Goal: Transaction & Acquisition: Purchase product/service

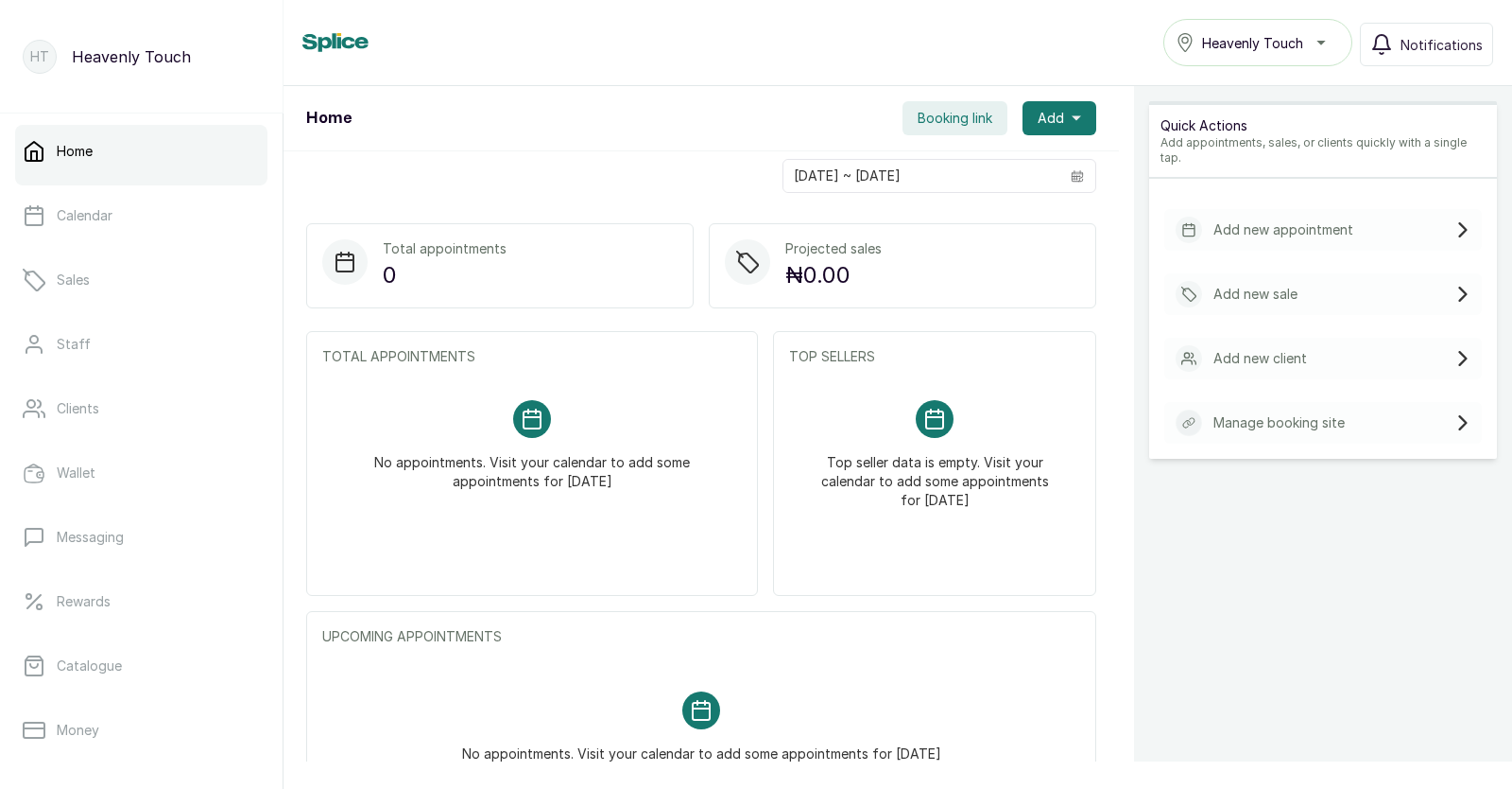
click at [1299, 278] on div "Add new sale" at bounding box center [1323, 294] width 318 height 41
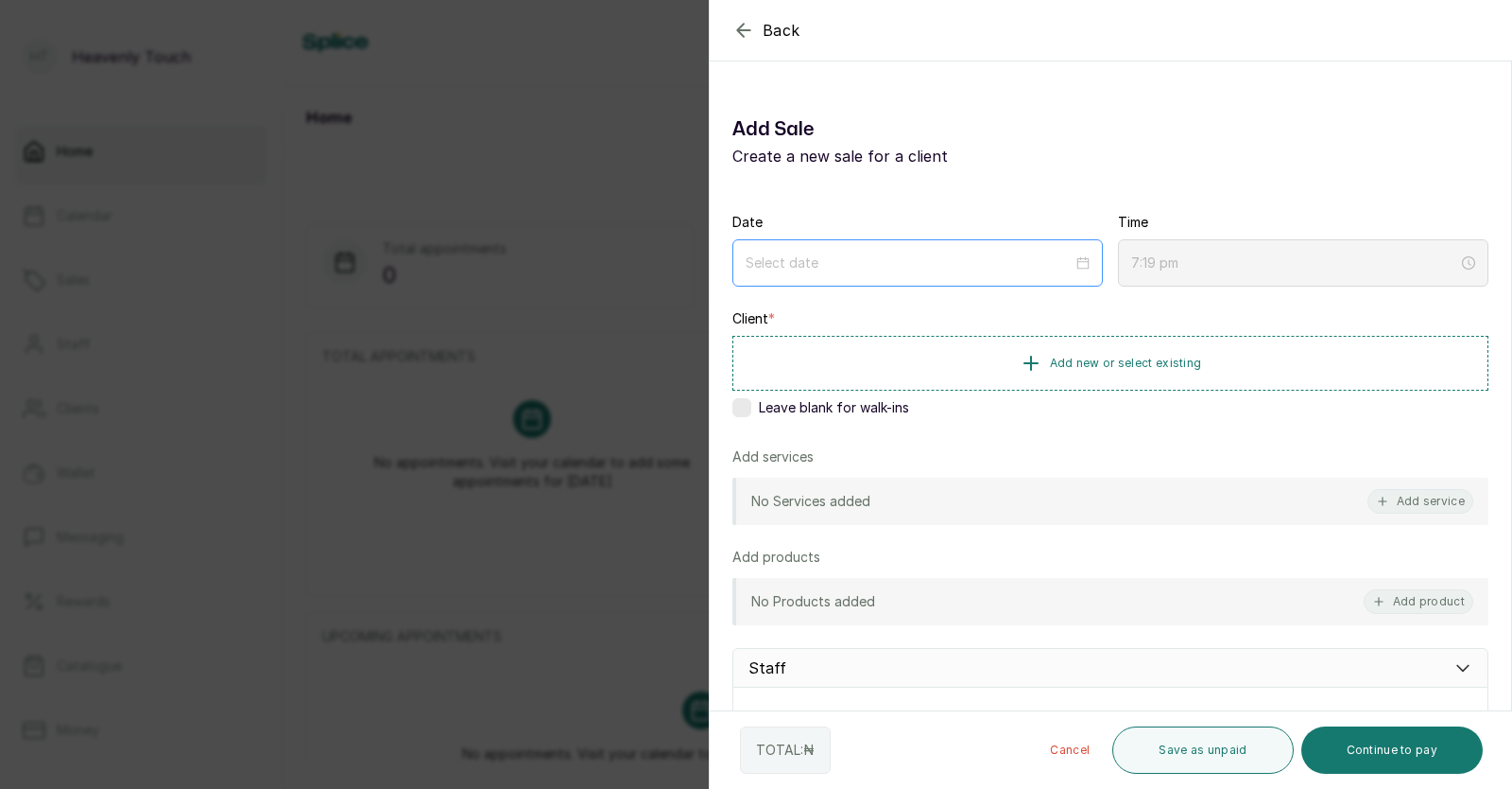
click at [1075, 268] on div at bounding box center [918, 263] width 344 height 21
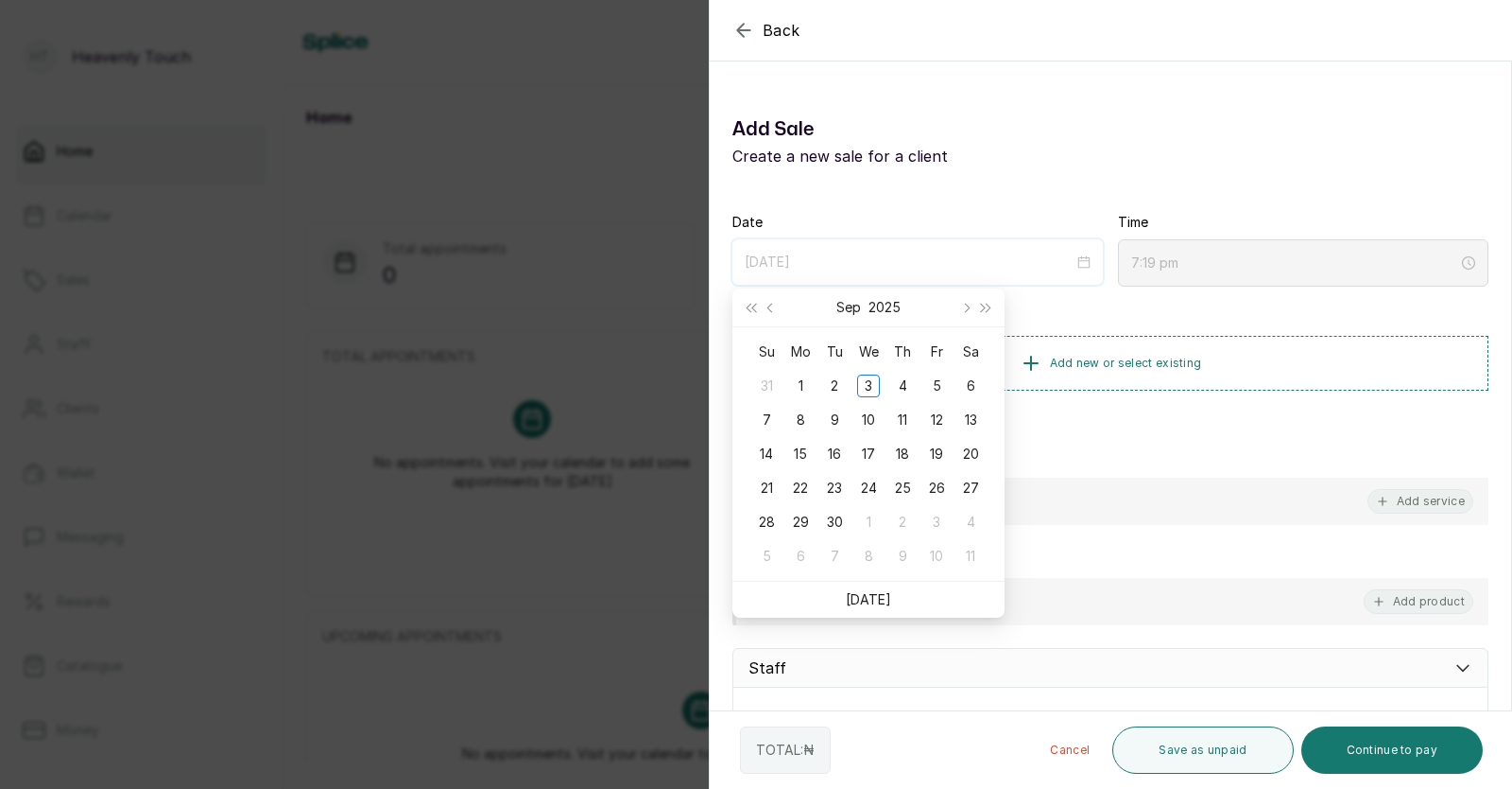
type input "[DATE]"
click at [869, 604] on link "[DATE]" at bounding box center [869, 599] width 45 height 16
type input "[DATE]"
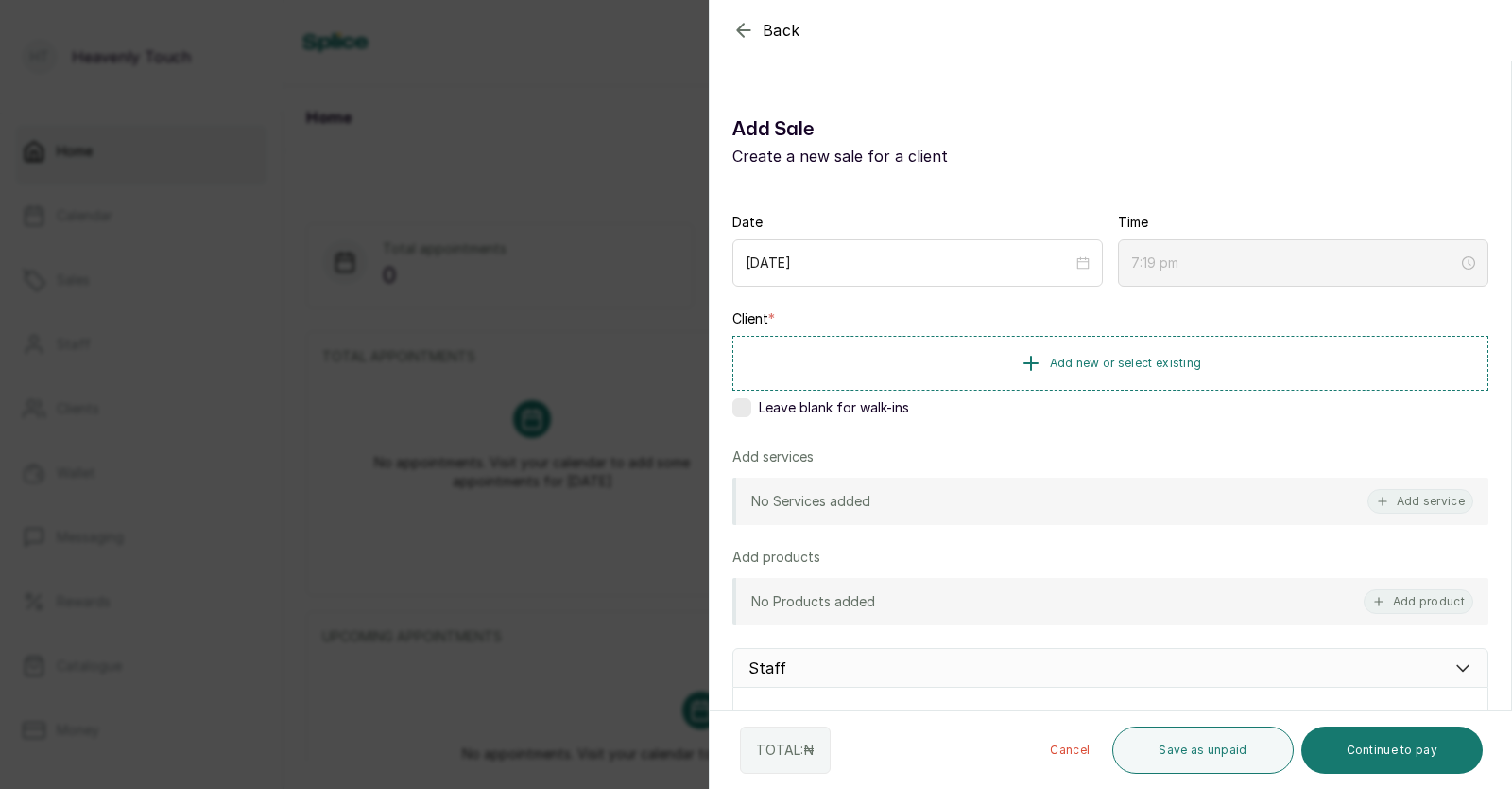
click at [845, 510] on p "No Services added" at bounding box center [810, 501] width 119 height 19
click at [1410, 510] on button "Add service" at bounding box center [1420, 501] width 106 height 25
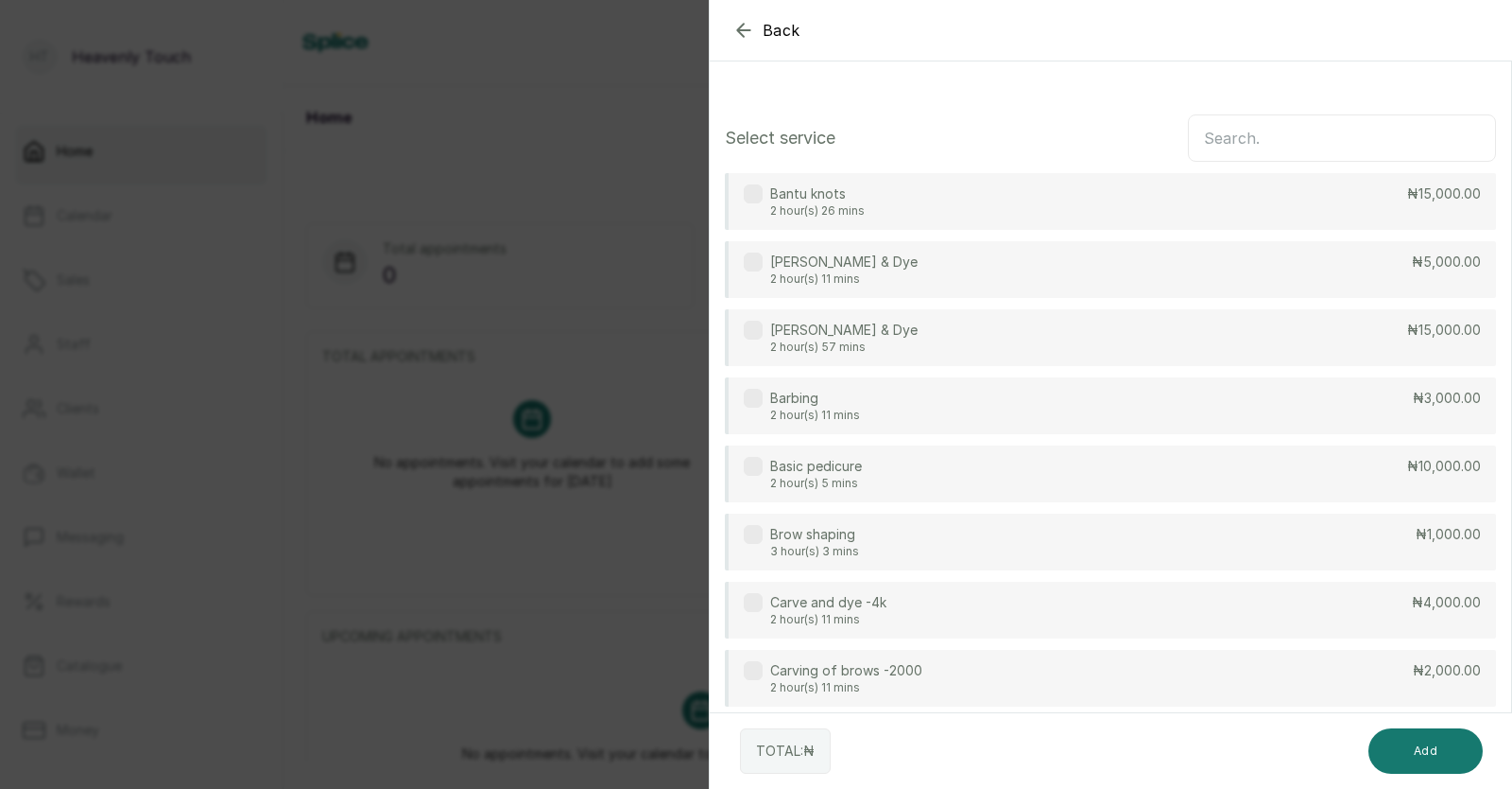
click at [1238, 149] on input "text" at bounding box center [1342, 138] width 308 height 47
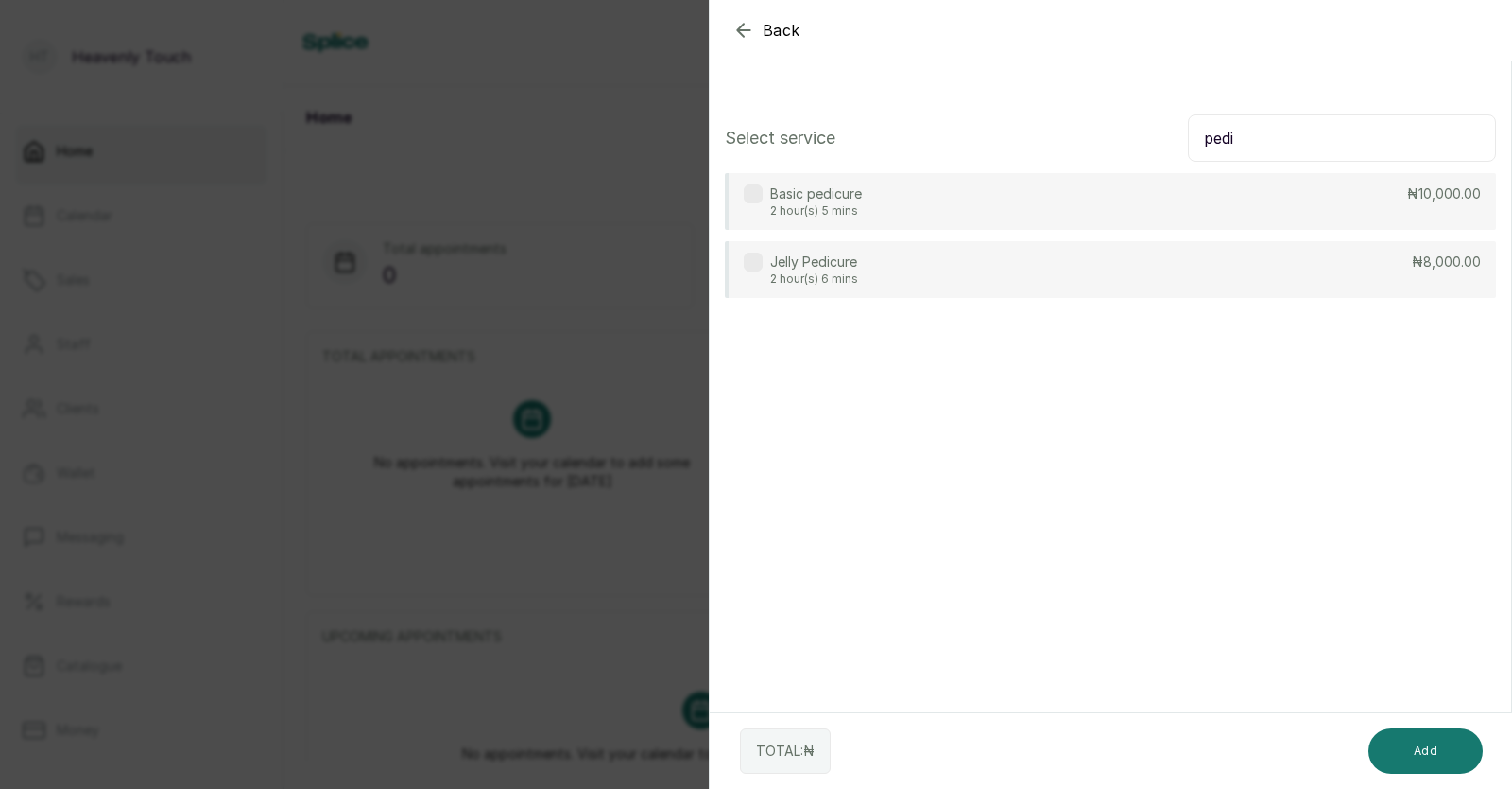
type input "pedi"
drag, startPoint x: 1134, startPoint y: 276, endPoint x: 1100, endPoint y: 276, distance: 34.0
click at [1100, 276] on div "Jelly Pedicure 2 hour(s) 6 mins ₦8,000.00" at bounding box center [1110, 269] width 771 height 56
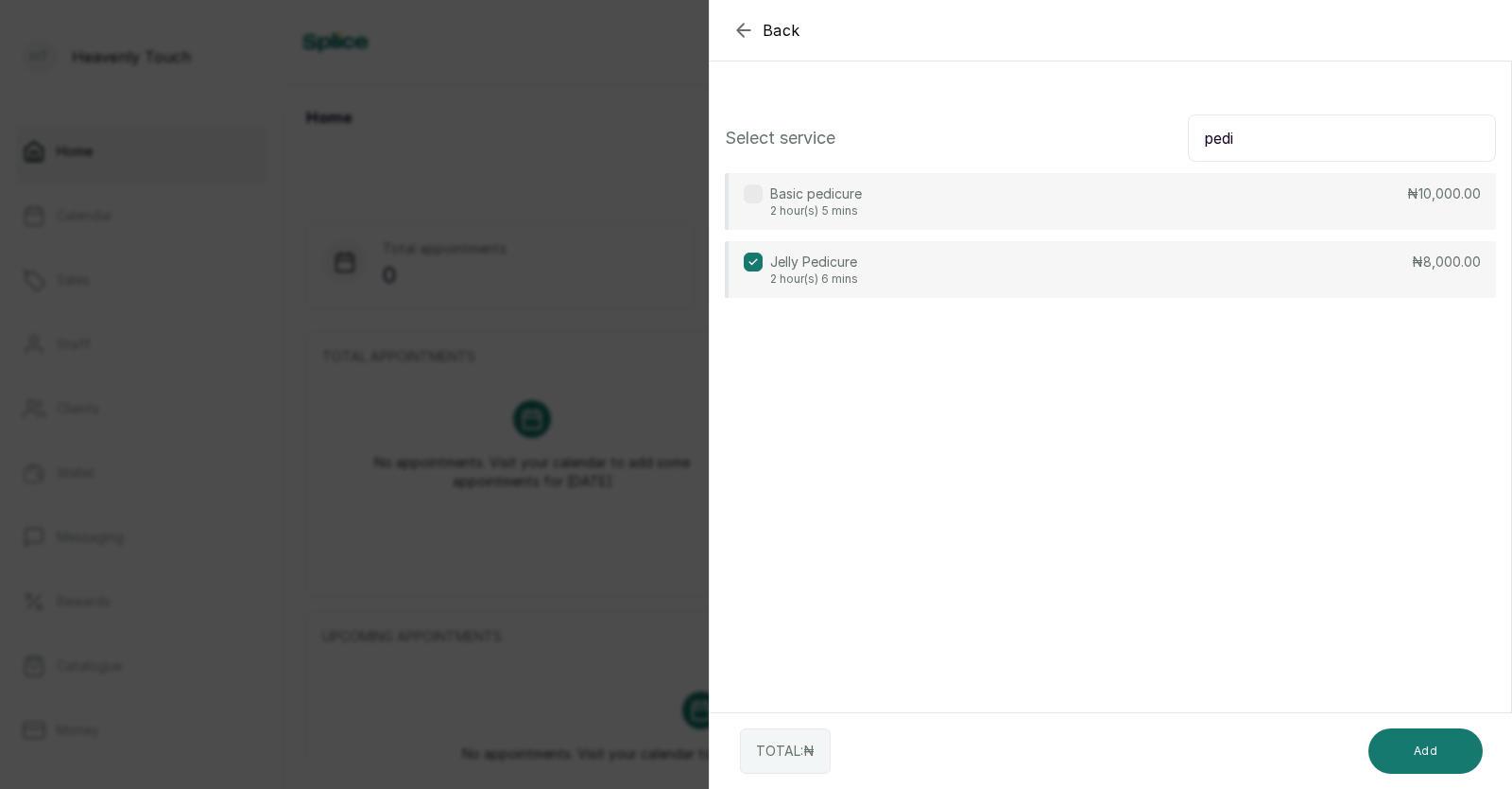
click at [1100, 276] on div "Jelly Pedicure 2 hour(s) 6 mins ₦8,000.00" at bounding box center [1110, 269] width 771 height 56
click at [1094, 275] on div "Jelly Pedicure 2 hour(s) 6 mins ₦8,000.00" at bounding box center [1110, 269] width 771 height 56
click at [1418, 753] on button "Add" at bounding box center [1426, 750] width 114 height 45
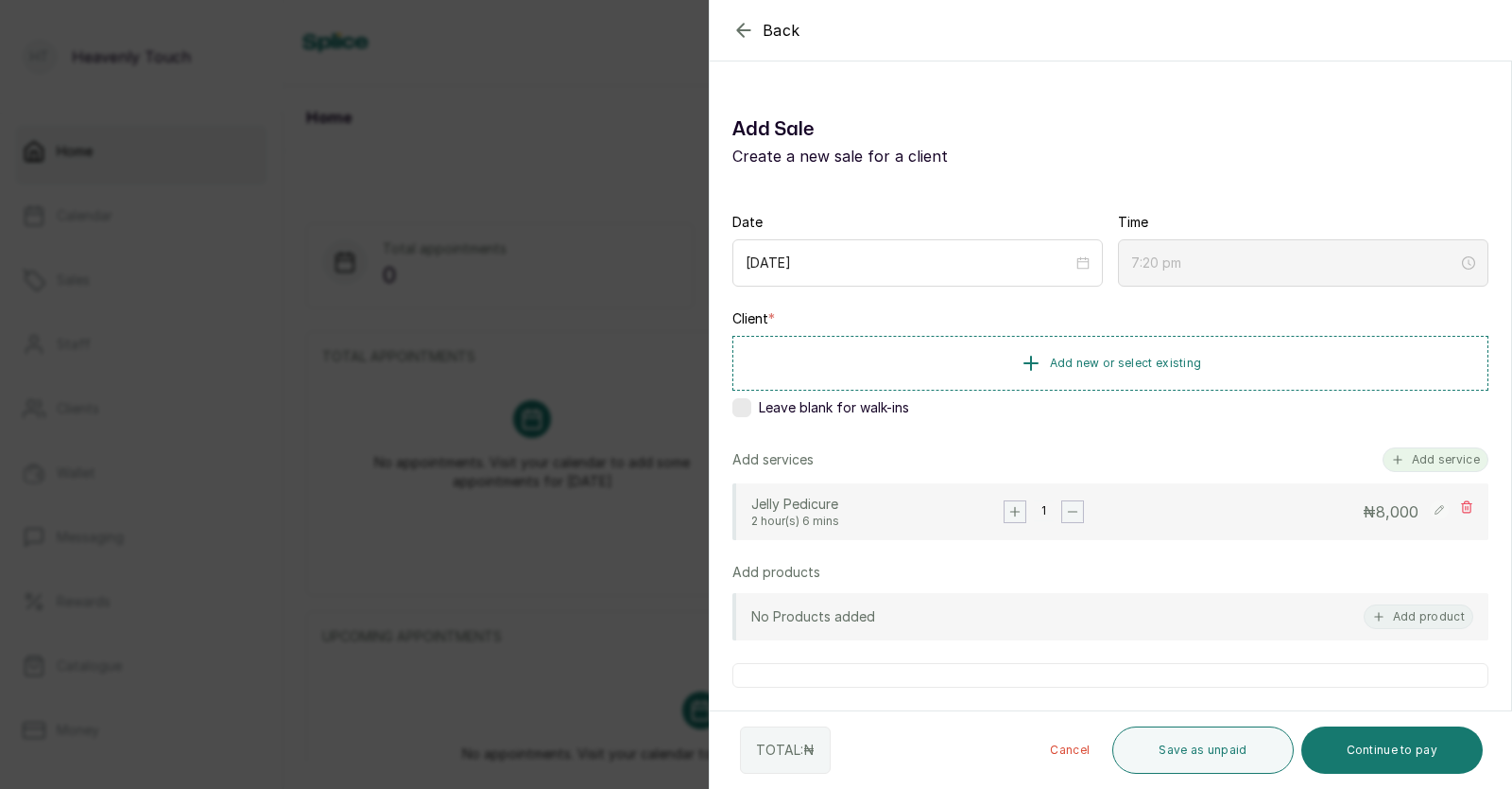
click at [1419, 450] on button "Add service" at bounding box center [1435, 459] width 106 height 25
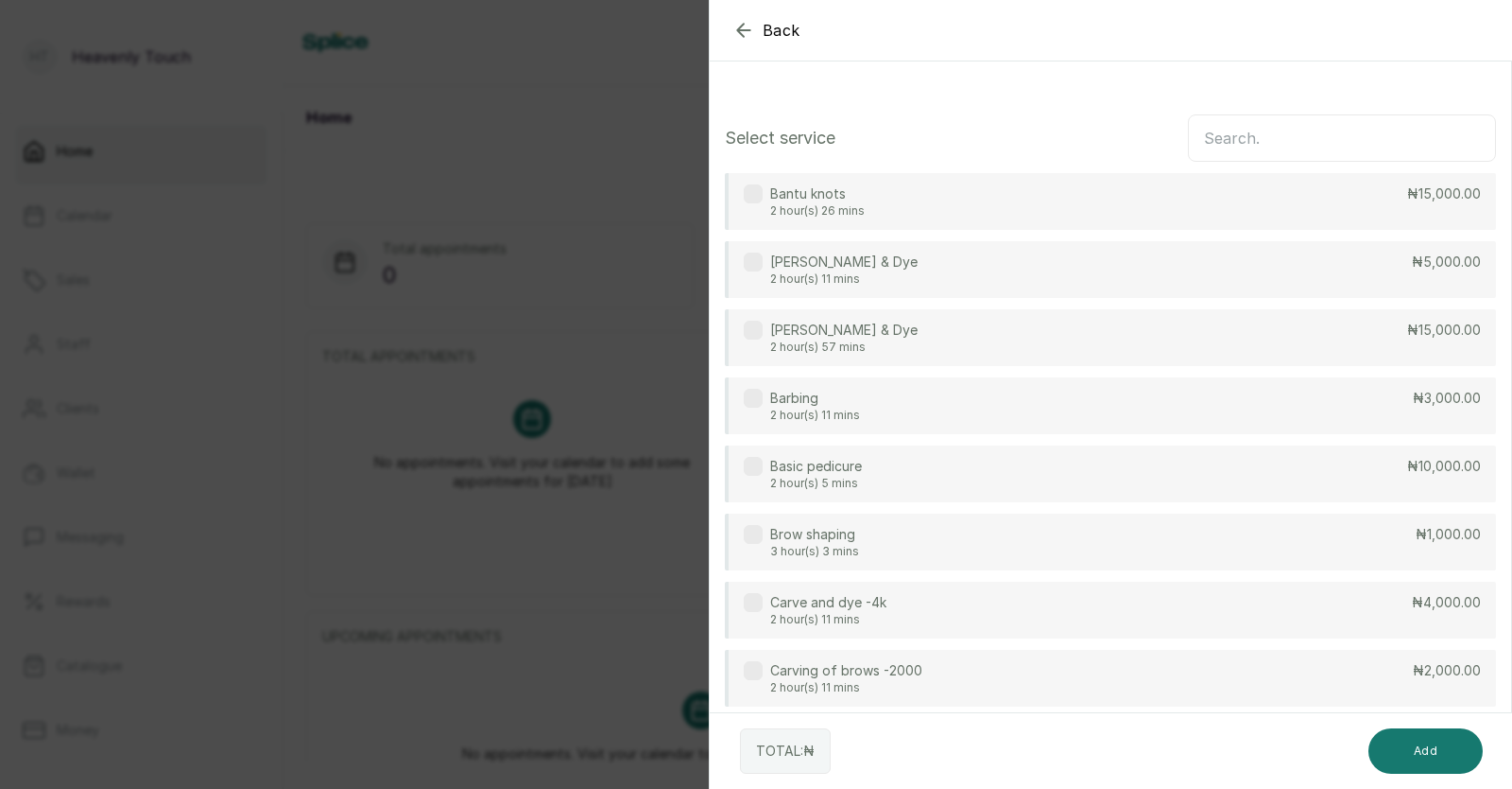
click at [1263, 126] on input "text" at bounding box center [1342, 138] width 308 height 47
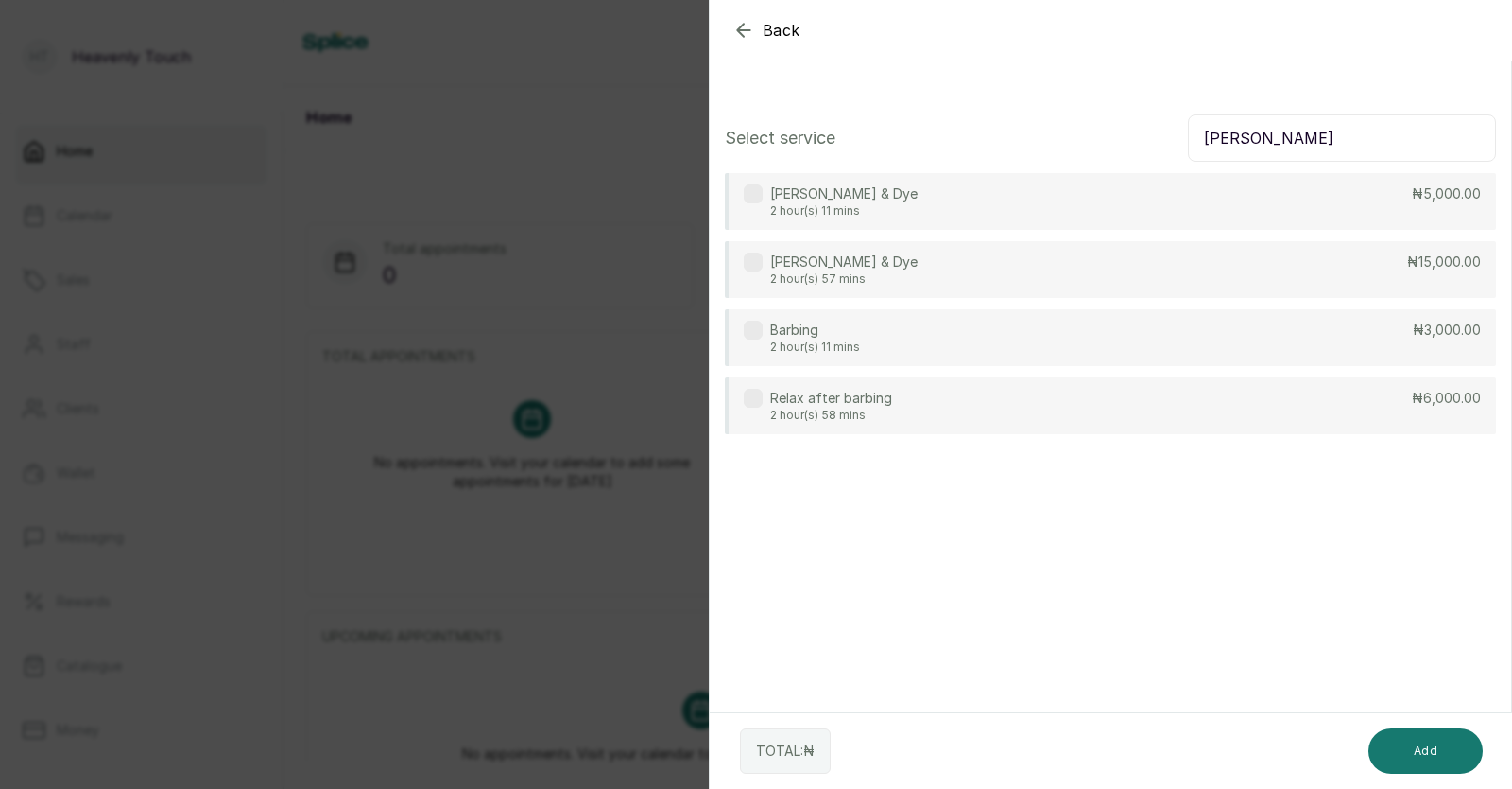
type input "[PERSON_NAME]"
click at [1020, 334] on div "Barbing 2 hour(s) 11 mins ₦3,000.00" at bounding box center [1110, 337] width 771 height 56
click at [1054, 345] on div "Barbing 2 hour(s) 11 mins ₦3,000.00" at bounding box center [1110, 337] width 771 height 56
click at [1409, 749] on button "Add" at bounding box center [1426, 750] width 114 height 45
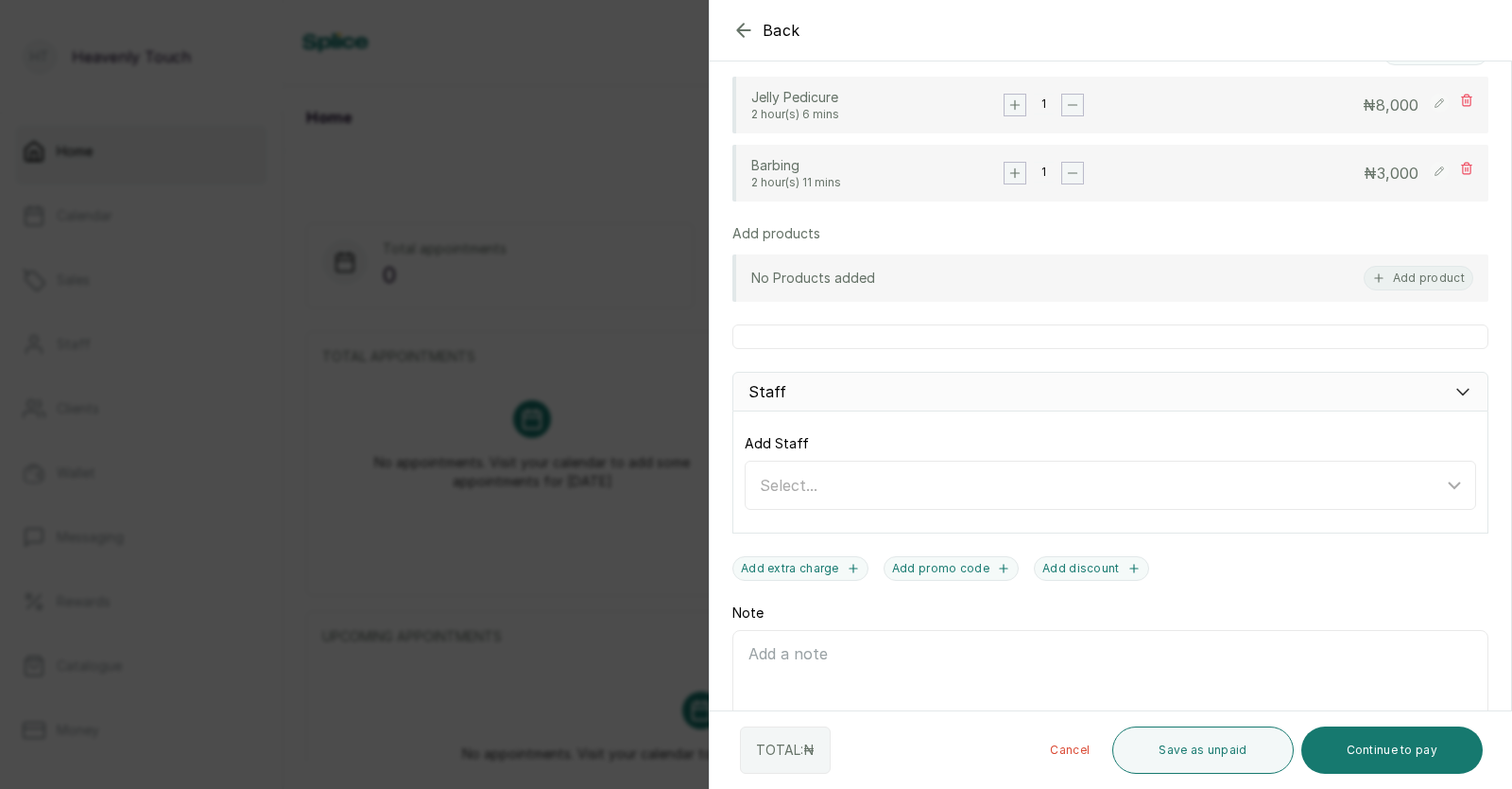
scroll to position [413, 0]
click at [1456, 389] on icon at bounding box center [1463, 385] width 19 height 19
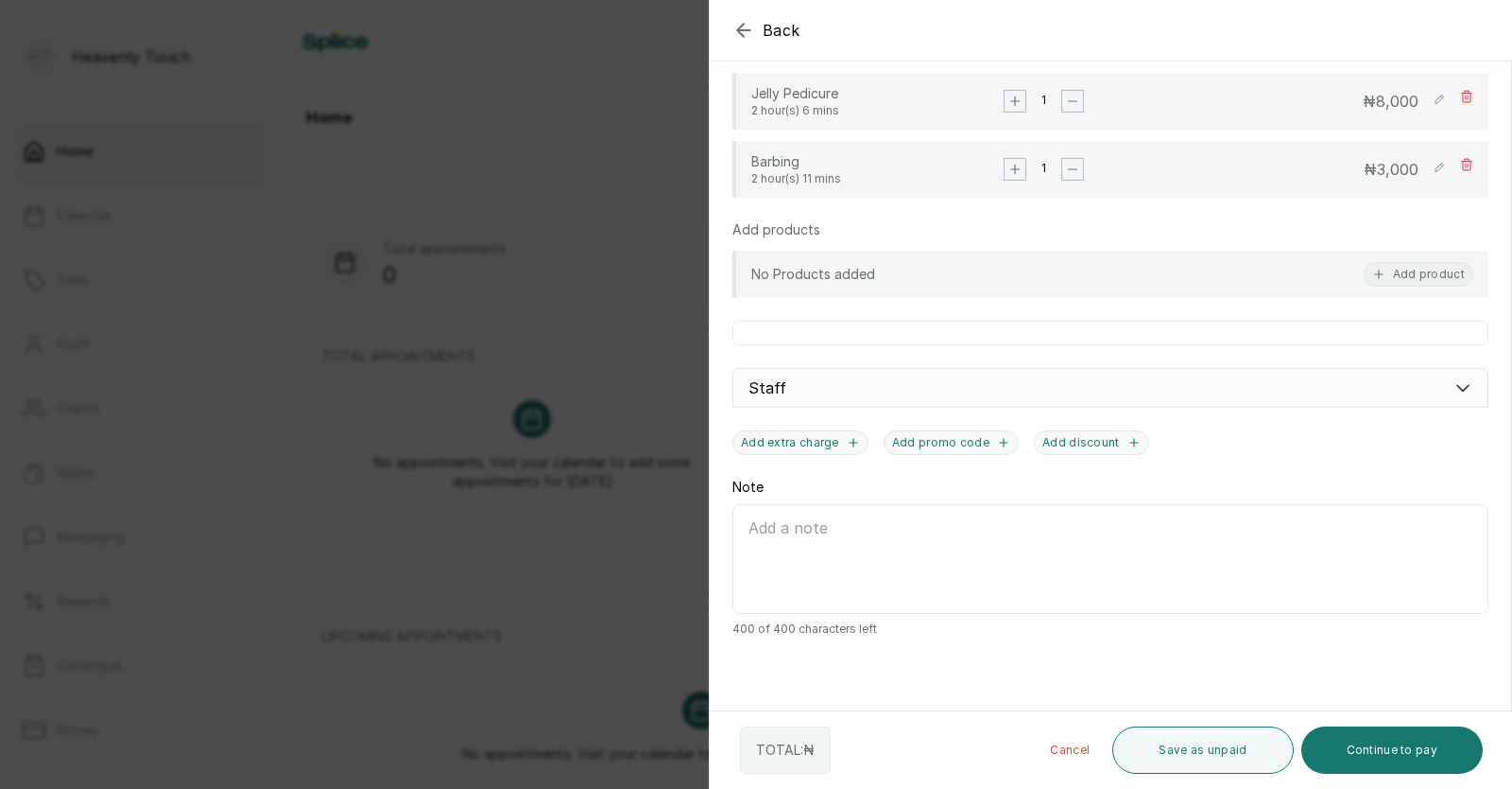
click at [841, 393] on div "Staff" at bounding box center [1110, 388] width 756 height 39
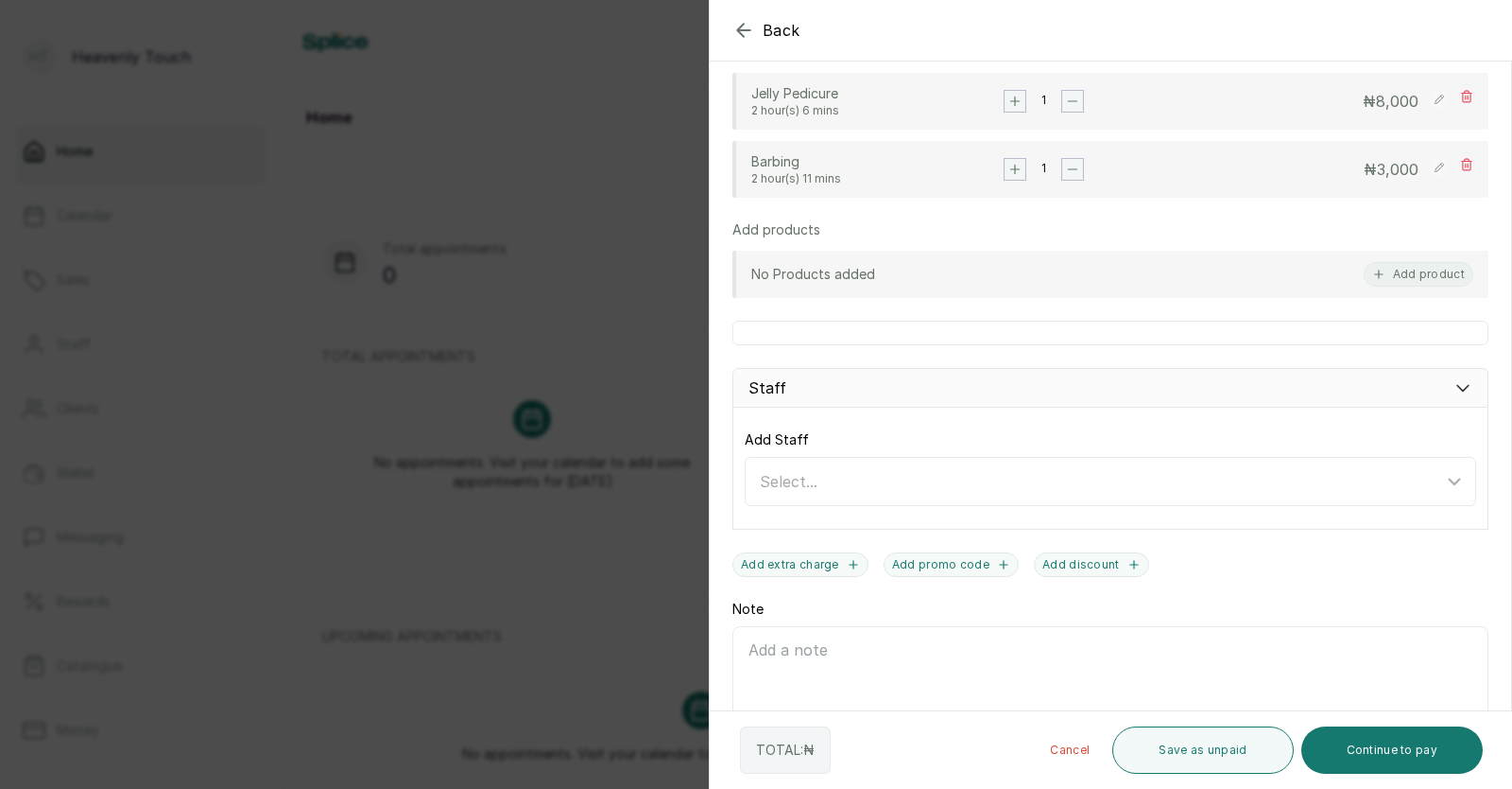
scroll to position [413, 0]
click at [1443, 480] on icon at bounding box center [1454, 479] width 23 height 23
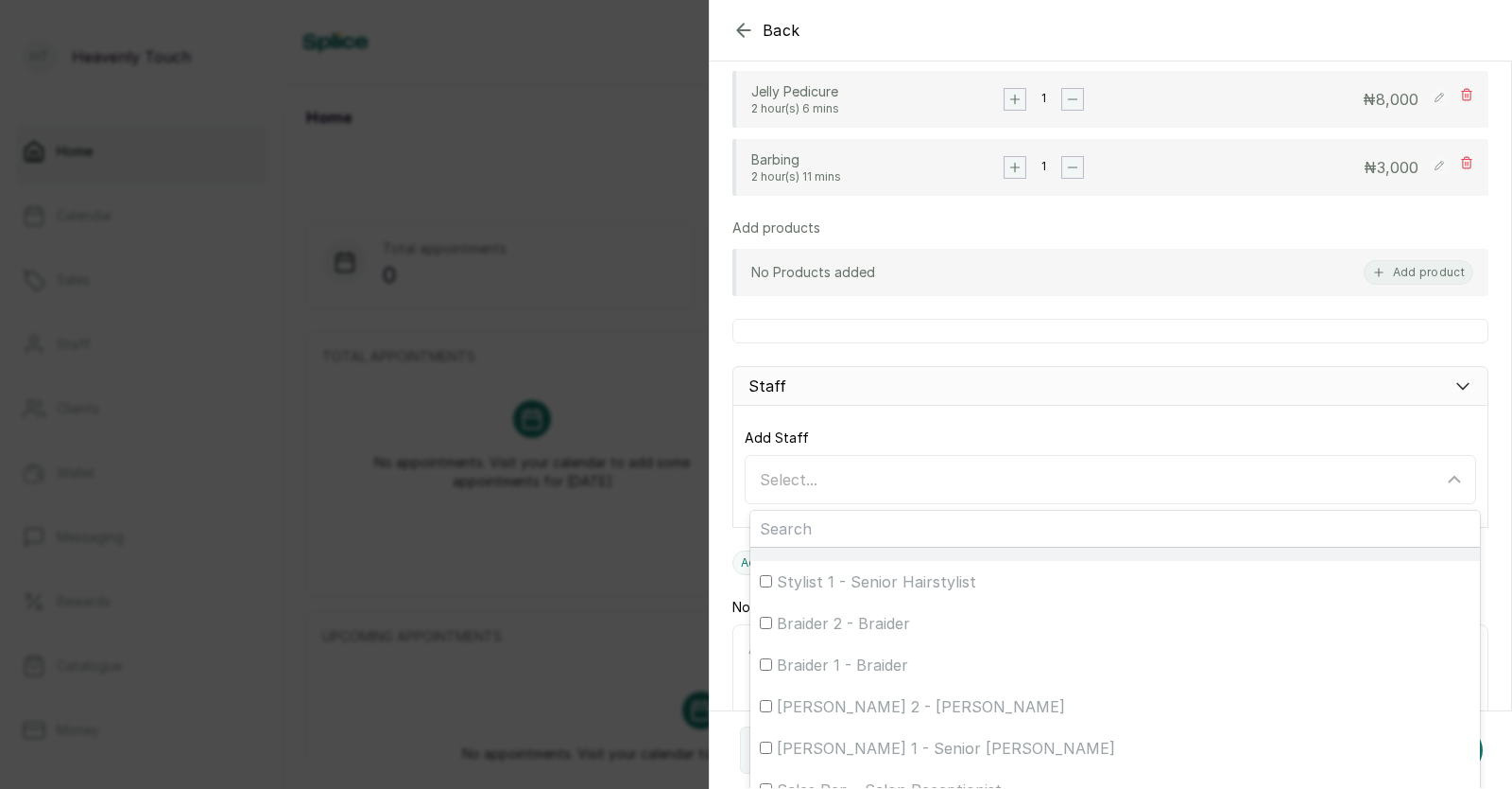
scroll to position [128, 0]
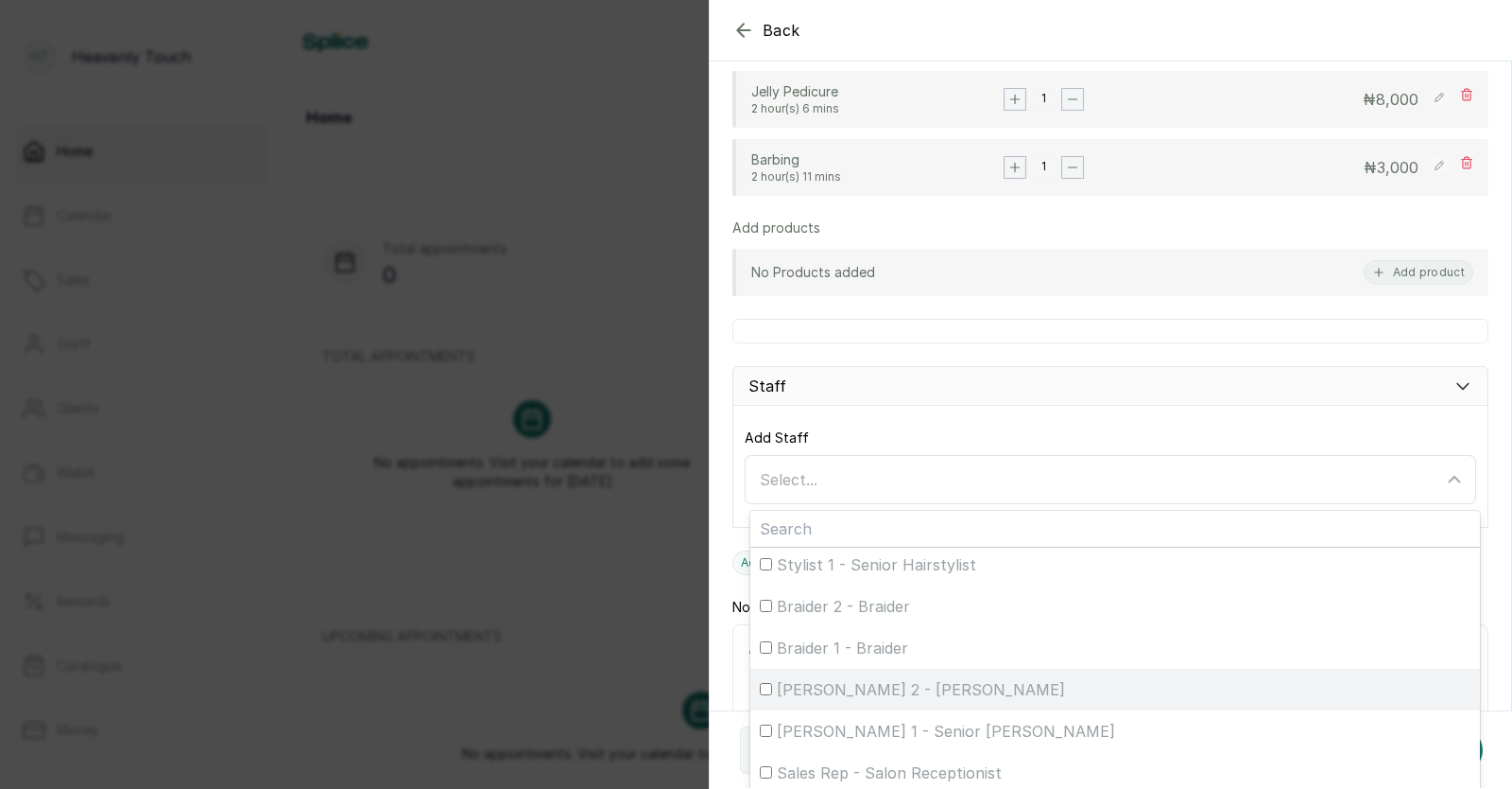
drag, startPoint x: 793, startPoint y: 702, endPoint x: 772, endPoint y: 693, distance: 22.8
click at [772, 693] on div "[PERSON_NAME] 2 - [PERSON_NAME]" at bounding box center [1115, 689] width 711 height 23
click at [772, 693] on input "[PERSON_NAME] 2 - [PERSON_NAME]" at bounding box center [766, 688] width 12 height 12
checkbox input "true"
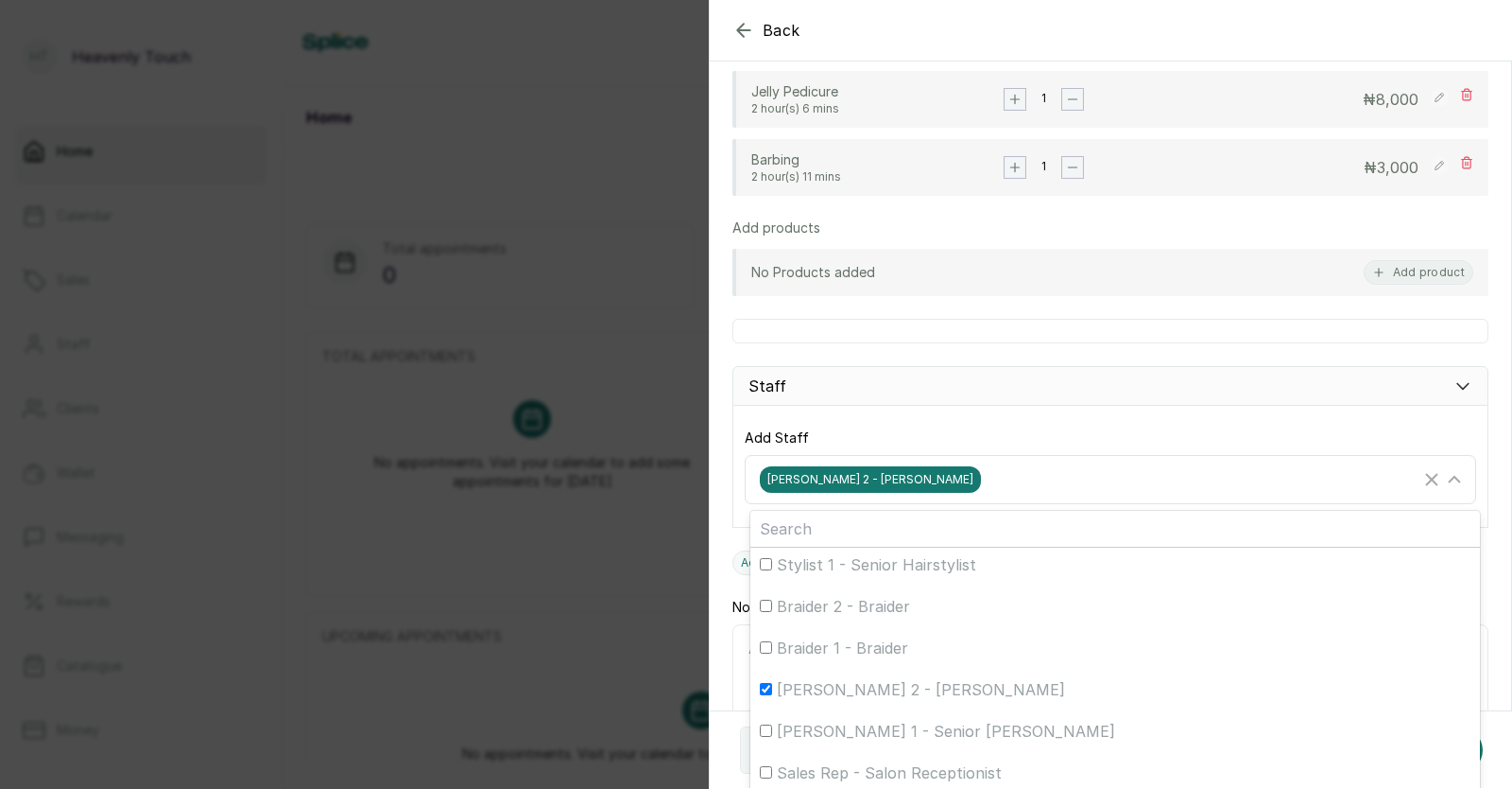
click at [995, 481] on div "[PERSON_NAME] 2 - [PERSON_NAME]" at bounding box center [1090, 479] width 660 height 27
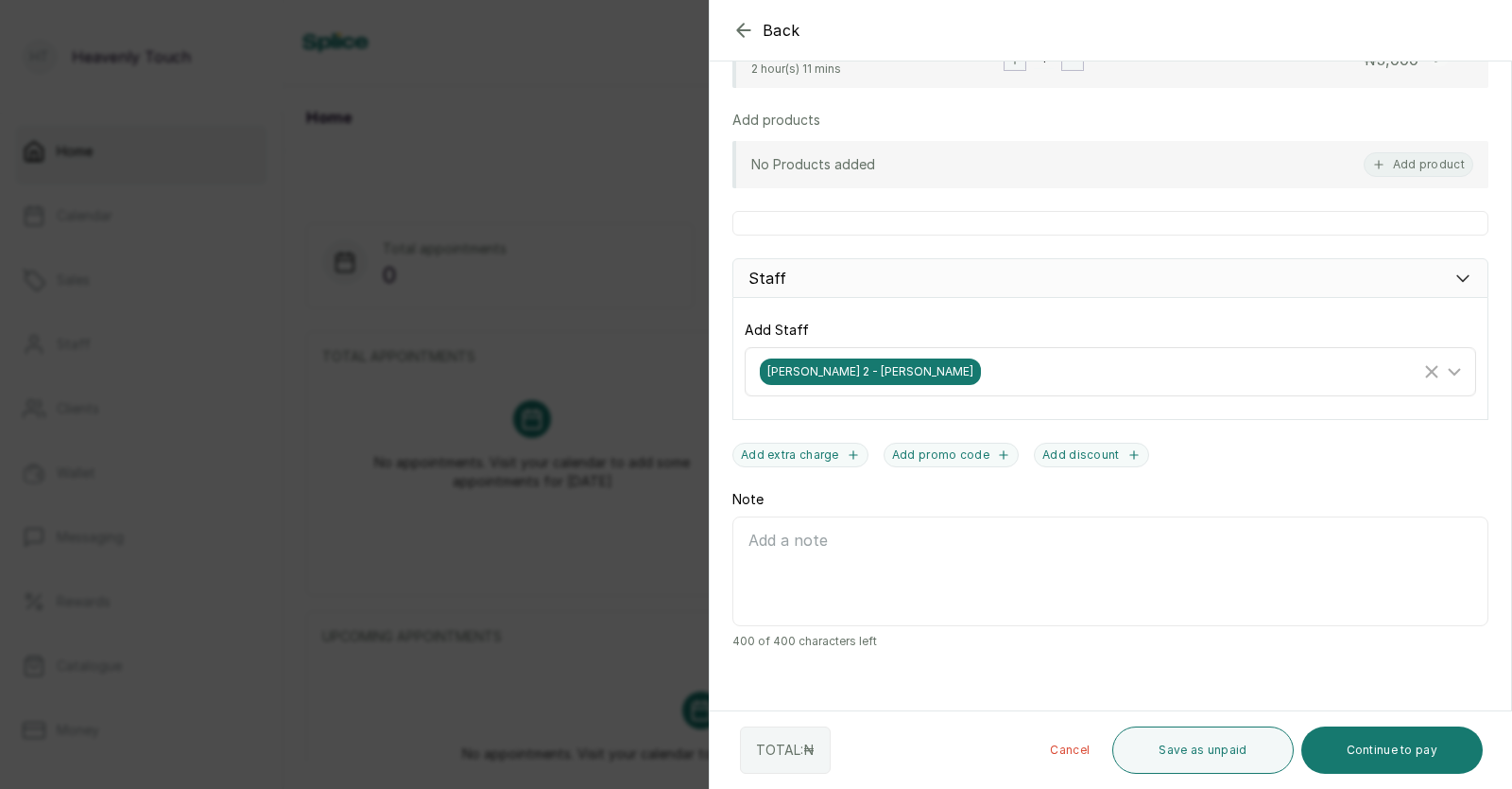
scroll to position [532, 0]
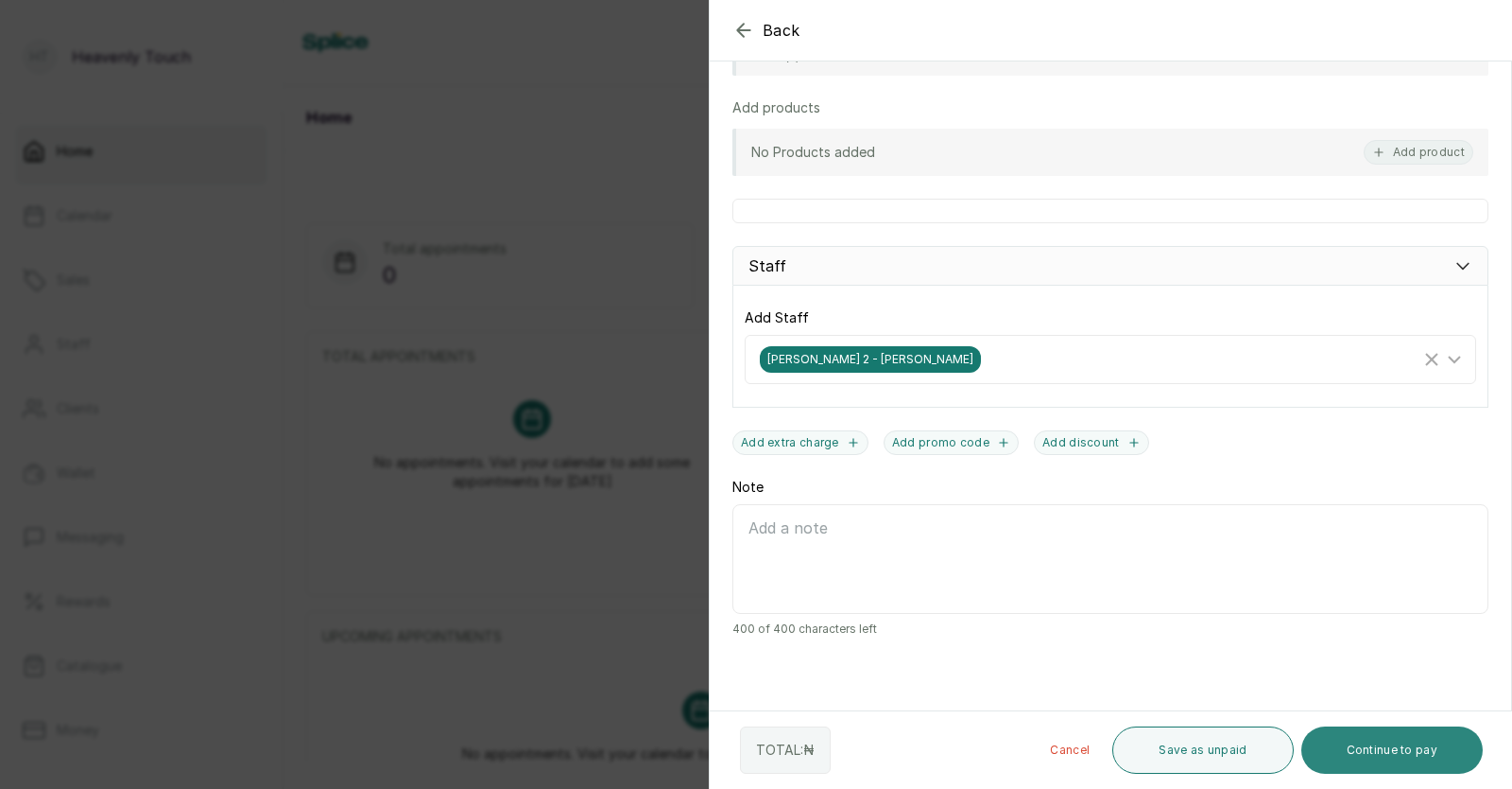
click at [1392, 756] on button "Continue to pay" at bounding box center [1393, 750] width 183 height 47
type input "7:21 pm"
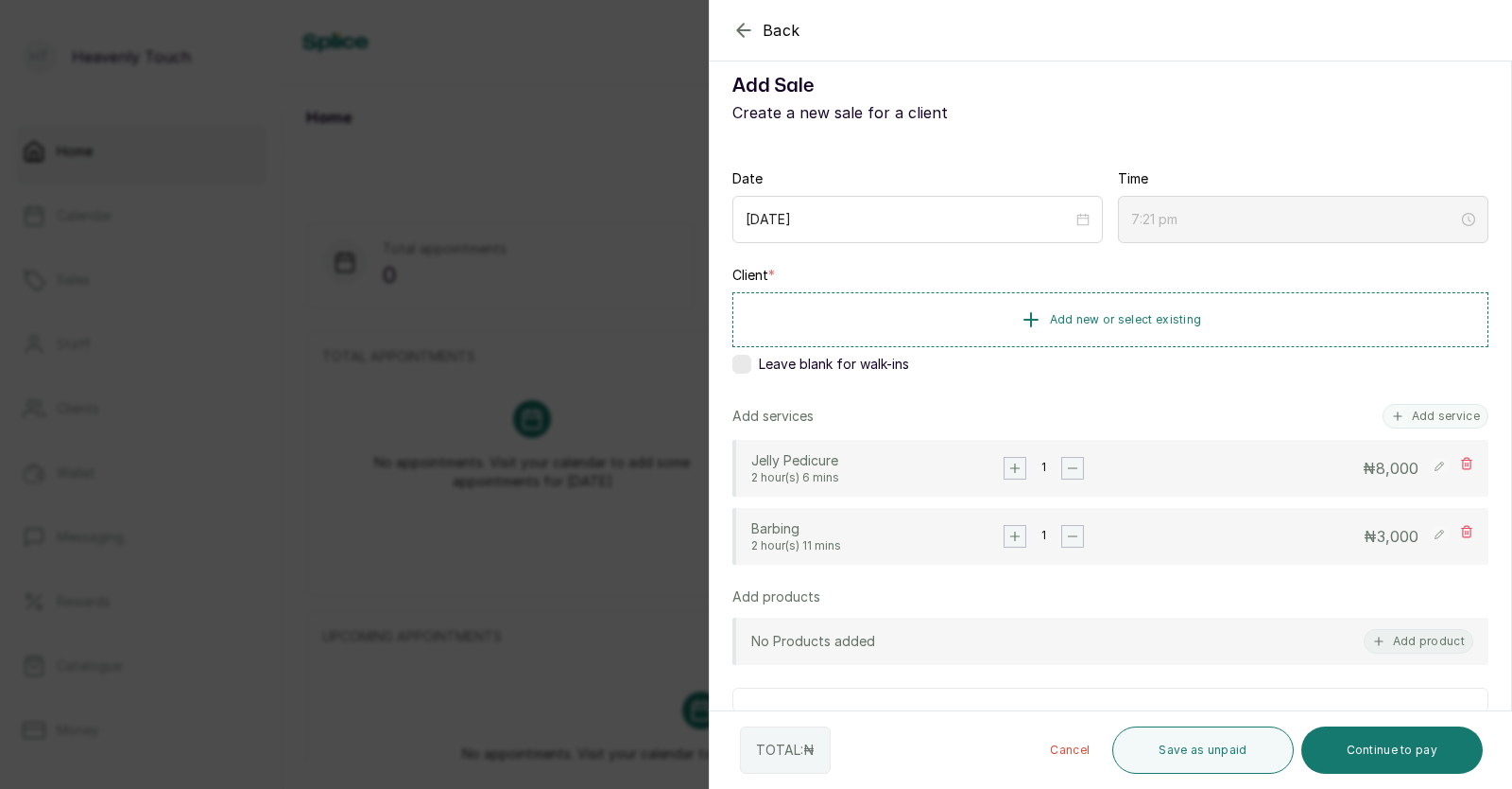
scroll to position [44, 0]
click at [1053, 316] on span "Add new or select existing" at bounding box center [1126, 317] width 152 height 15
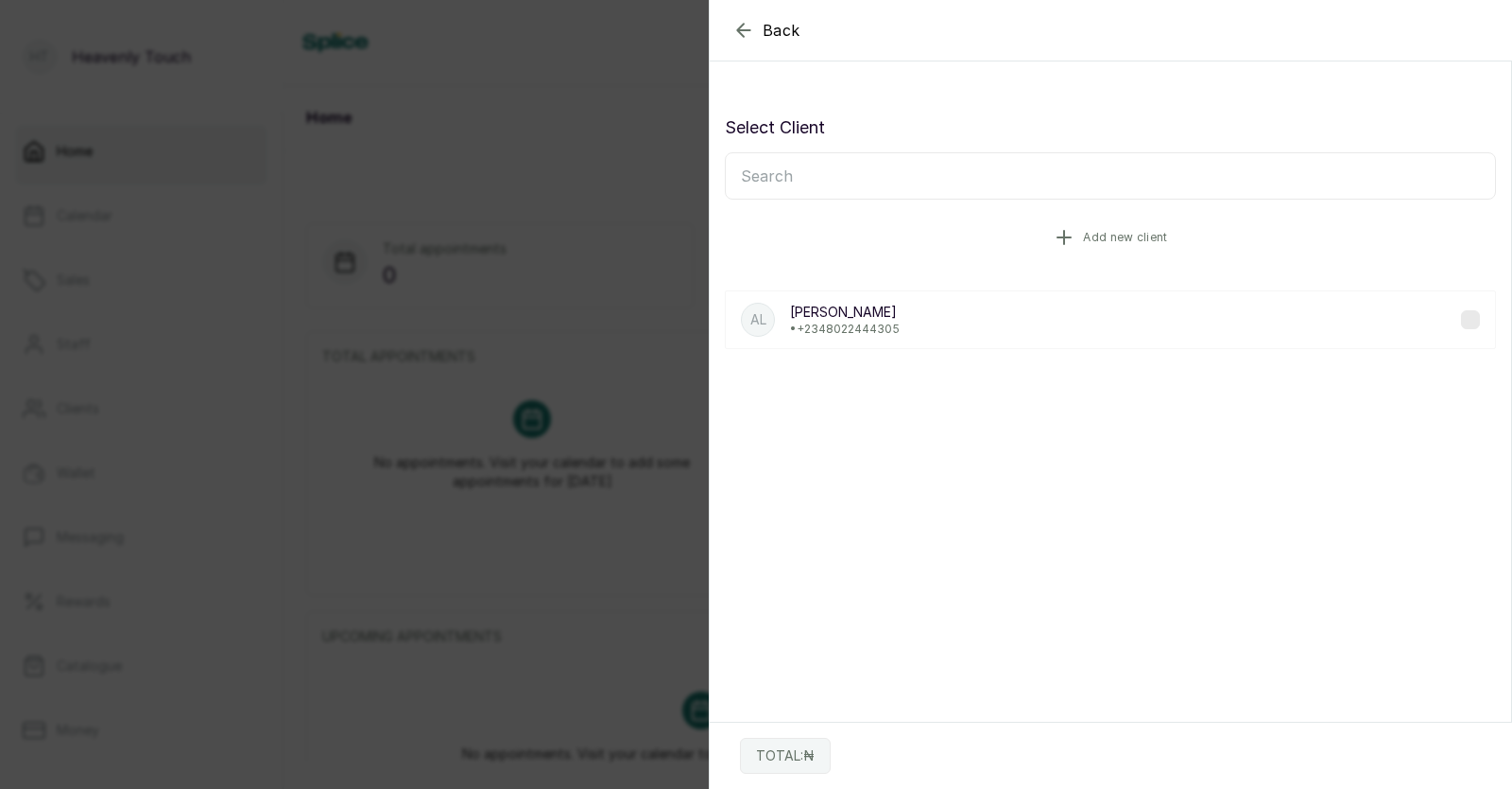
click at [1063, 236] on icon "button" at bounding box center [1064, 237] width 13 height 13
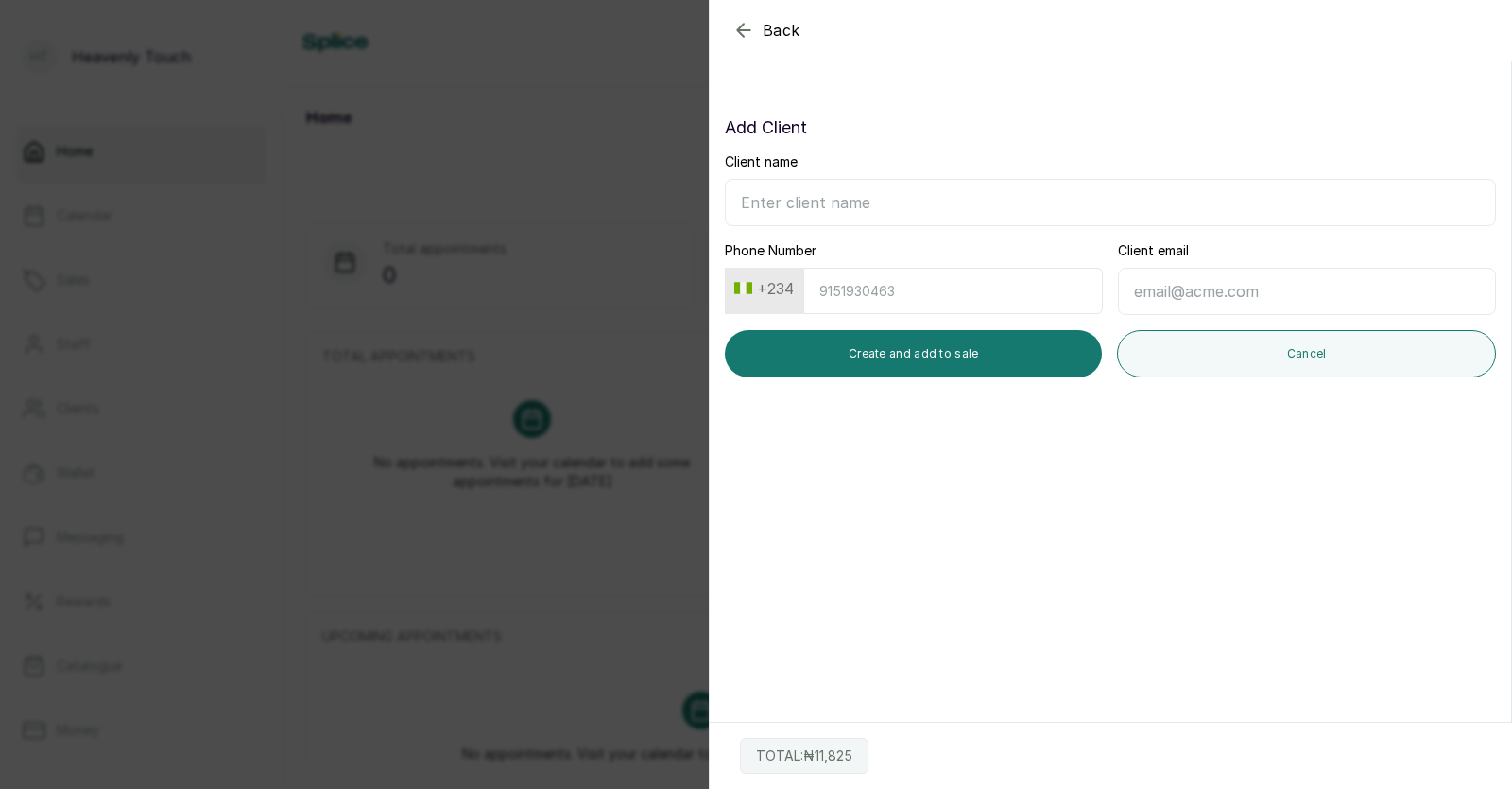
click at [869, 197] on input "Client name" at bounding box center [1110, 202] width 771 height 47
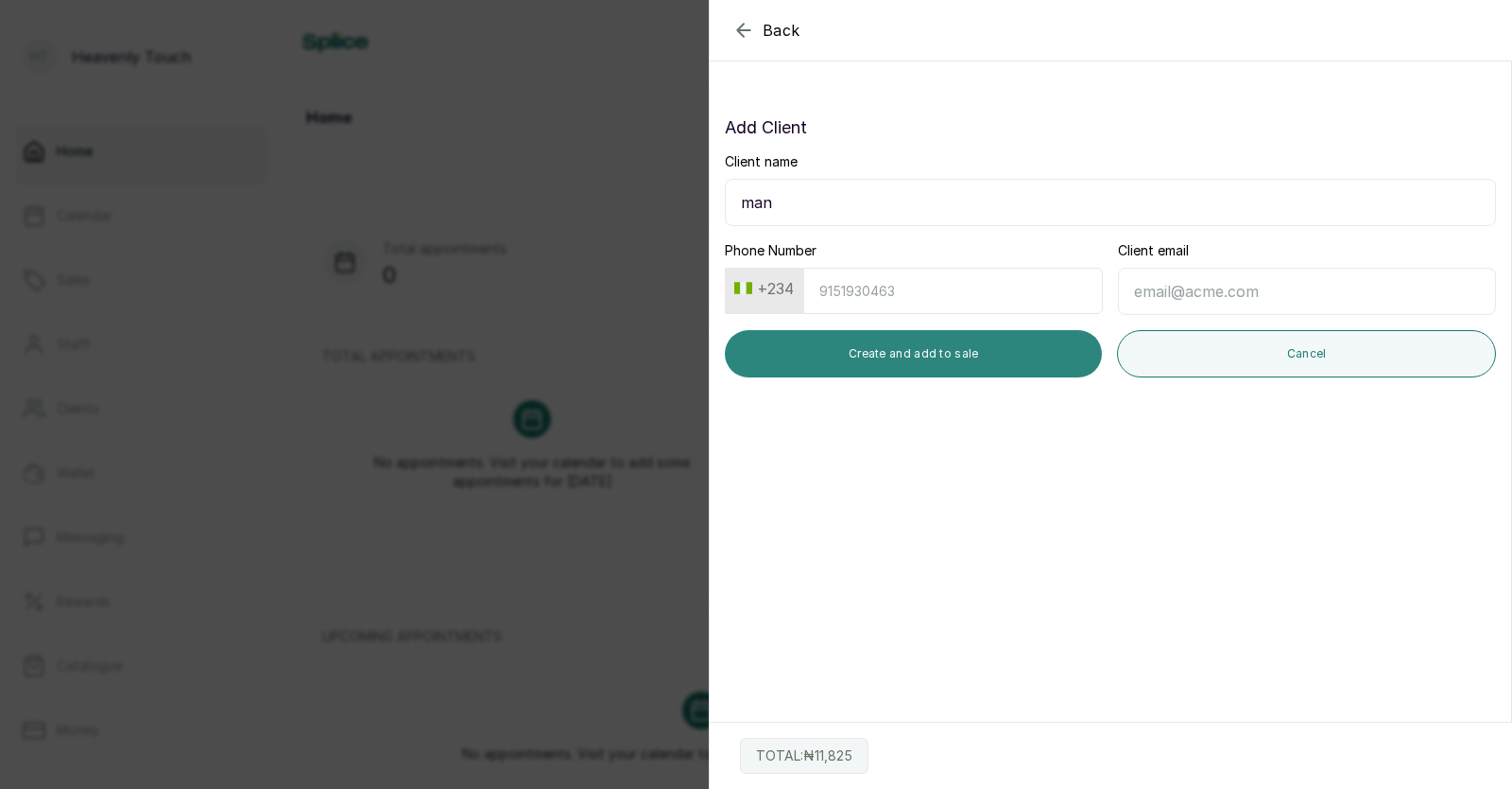
type input "man"
click at [1030, 360] on button "Create and add to sale" at bounding box center [914, 354] width 377 height 47
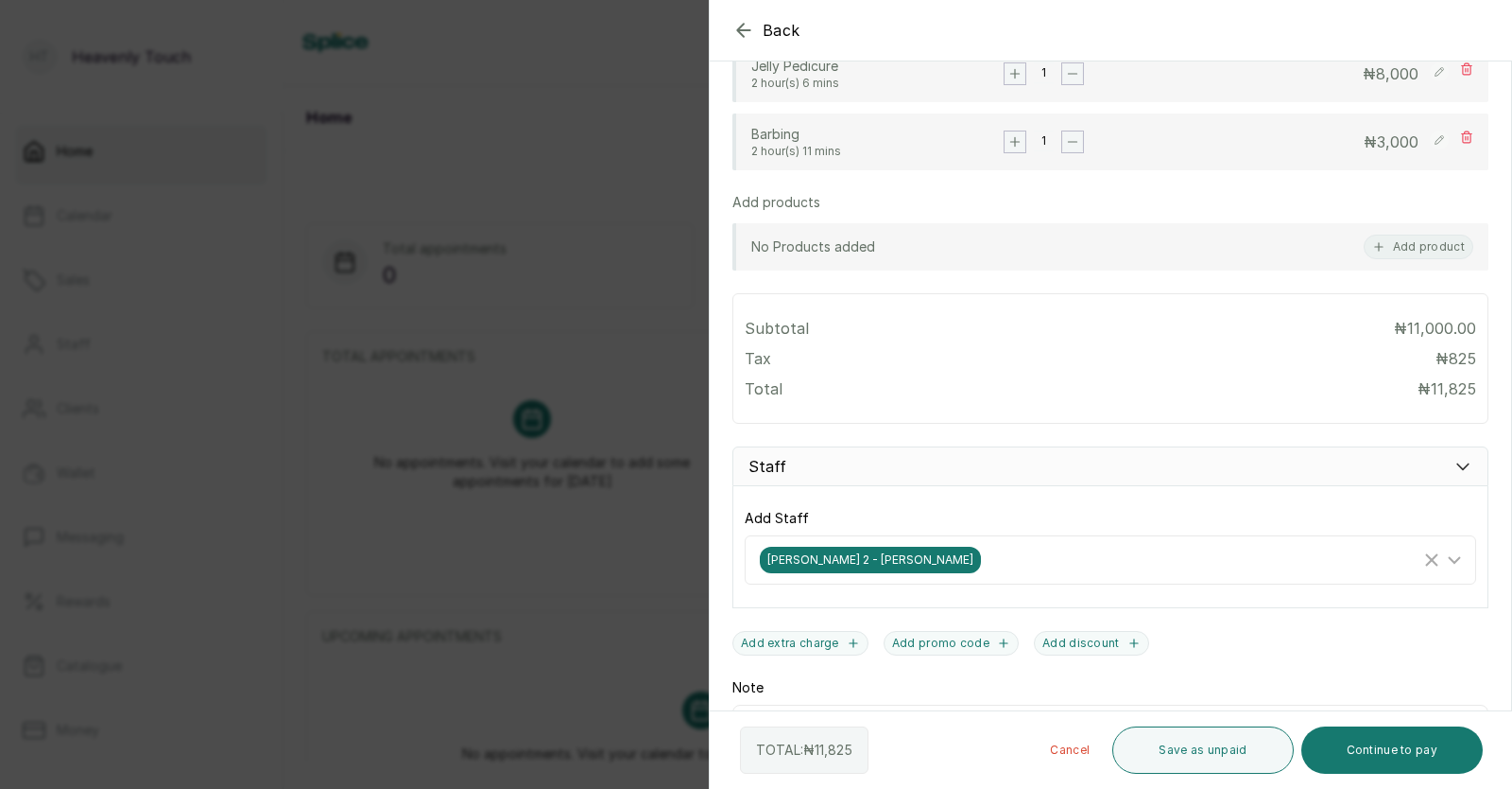
scroll to position [642, 0]
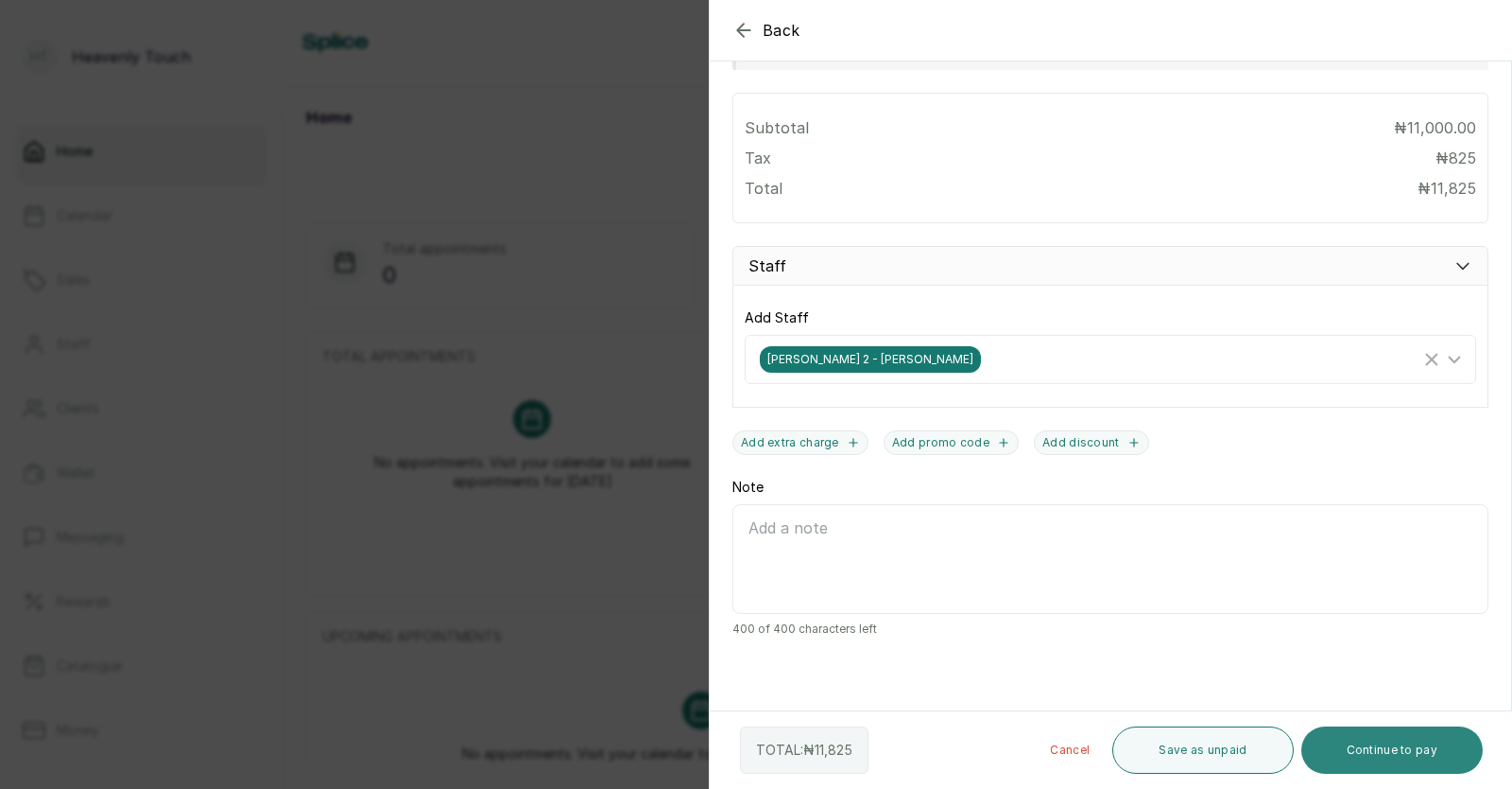
click at [1393, 749] on button "Continue to pay" at bounding box center [1393, 750] width 183 height 47
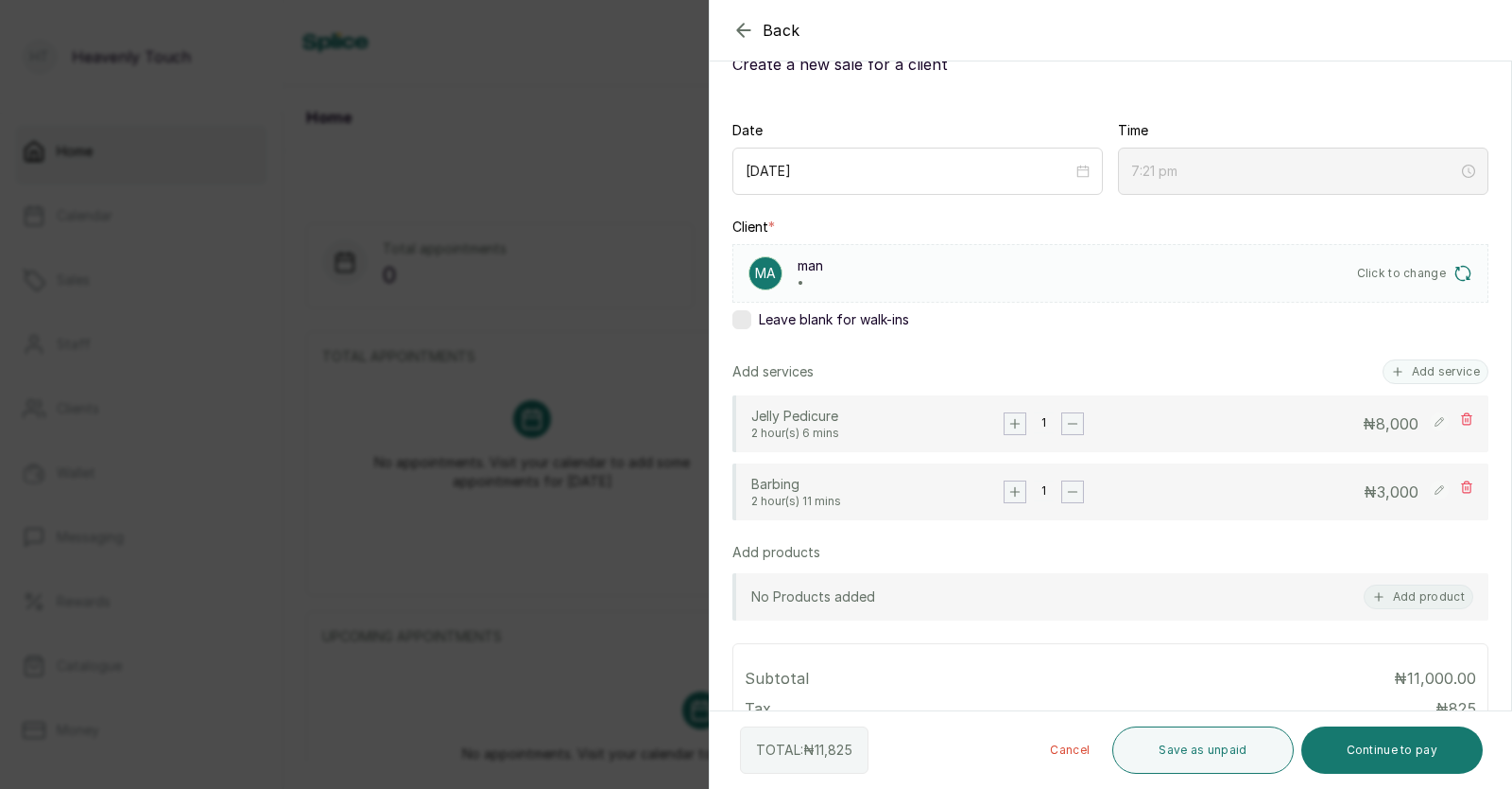
scroll to position [91, 0]
click at [1360, 273] on span "Click to change" at bounding box center [1401, 274] width 90 height 15
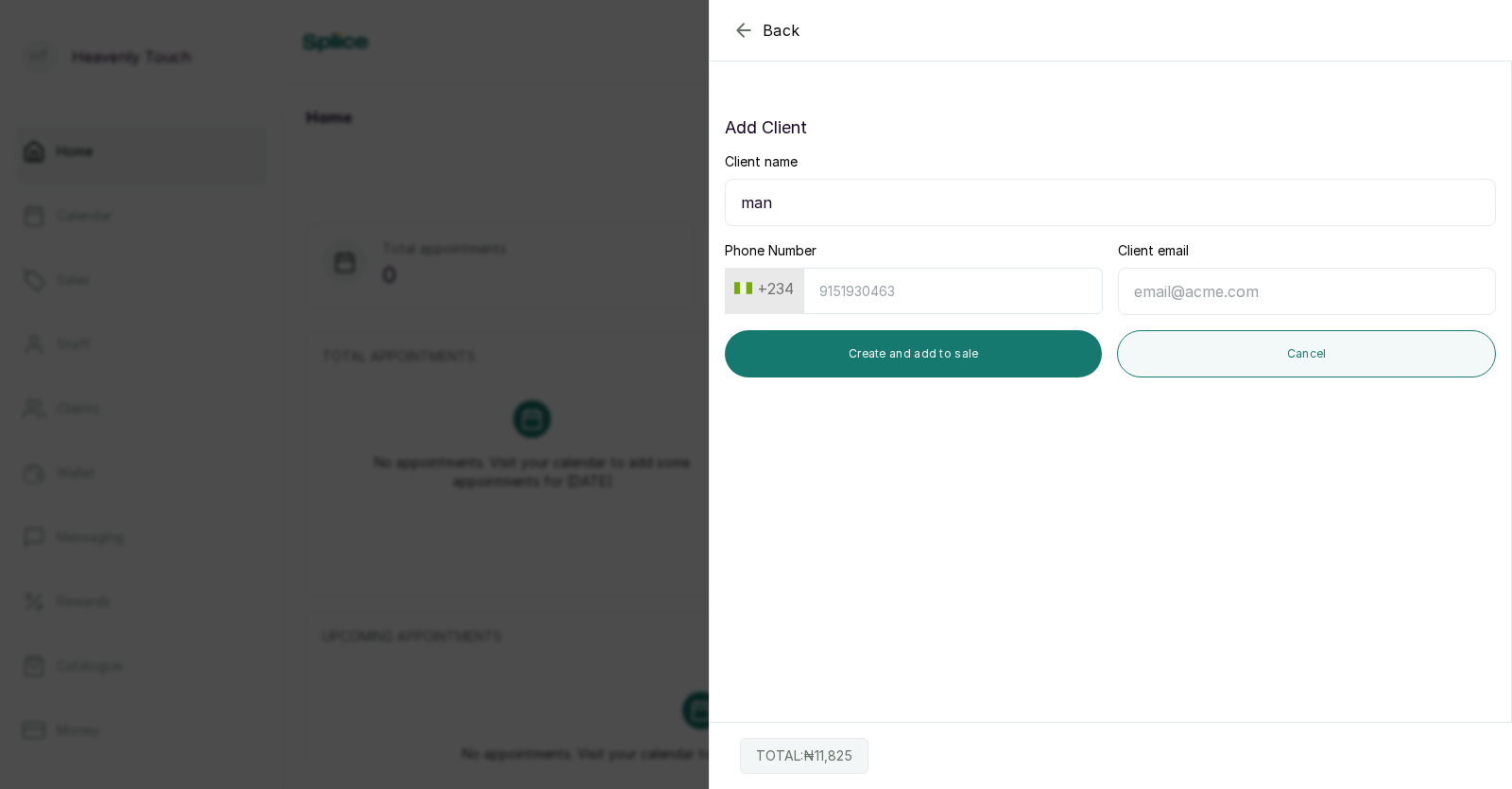
scroll to position [0, 0]
click at [923, 282] on input "Phone Number" at bounding box center [953, 290] width 300 height 46
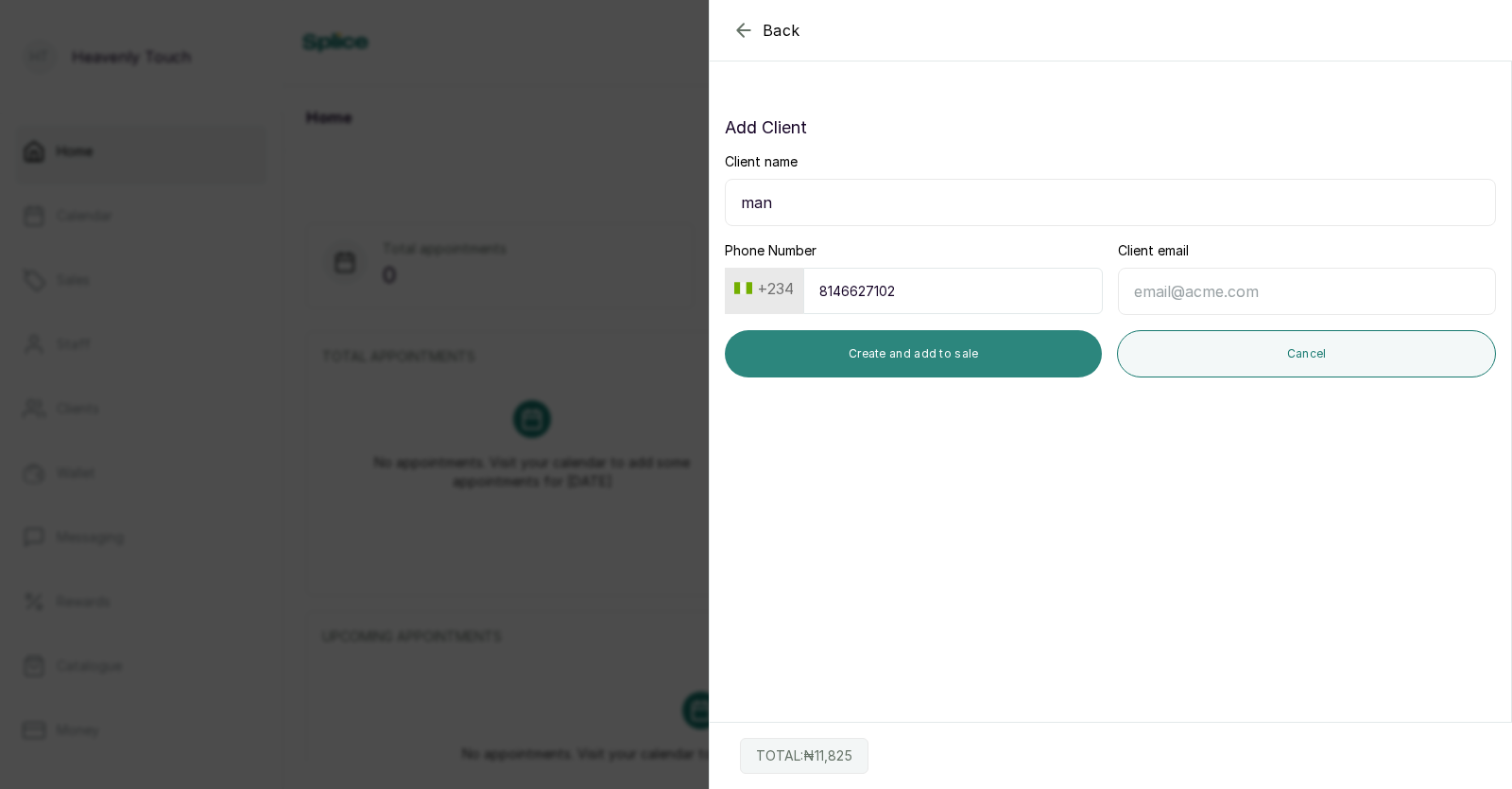
type input "8146627102"
click at [997, 347] on button "Create and add to sale" at bounding box center [914, 354] width 377 height 47
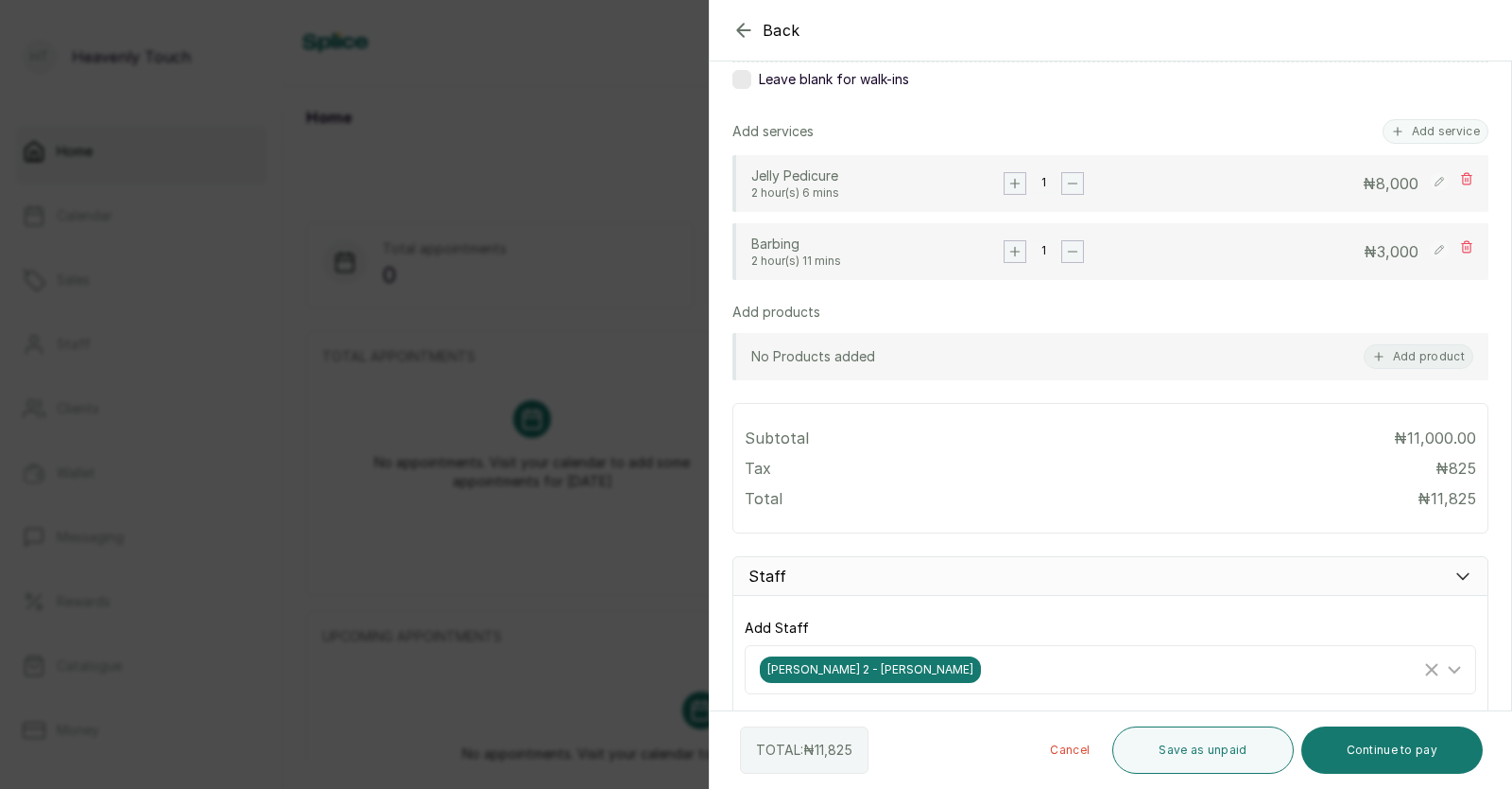
scroll to position [358, 0]
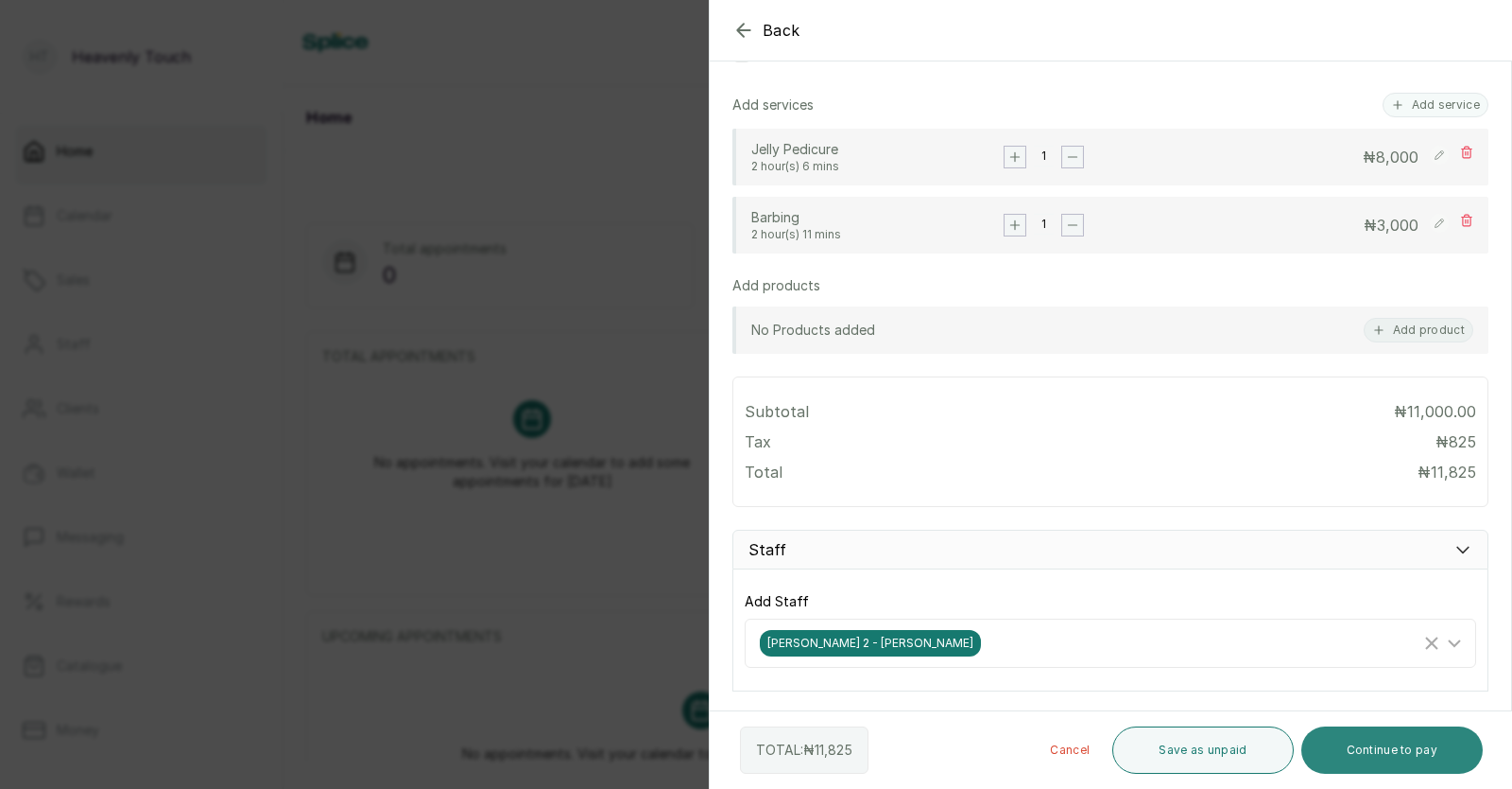
click at [1404, 757] on button "Continue to pay" at bounding box center [1393, 750] width 183 height 47
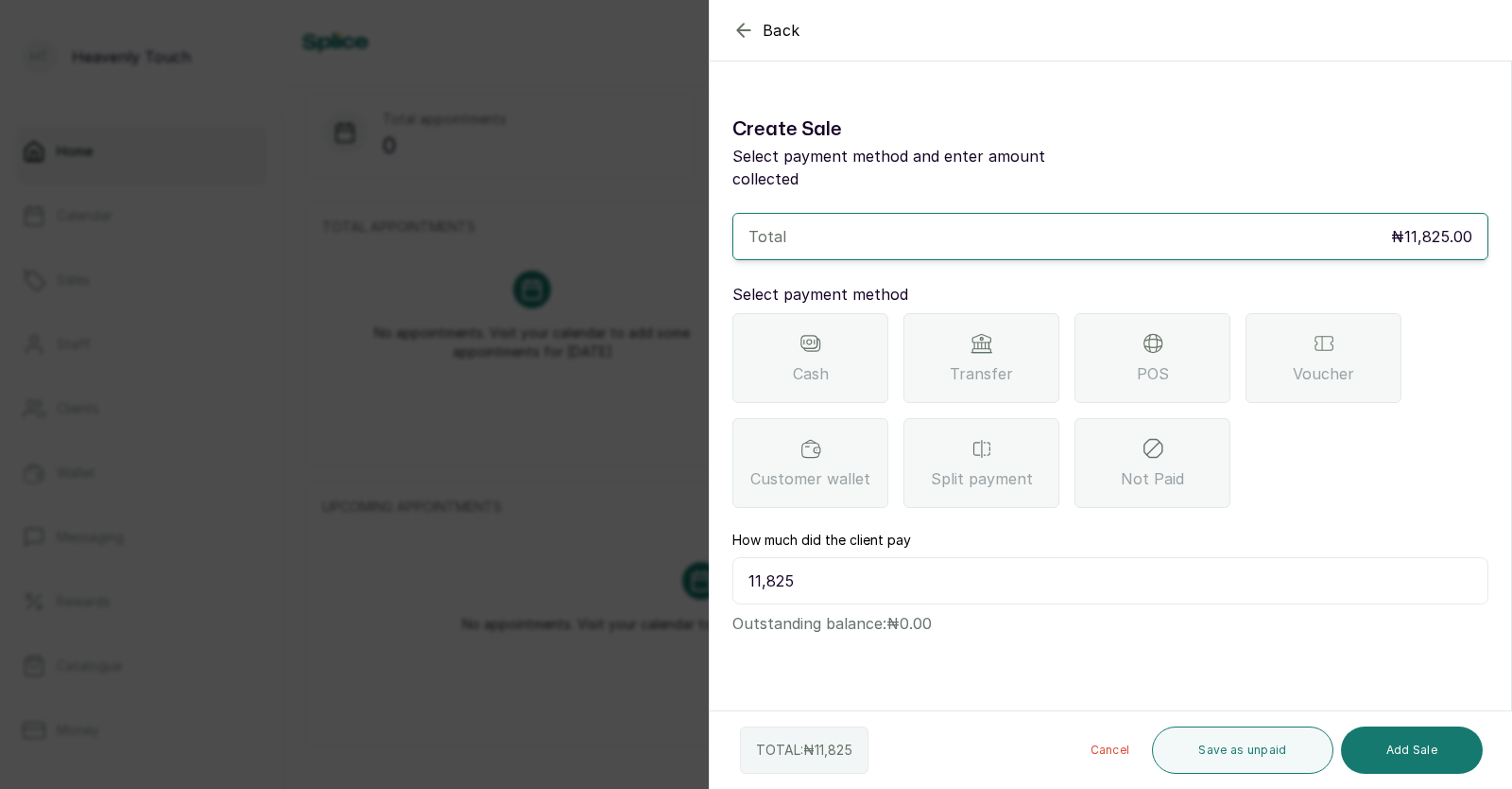
scroll to position [137, 0]
drag, startPoint x: 1401, startPoint y: 751, endPoint x: 979, endPoint y: 340, distance: 589.1
click at [979, 362] on span "Transfer" at bounding box center [981, 373] width 63 height 23
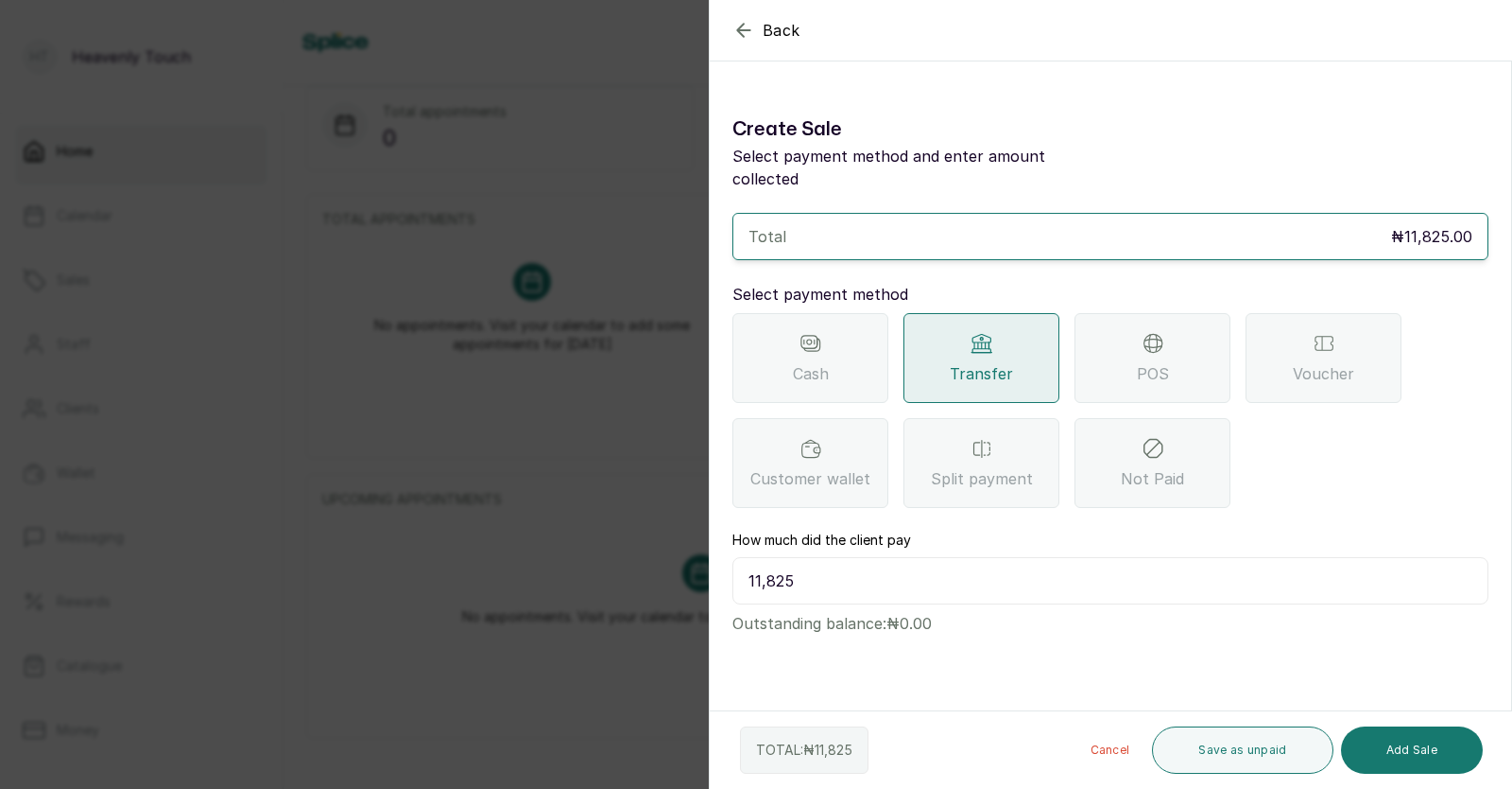
click at [1061, 353] on div "Cash Transfer POS Voucher Customer wallet Split payment Not Paid" at bounding box center [1110, 410] width 756 height 195
click at [1032, 354] on div "Transfer" at bounding box center [982, 357] width 156 height 90
click at [1397, 763] on button "Add Sale" at bounding box center [1412, 750] width 142 height 47
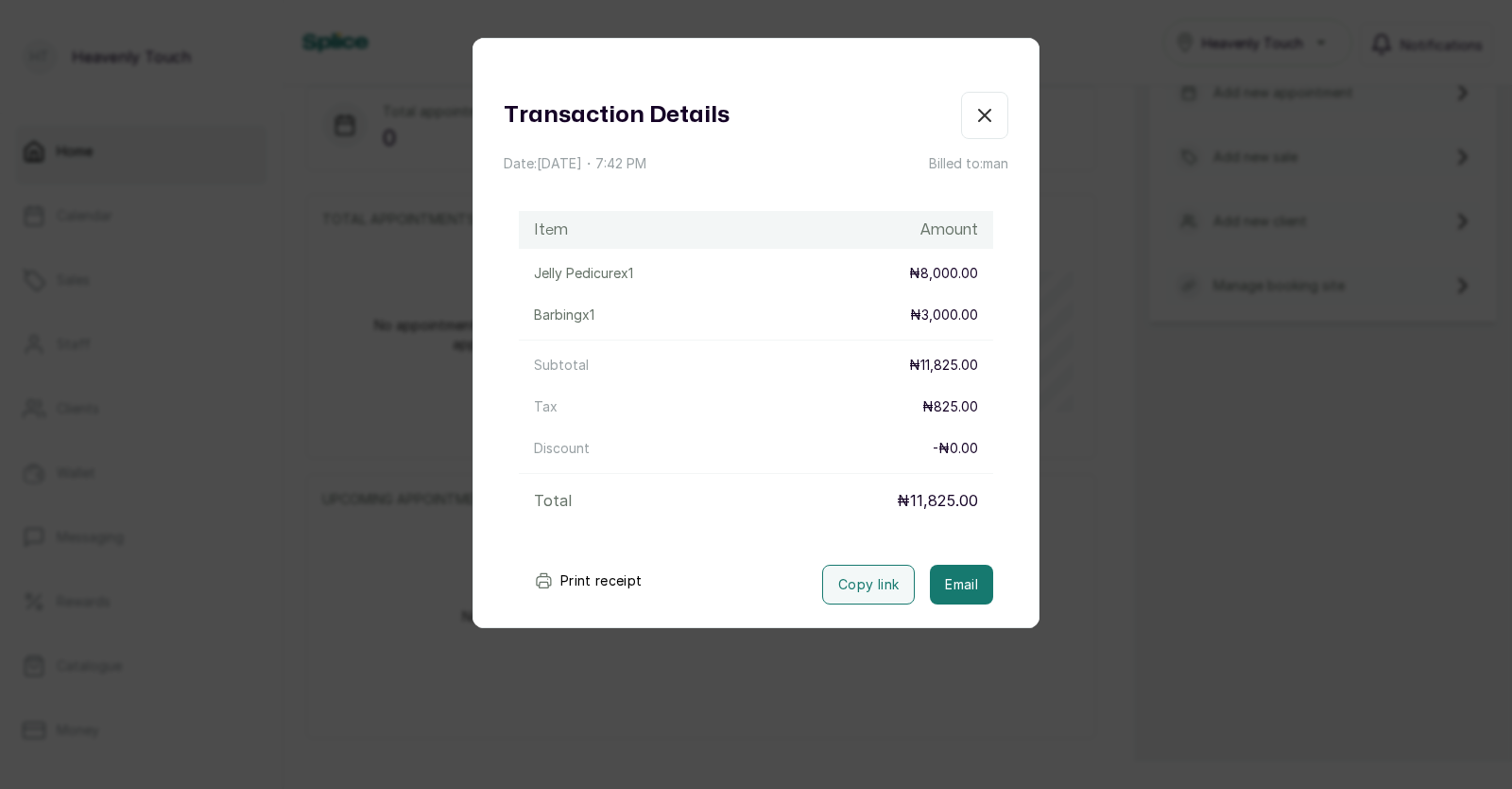
click at [618, 582] on button "Print receipt" at bounding box center [588, 581] width 139 height 38
click at [591, 573] on button "Print receipt" at bounding box center [588, 581] width 139 height 38
click at [976, 119] on icon "button" at bounding box center [984, 115] width 23 height 23
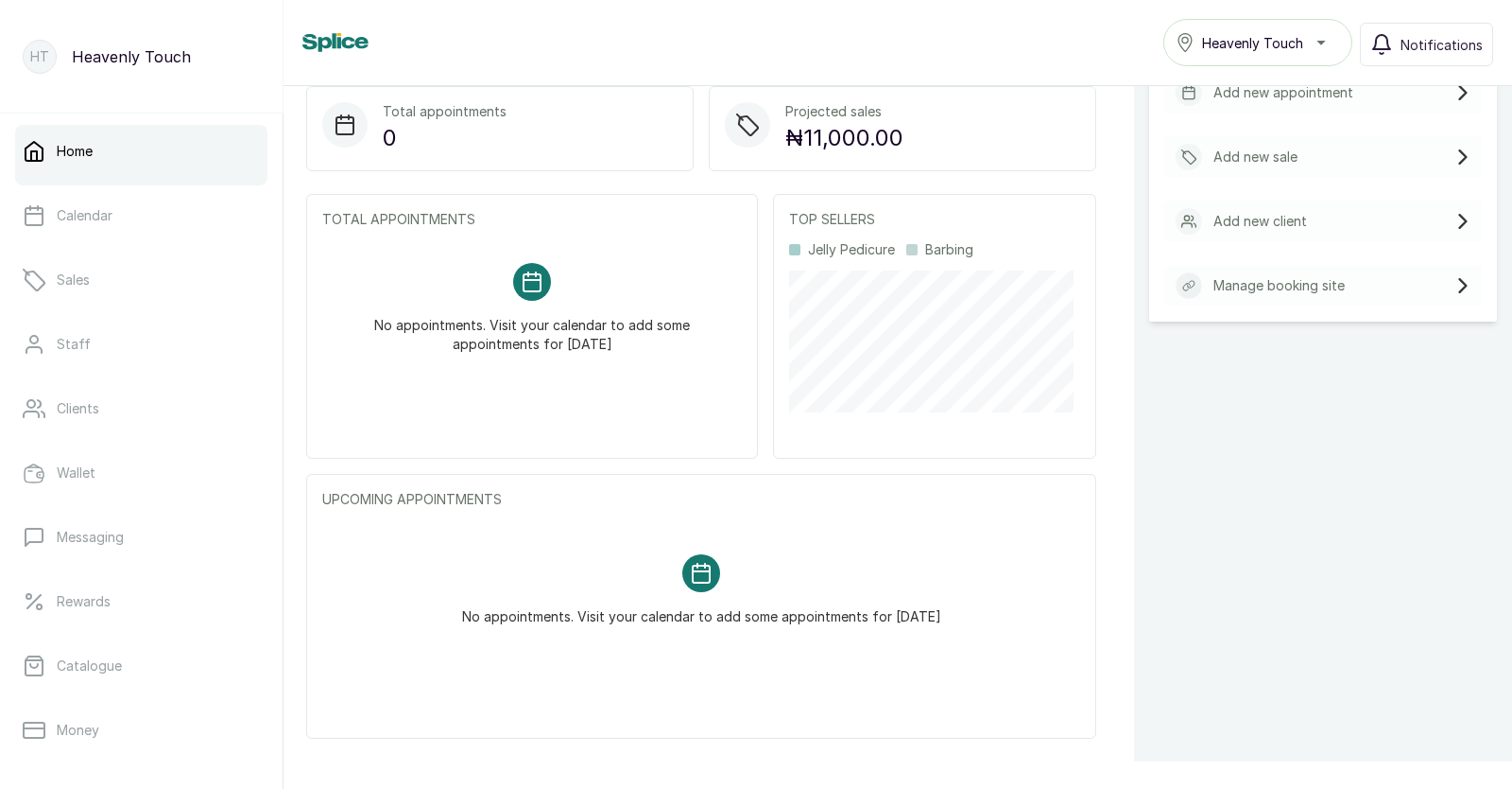
click at [1214, 147] on p "Add new sale" at bounding box center [1255, 156] width 84 height 19
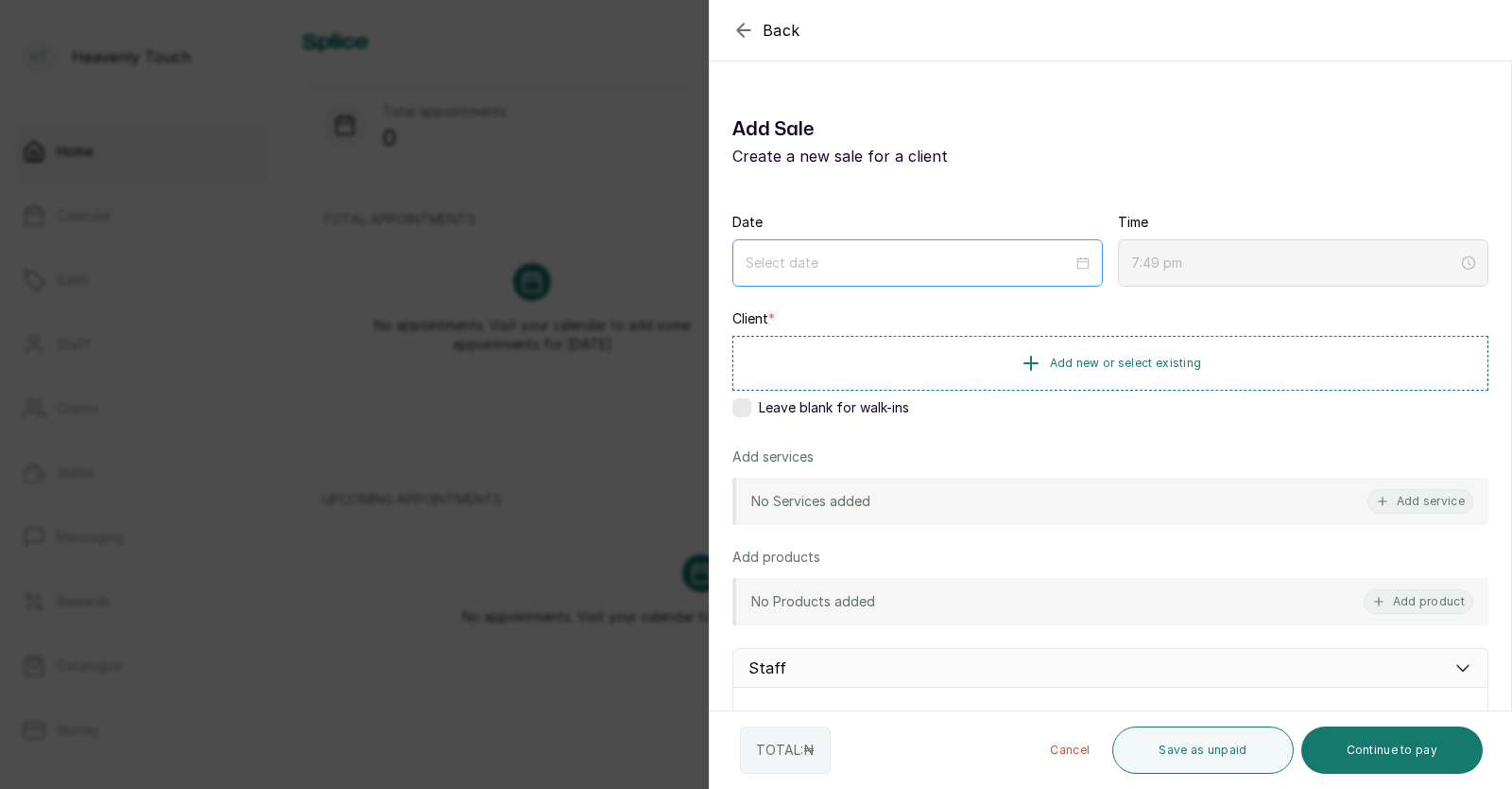
click at [1068, 270] on div at bounding box center [918, 263] width 344 height 21
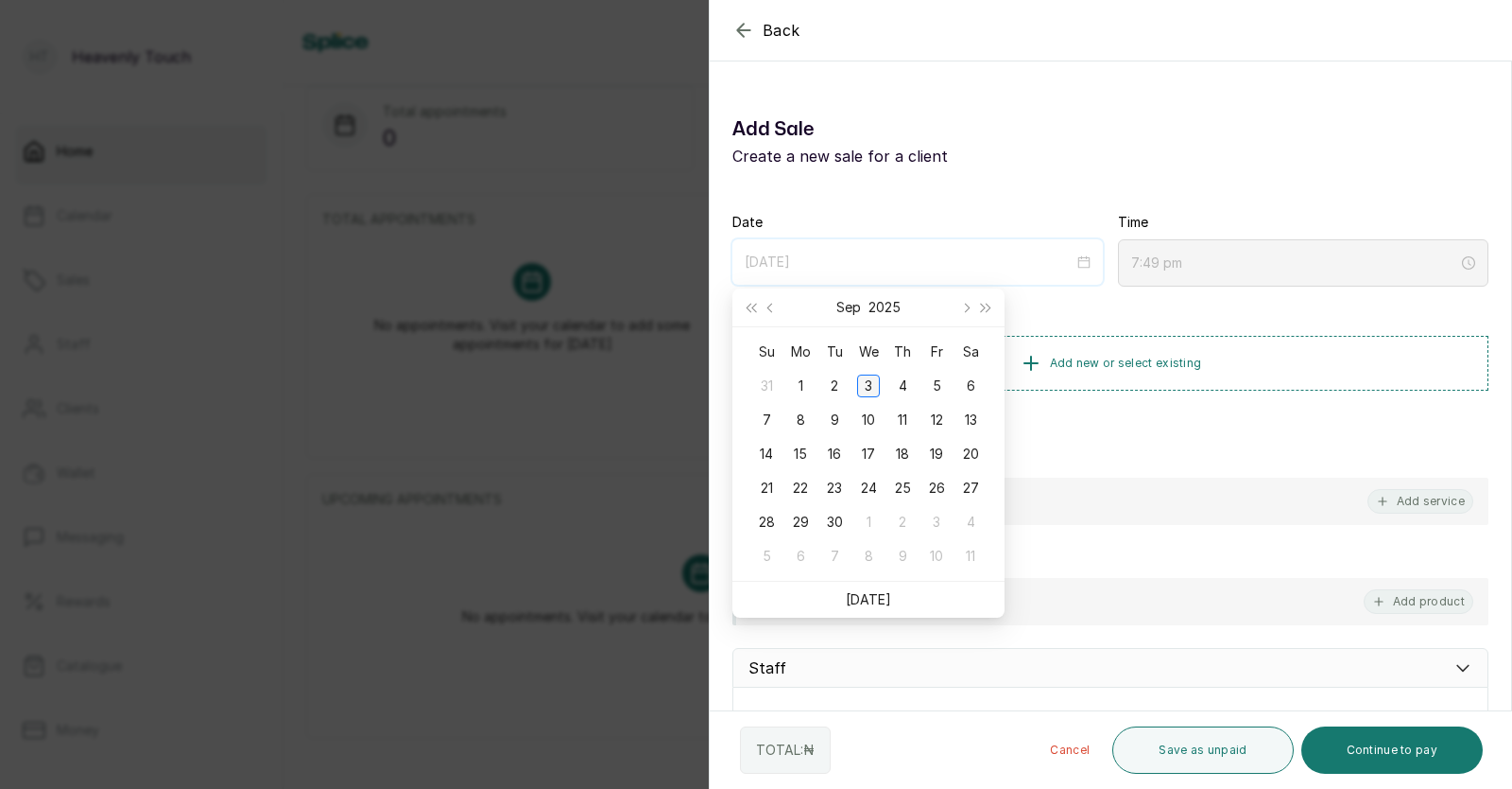
type input "[DATE]"
click at [877, 384] on div "3" at bounding box center [869, 385] width 23 height 23
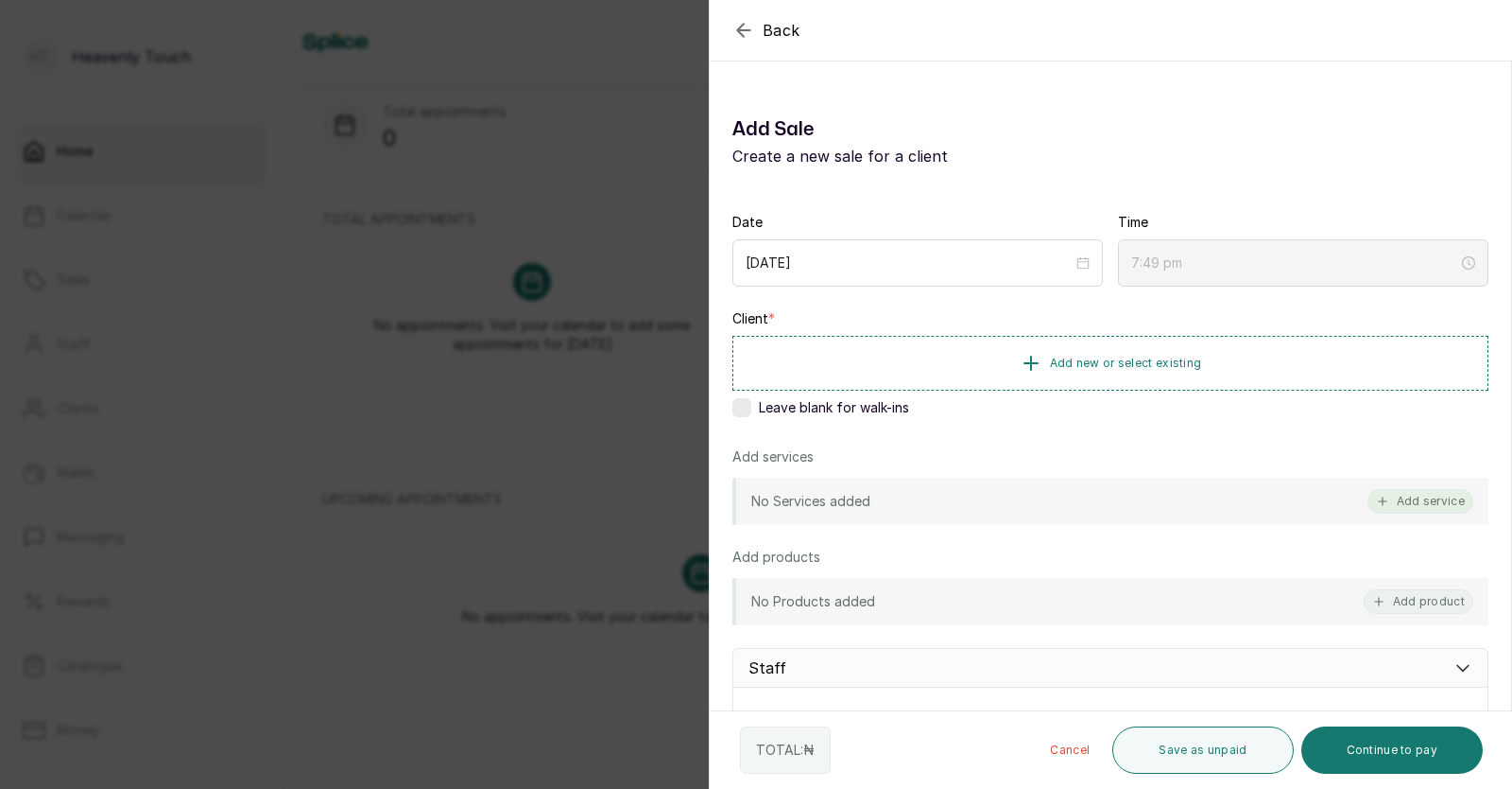
click at [1388, 503] on button "Add service" at bounding box center [1420, 501] width 106 height 25
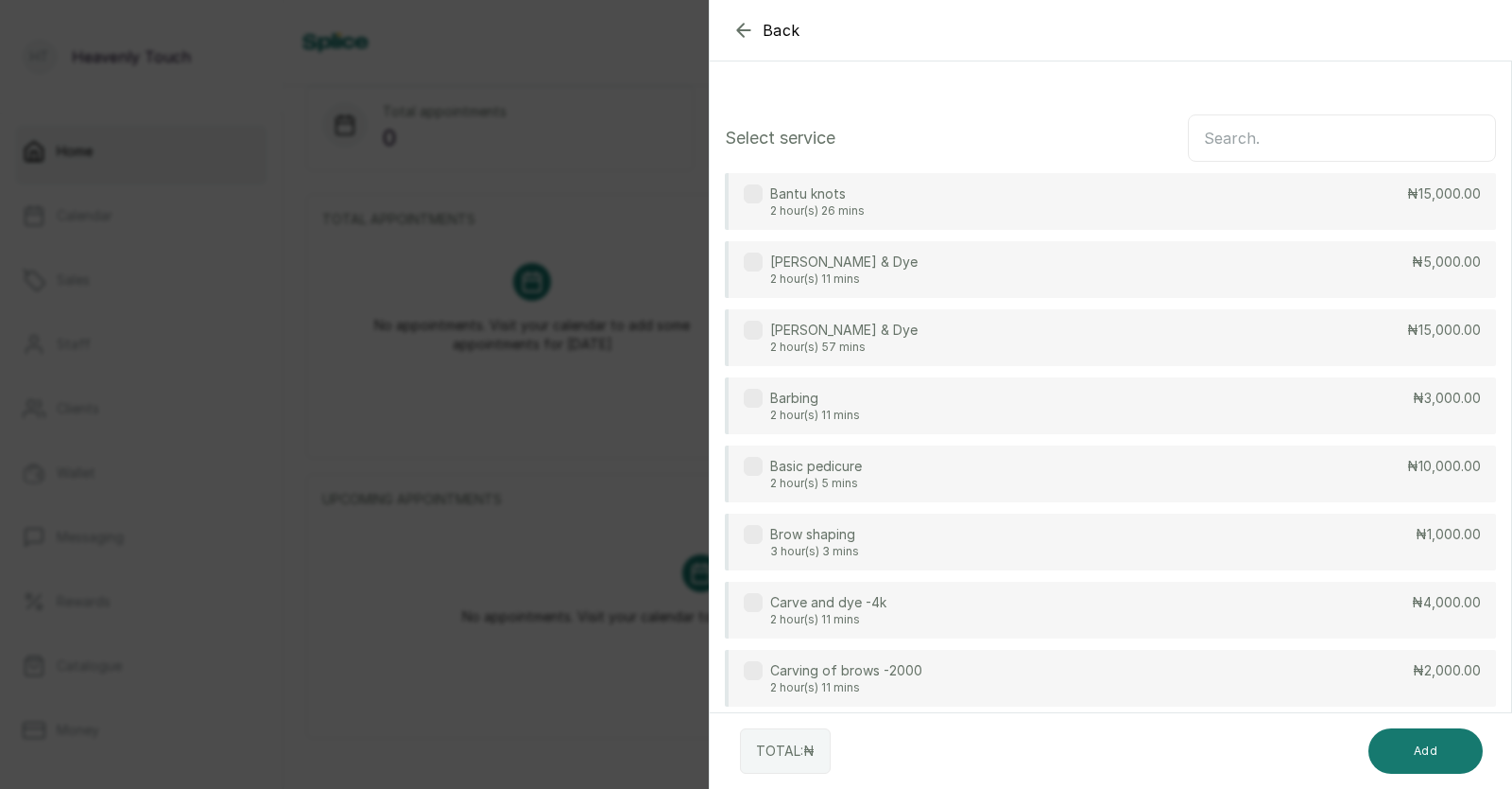
click at [1237, 138] on input "text" at bounding box center [1342, 138] width 308 height 47
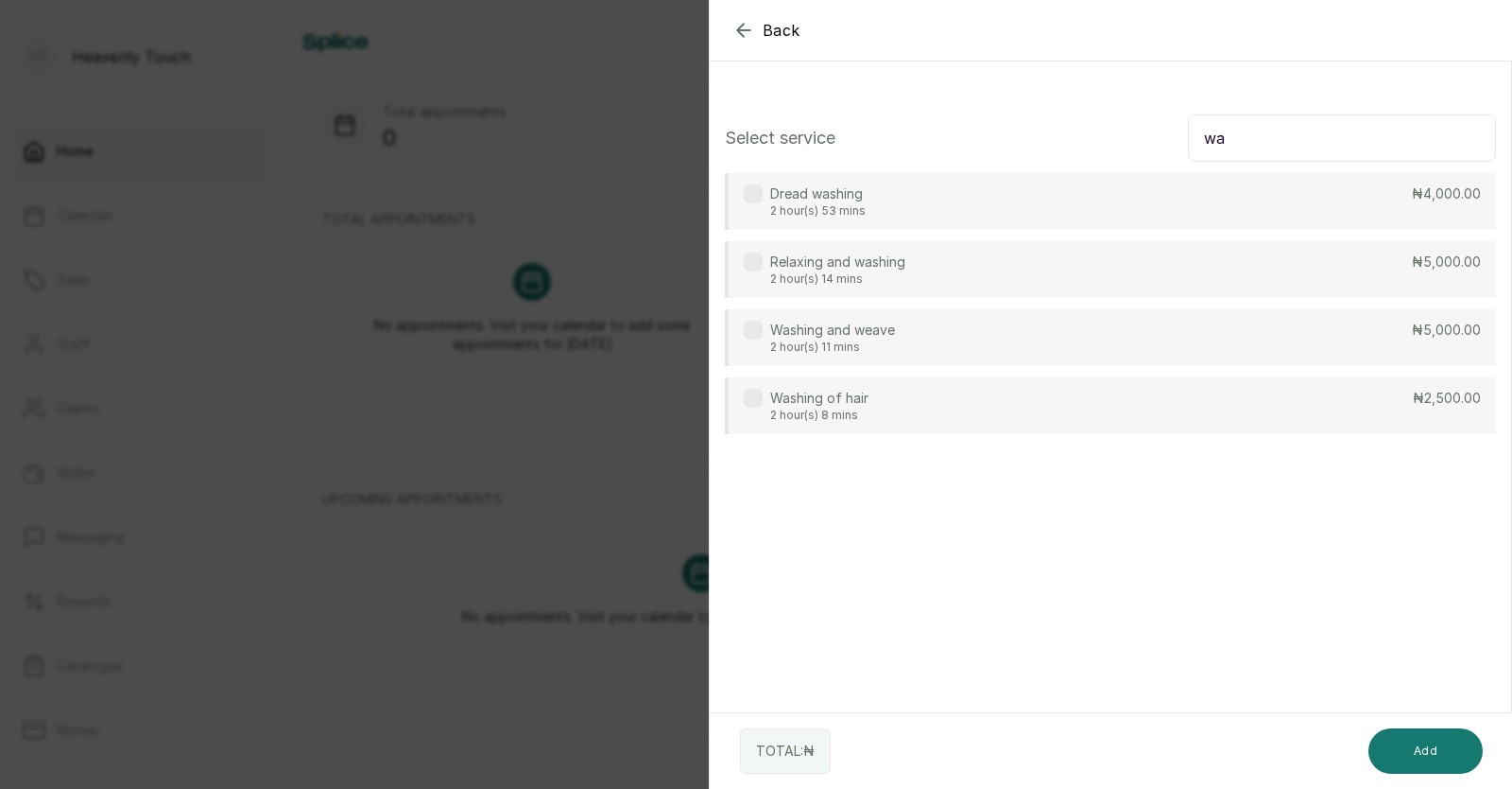
type input "w"
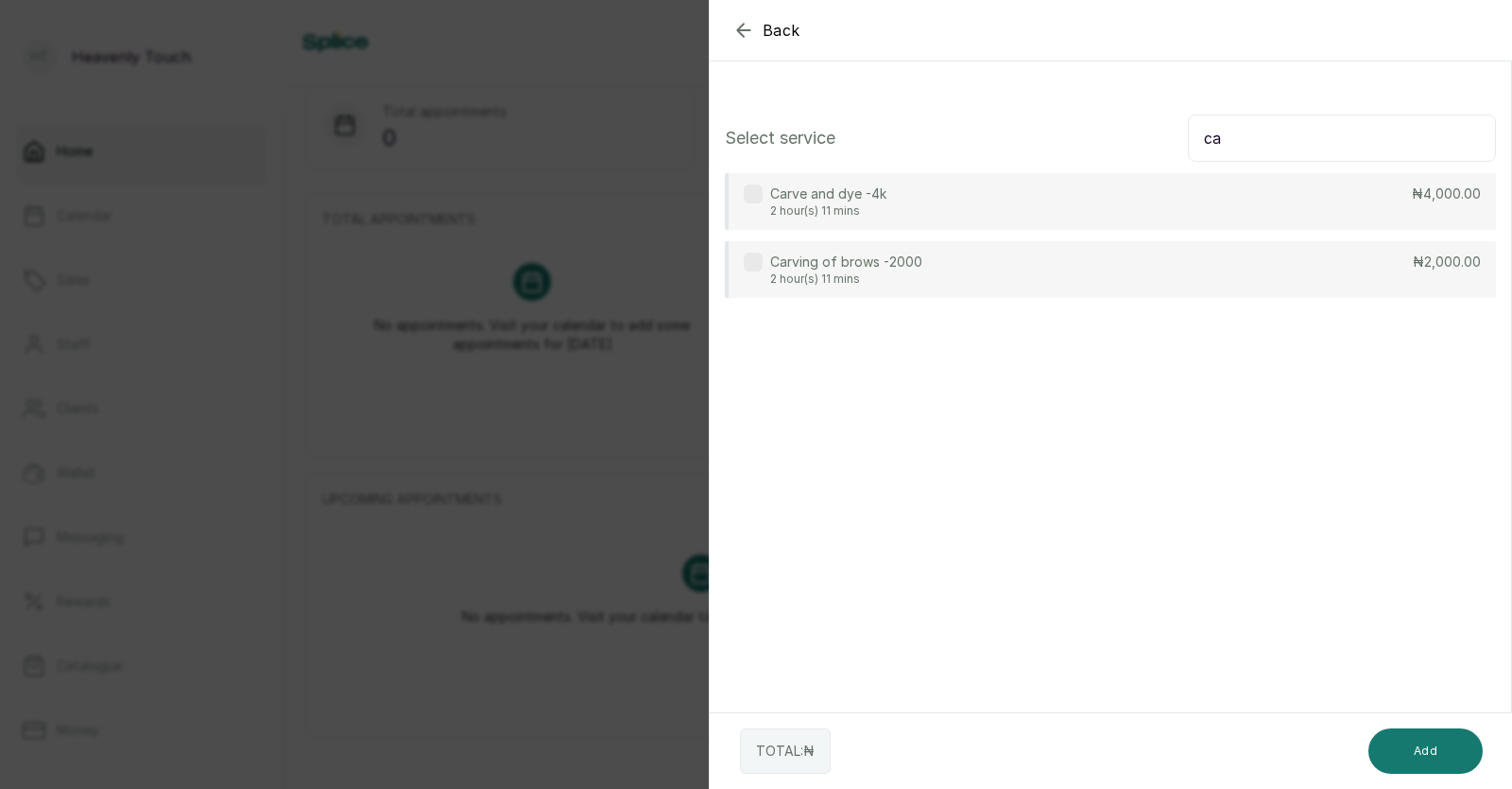
type input "c"
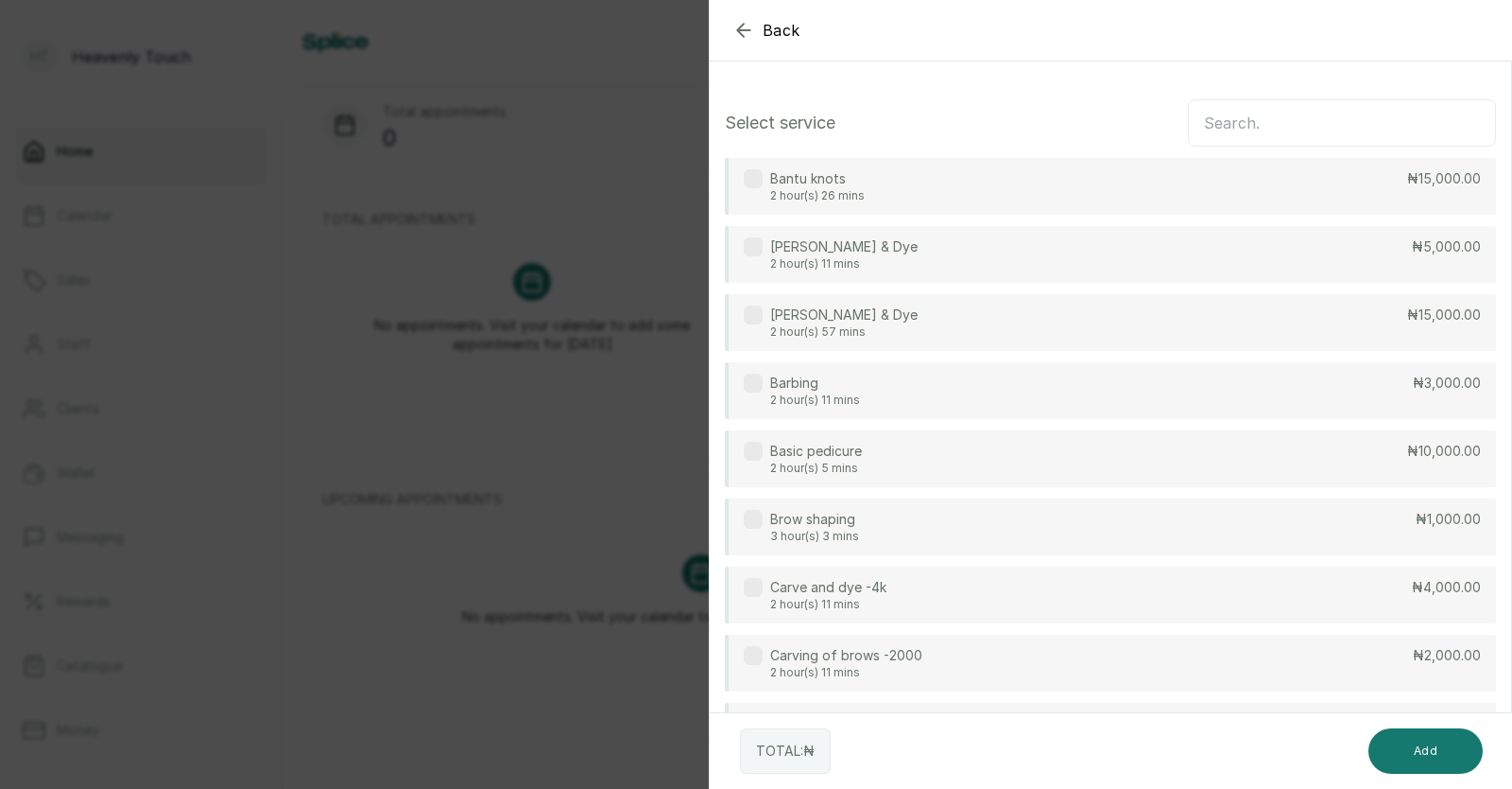
scroll to position [0, 0]
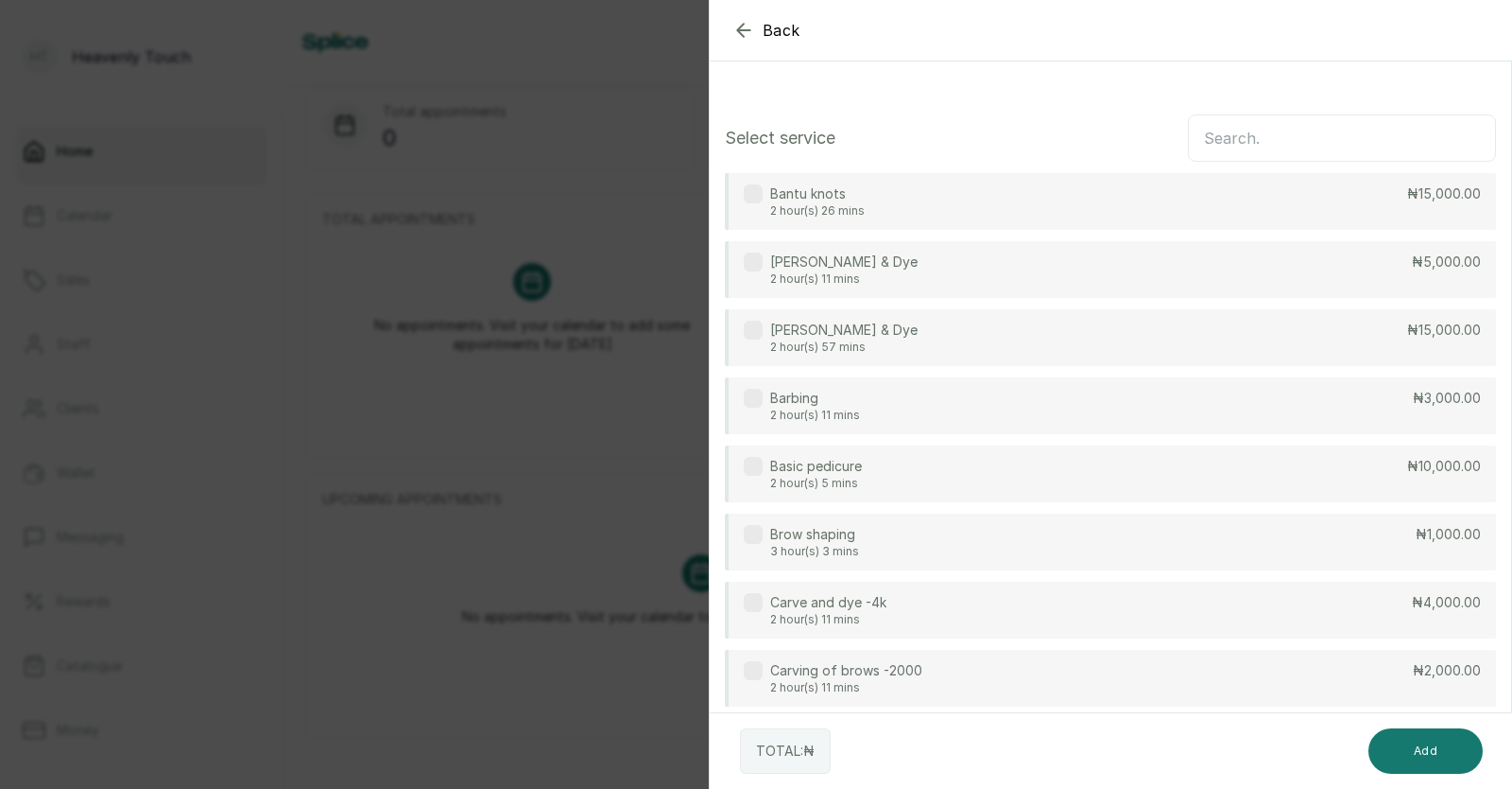
click at [491, 379] on div "Back Add Sale Select service Bantu knots 2 hour(s) 26 mins ₦15,000.00 [PERSON_N…" at bounding box center [756, 394] width 1512 height 789
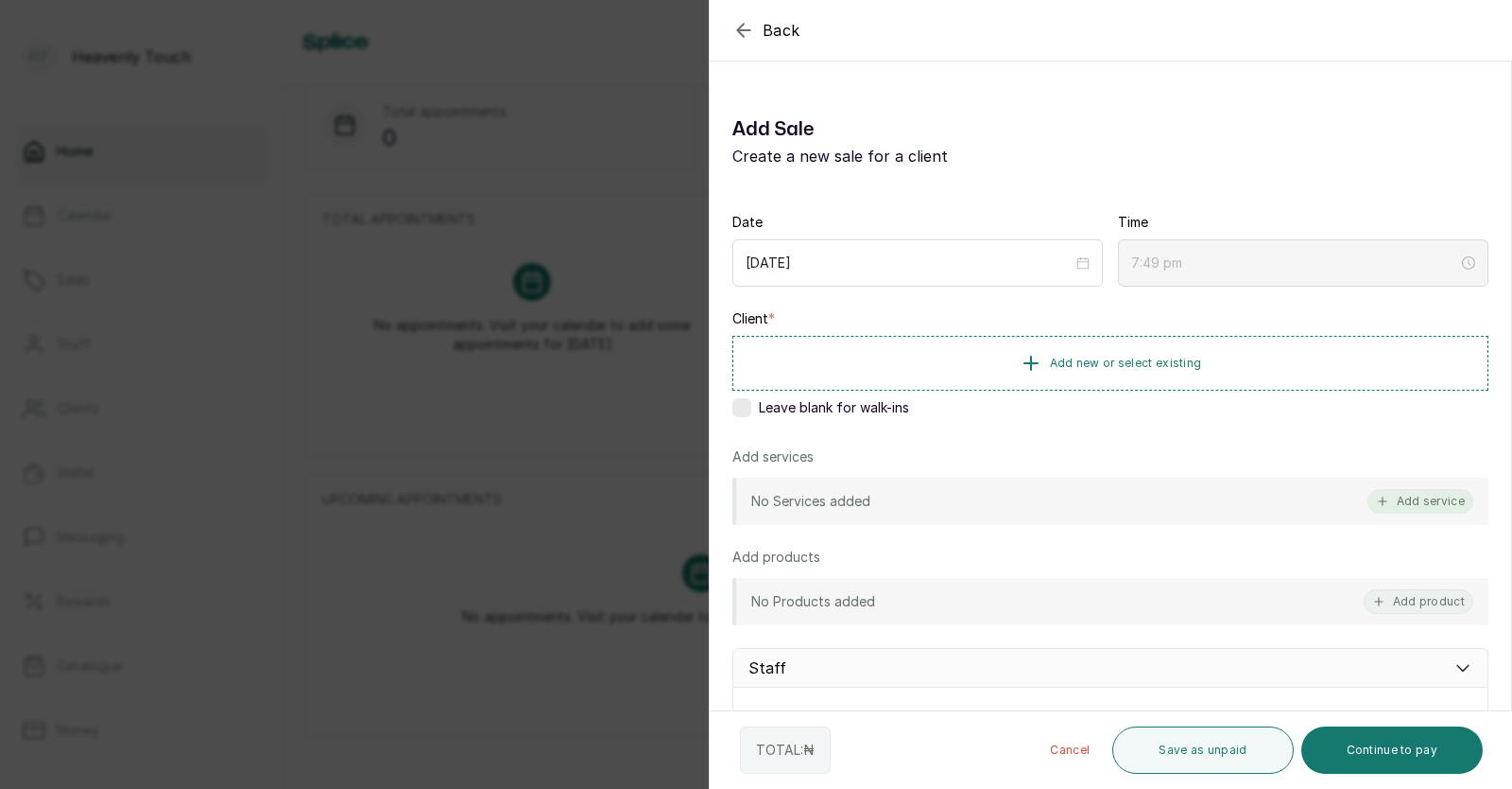
click at [1405, 495] on button "Add service" at bounding box center [1420, 501] width 106 height 25
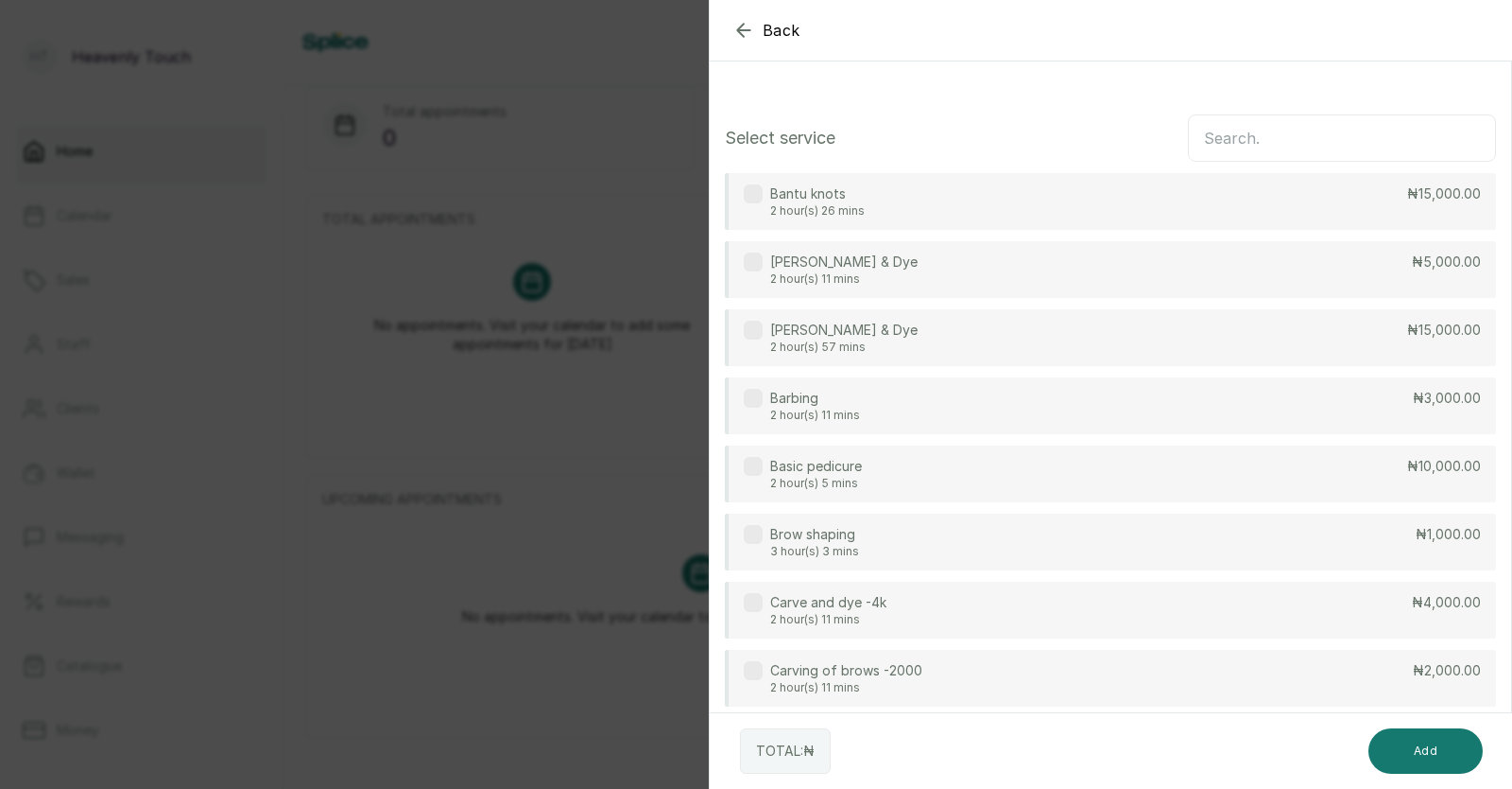
click at [1253, 147] on input "text" at bounding box center [1342, 138] width 308 height 47
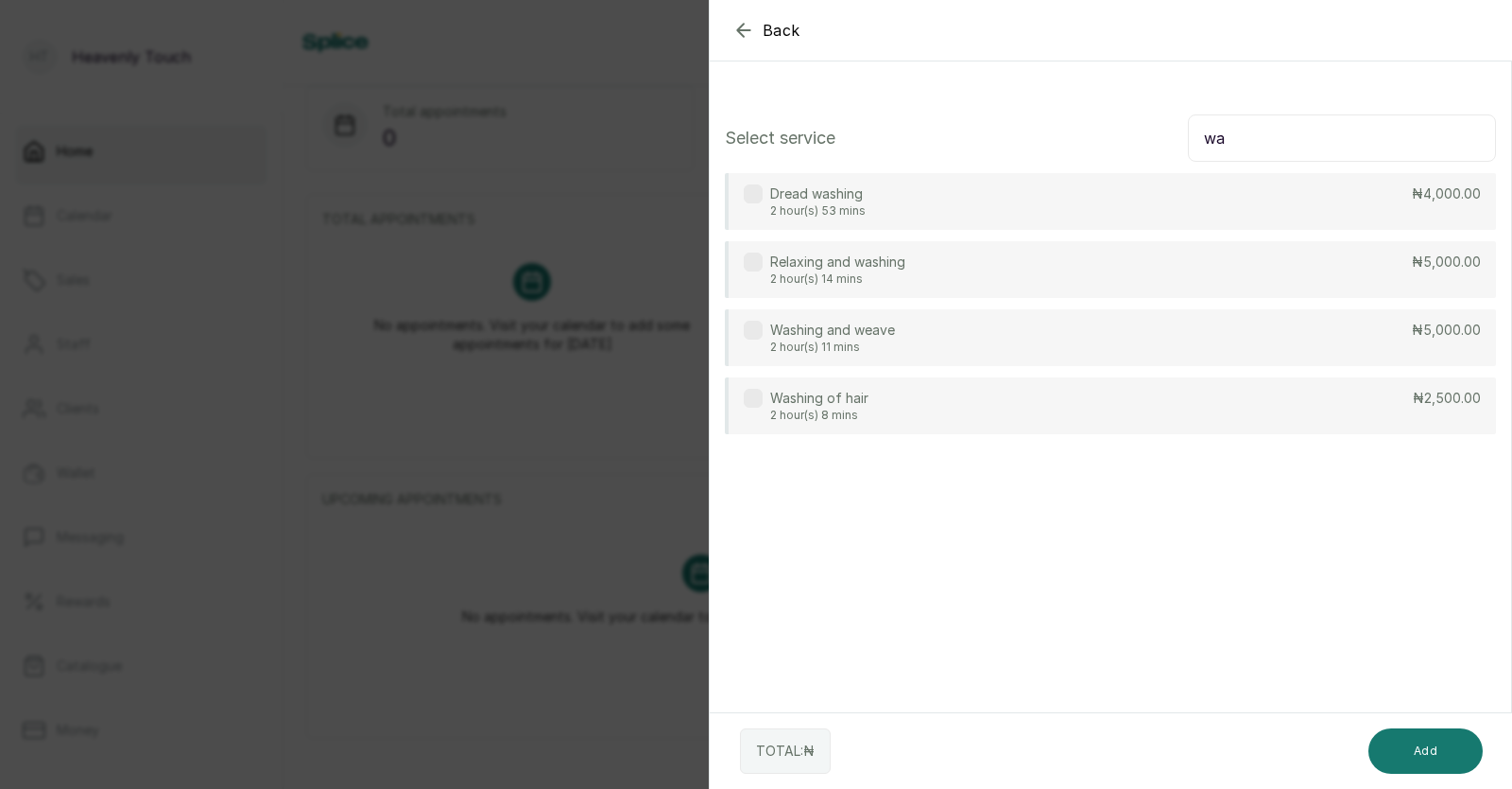
type input "w"
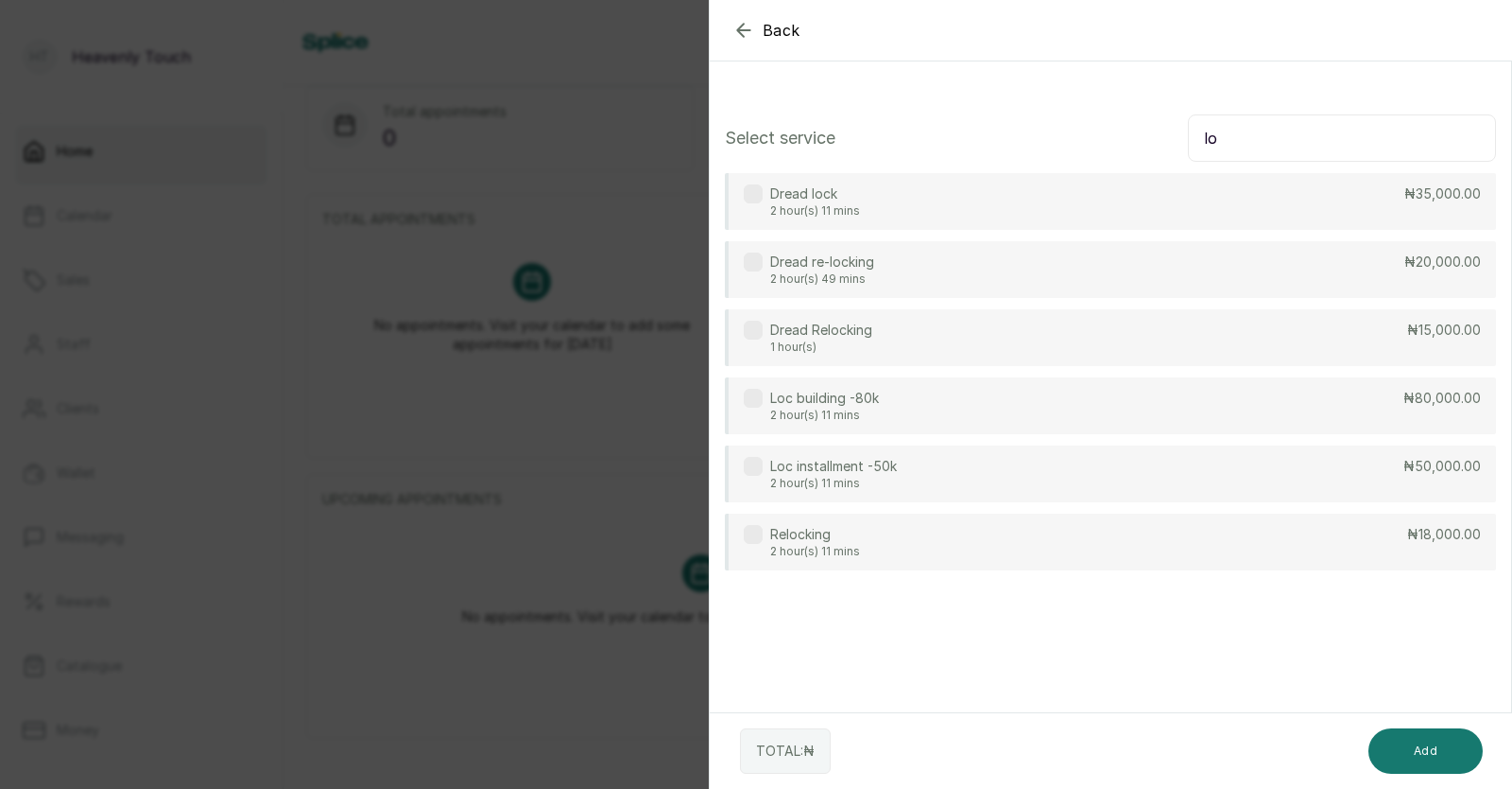
type input "l"
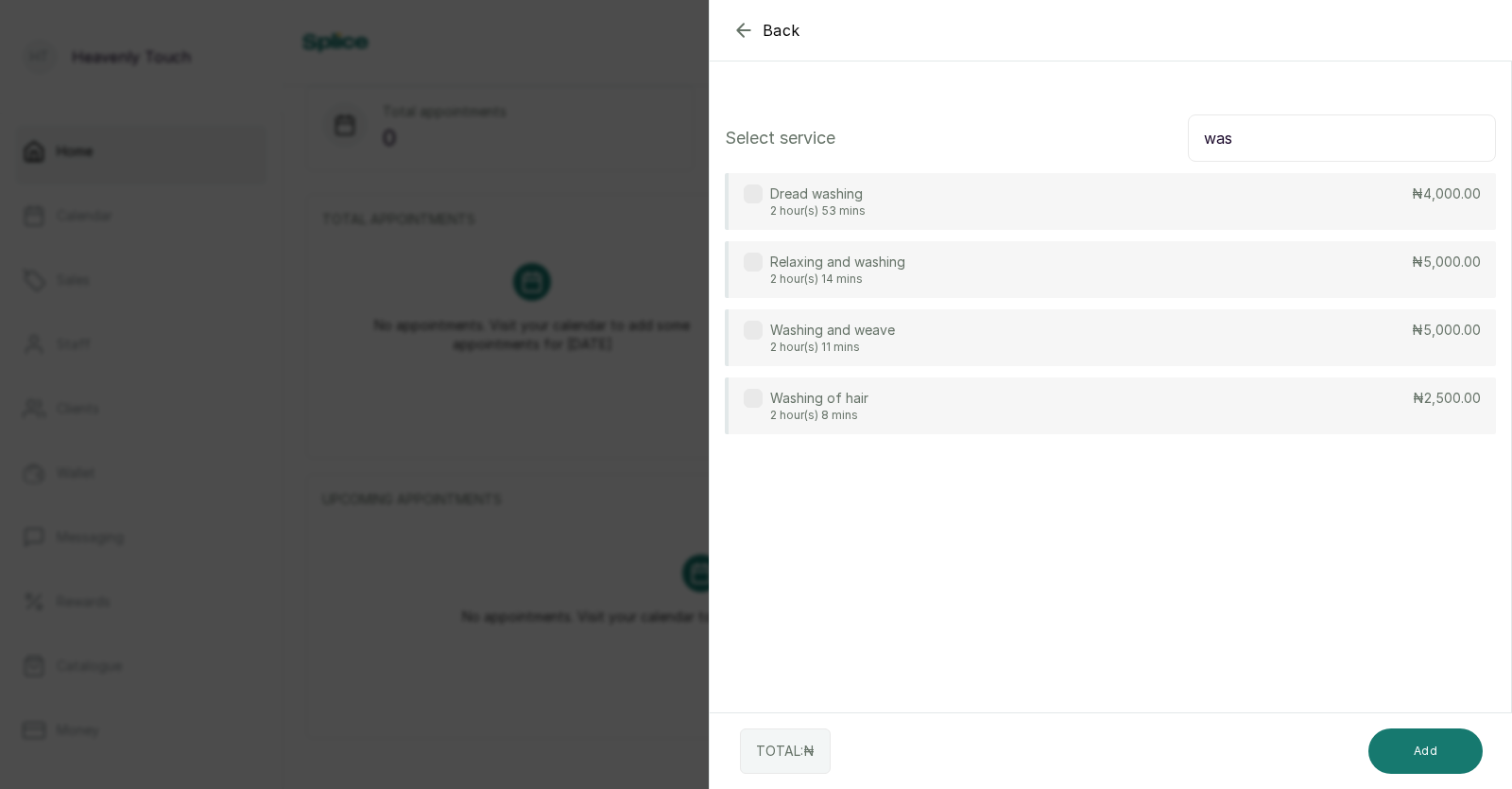
type input "was"
click at [901, 394] on div "Washing of hair 2 hour(s) 8 mins ₦2,500.00" at bounding box center [1110, 405] width 771 height 56
click at [1439, 734] on button "Add" at bounding box center [1426, 750] width 114 height 45
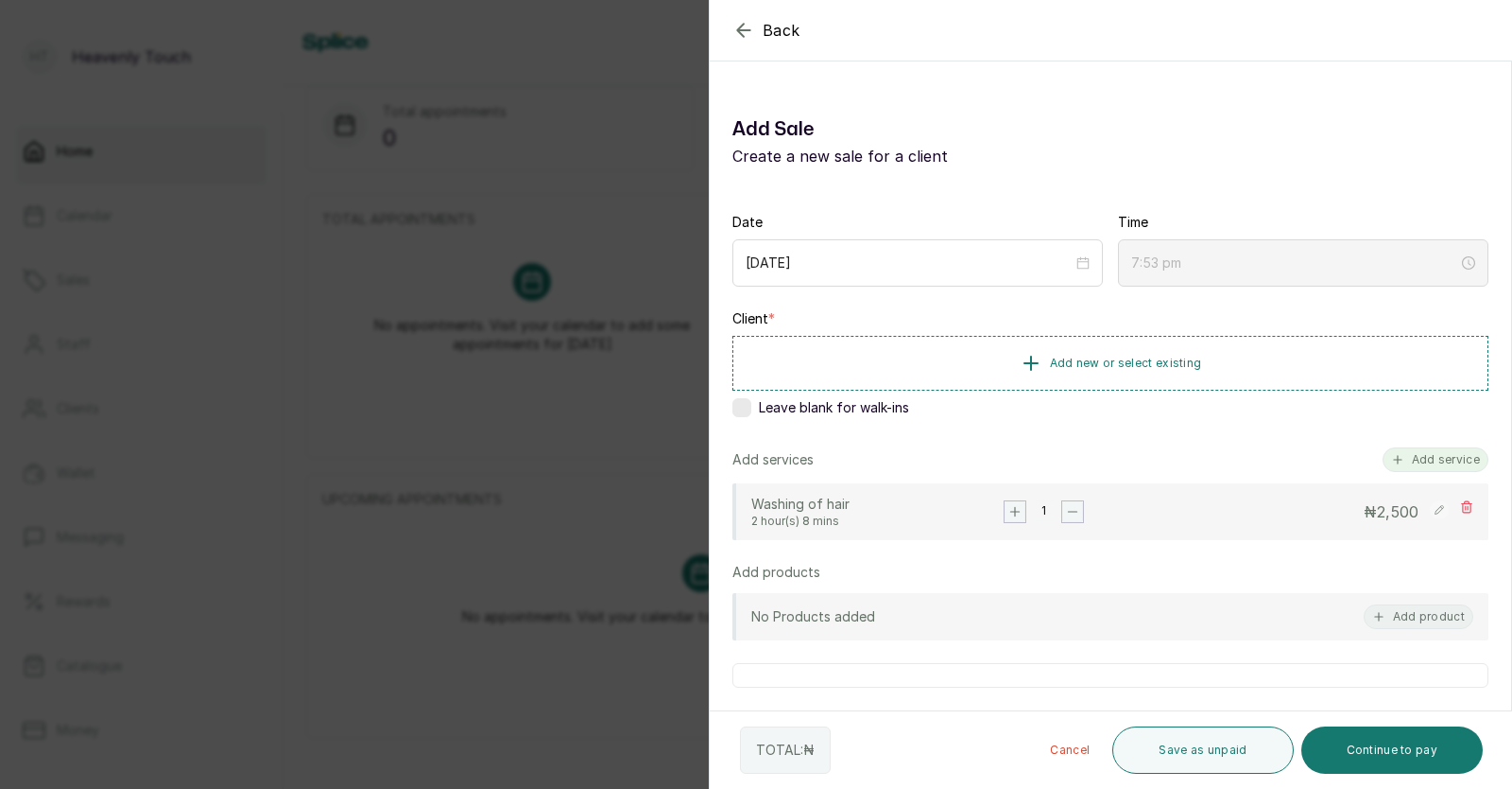
click at [1407, 453] on button "Add service" at bounding box center [1435, 459] width 106 height 25
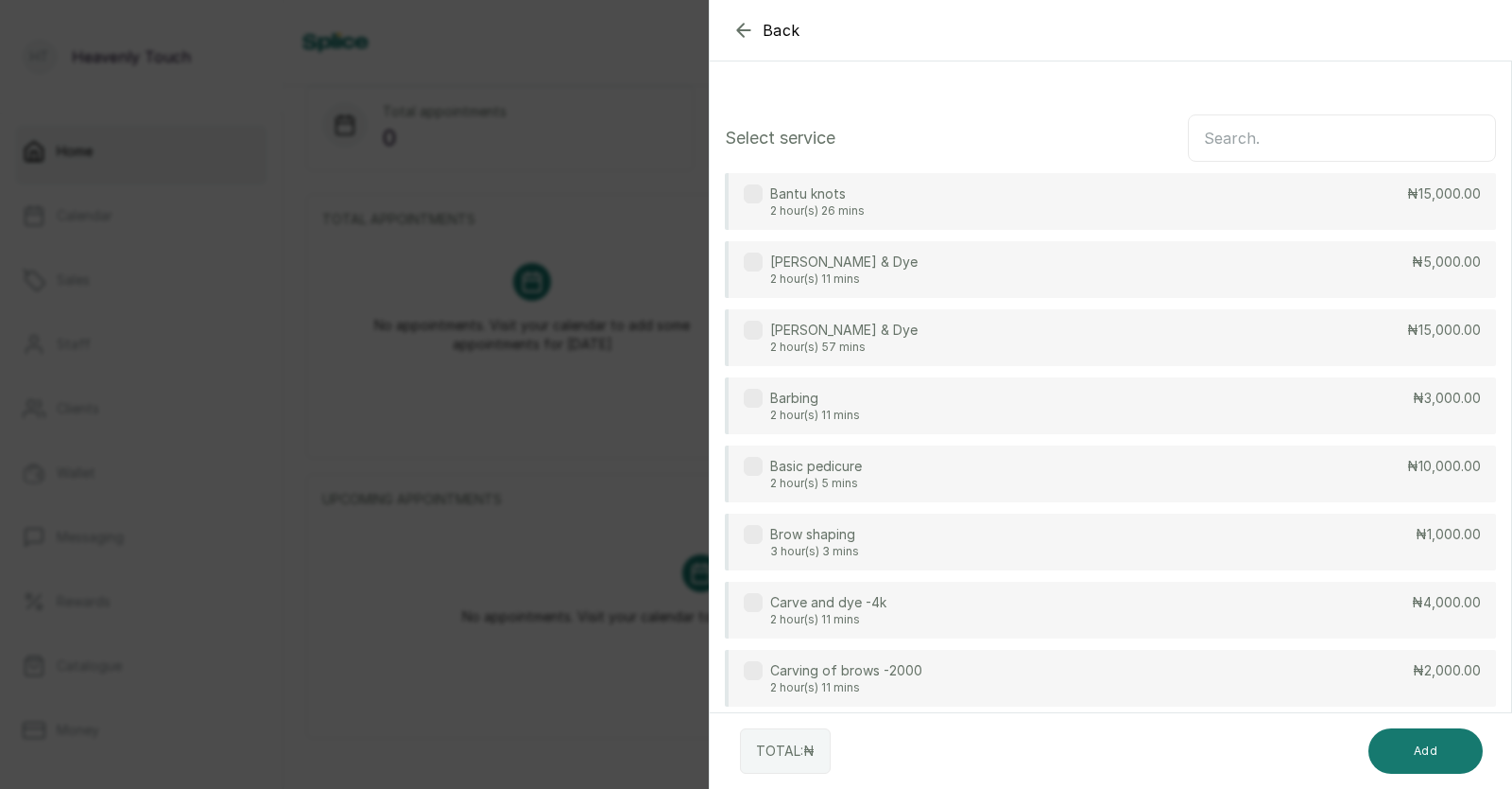
click at [1274, 131] on input "text" at bounding box center [1342, 138] width 308 height 47
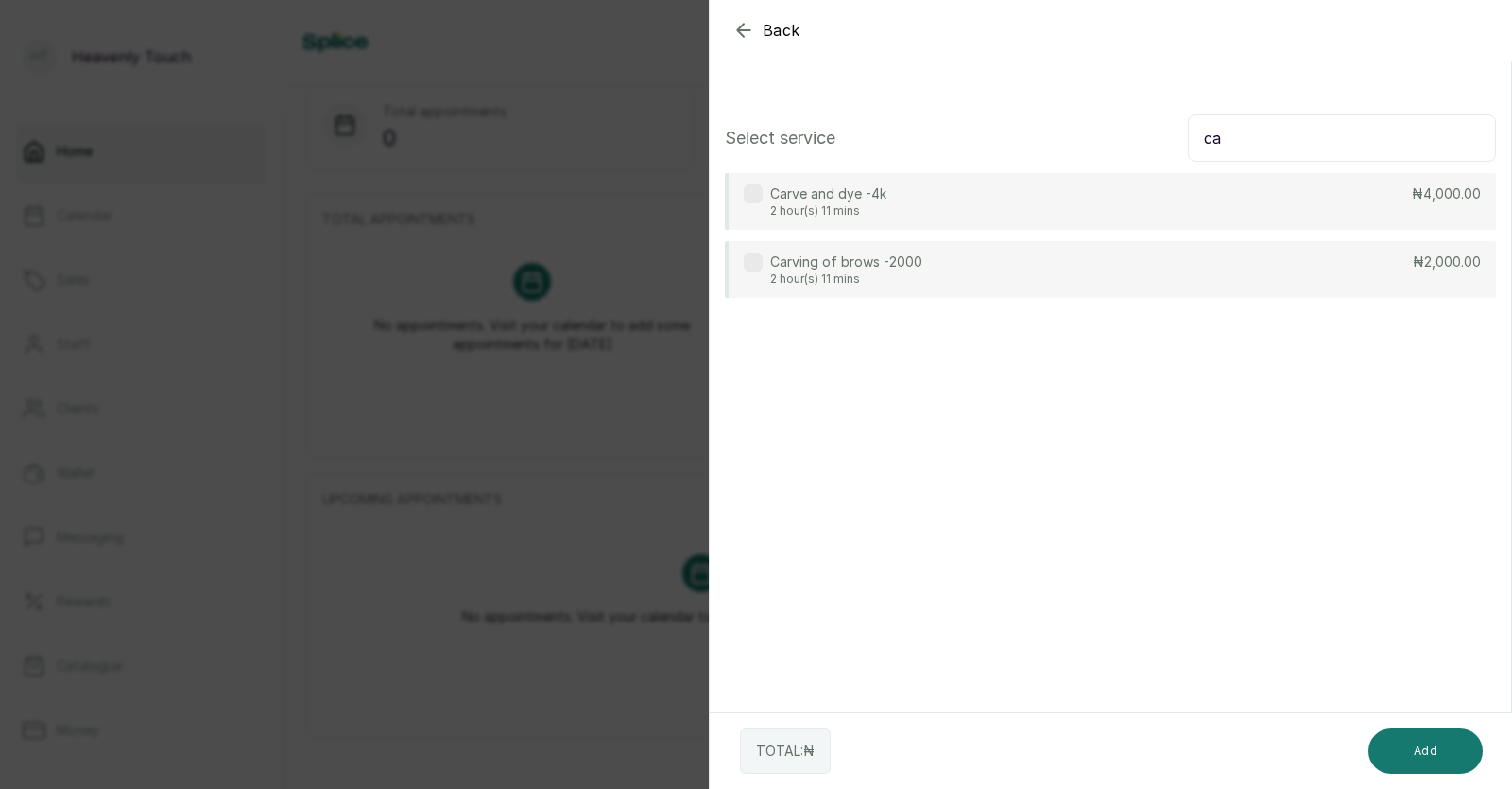
type input "c"
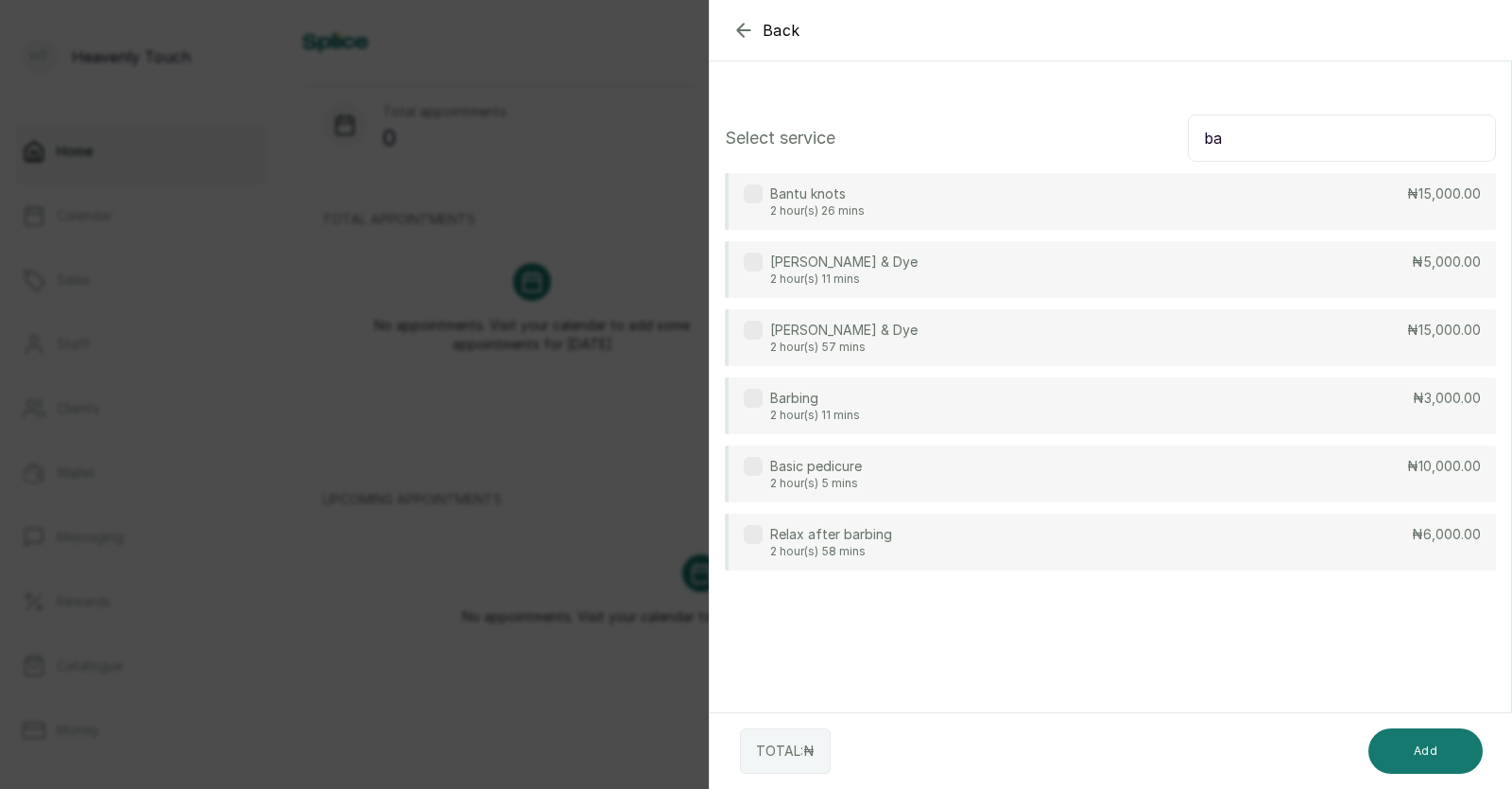
type input "ba"
click at [1209, 415] on div "Barbing 2 hour(s) 11 mins ₦3,000.00" at bounding box center [1110, 405] width 771 height 56
click at [1444, 754] on button "Add" at bounding box center [1426, 750] width 114 height 45
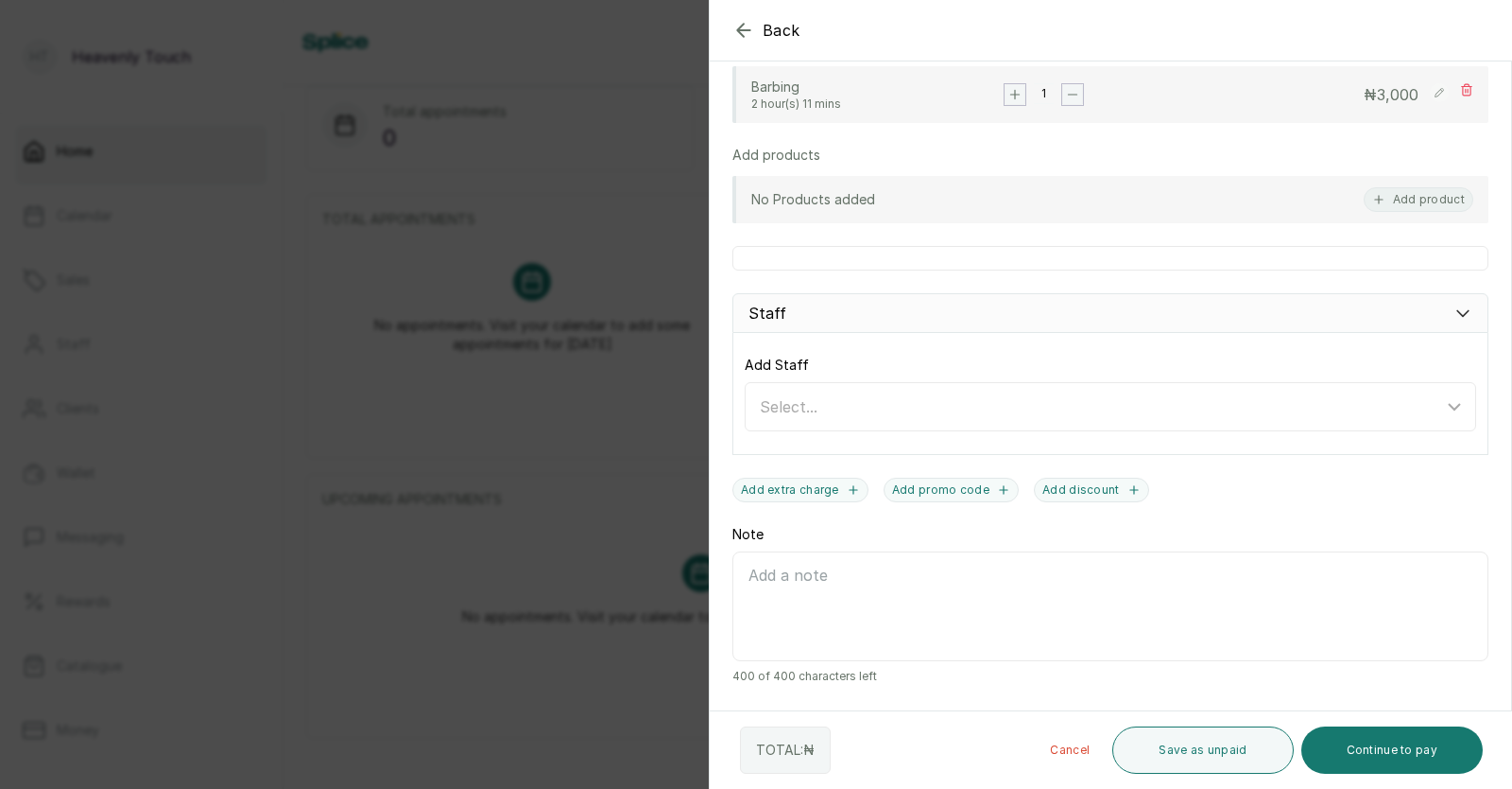
scroll to position [532, 0]
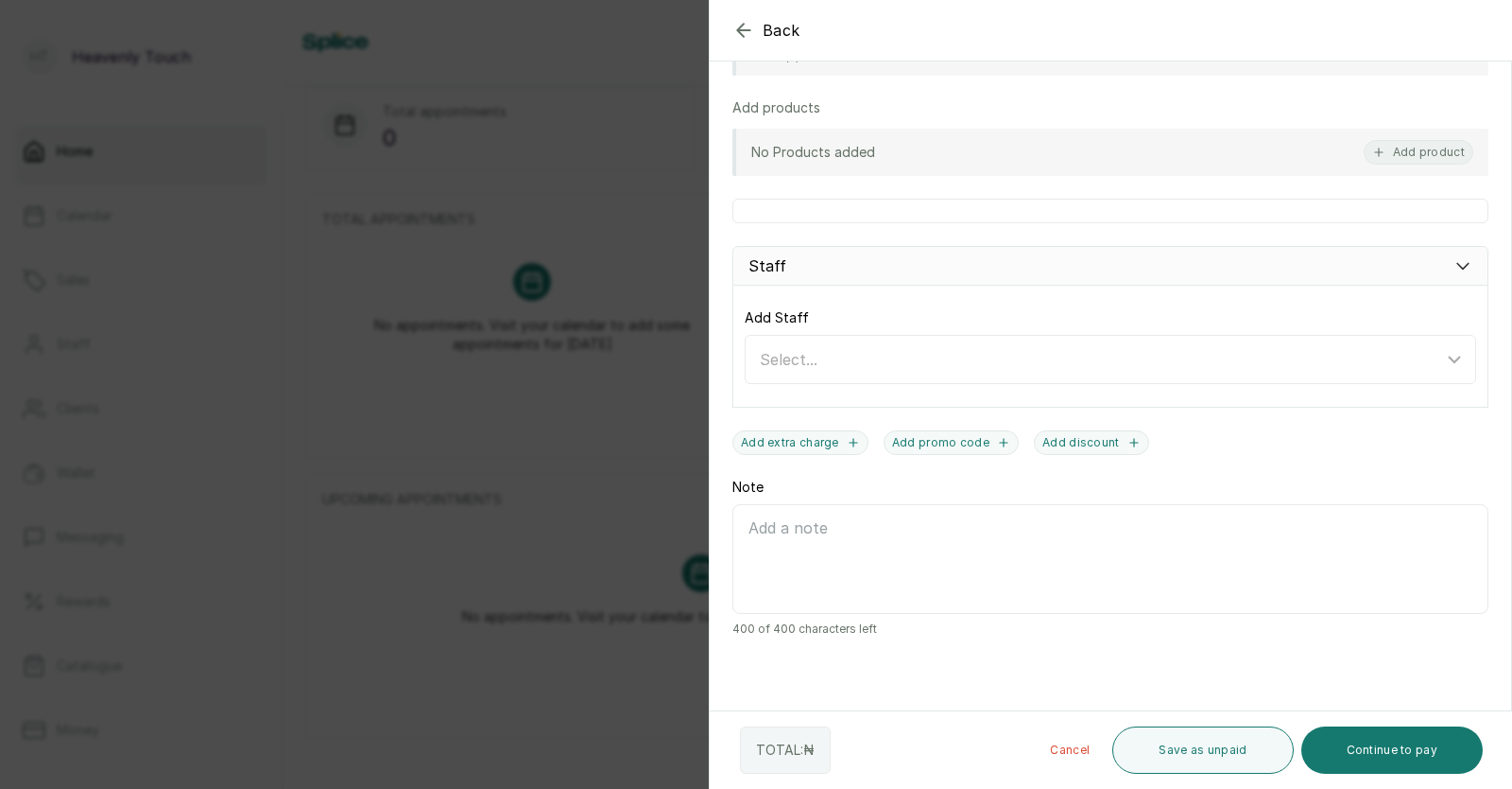
click at [1213, 578] on textarea "Note" at bounding box center [1110, 558] width 756 height 110
type textarea "m"
click at [968, 531] on textarea "Minus 500. 2k was paid for thewashing" at bounding box center [1110, 558] width 756 height 110
click at [1094, 528] on textarea "Minus 500. 2k was paid for the washing" at bounding box center [1110, 558] width 756 height 110
type textarea "Minus 500. 2k was paid for the washing"
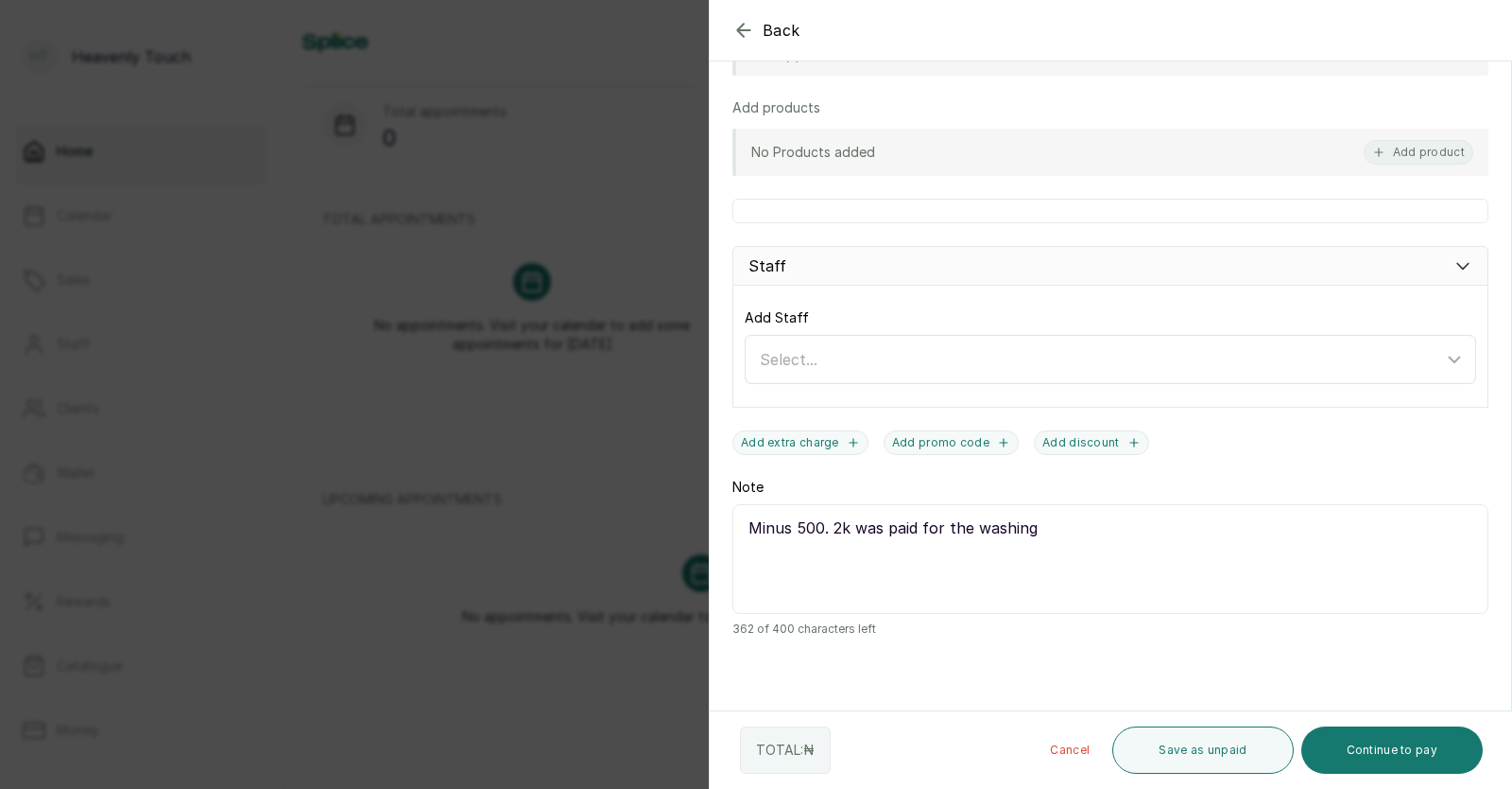
click at [1449, 355] on icon at bounding box center [1454, 358] width 23 height 23
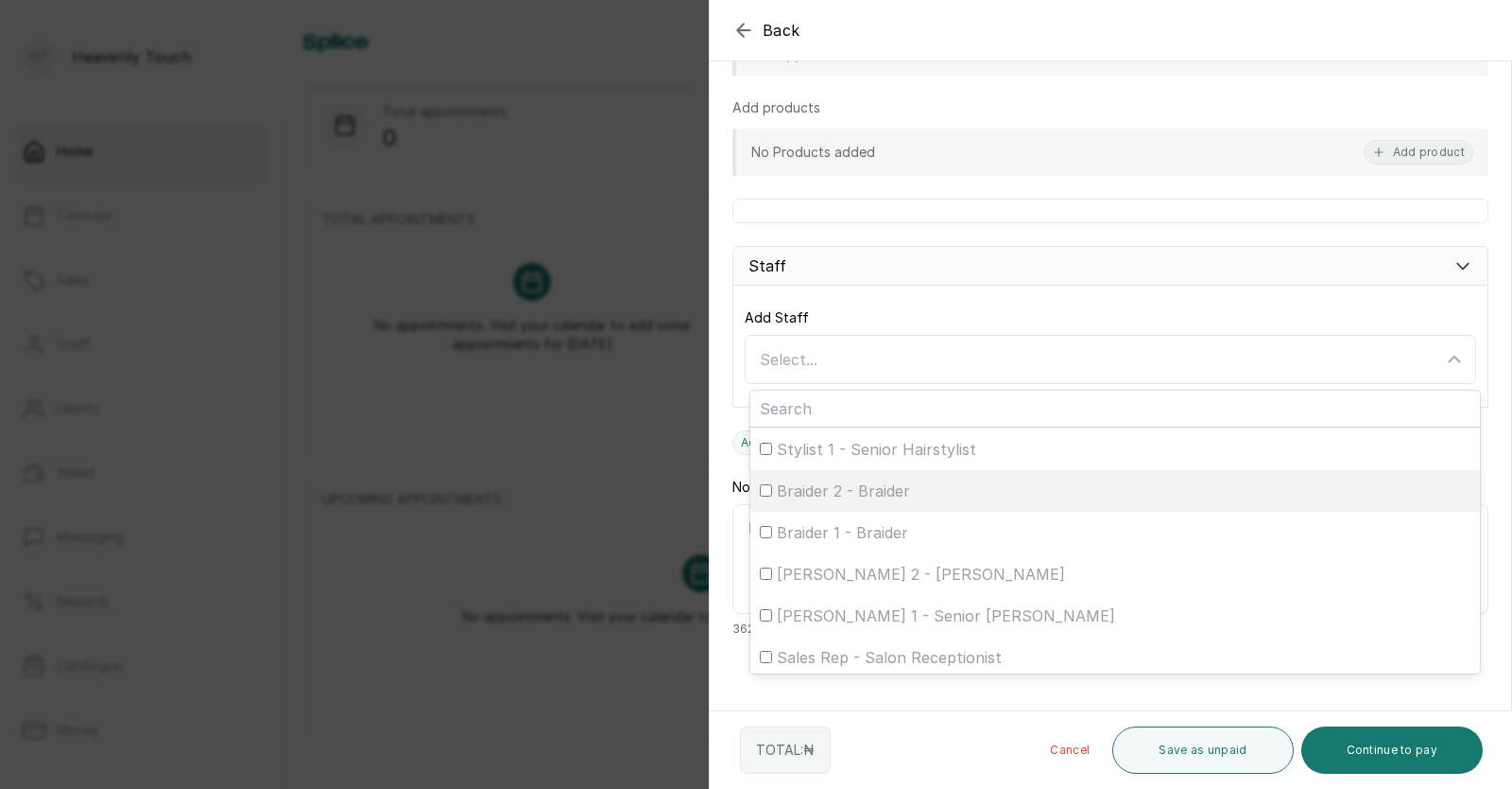
scroll to position [128, 0]
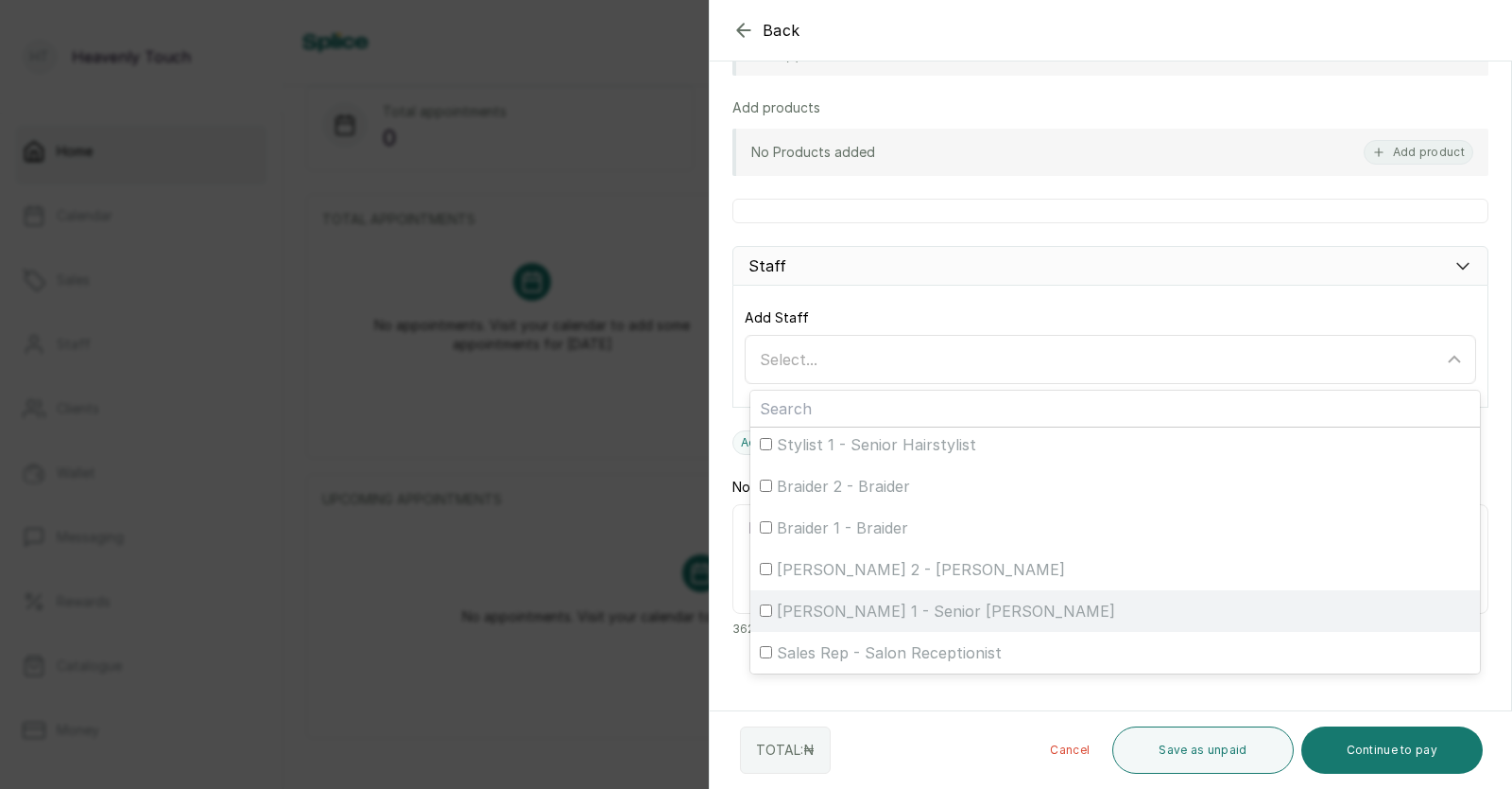
click at [867, 617] on span "[PERSON_NAME] 1 - Senior [PERSON_NAME]" at bounding box center [945, 610] width 339 height 23
click at [772, 616] on input "[PERSON_NAME] 1 - Senior [PERSON_NAME]" at bounding box center [766, 610] width 12 height 12
checkbox input "true"
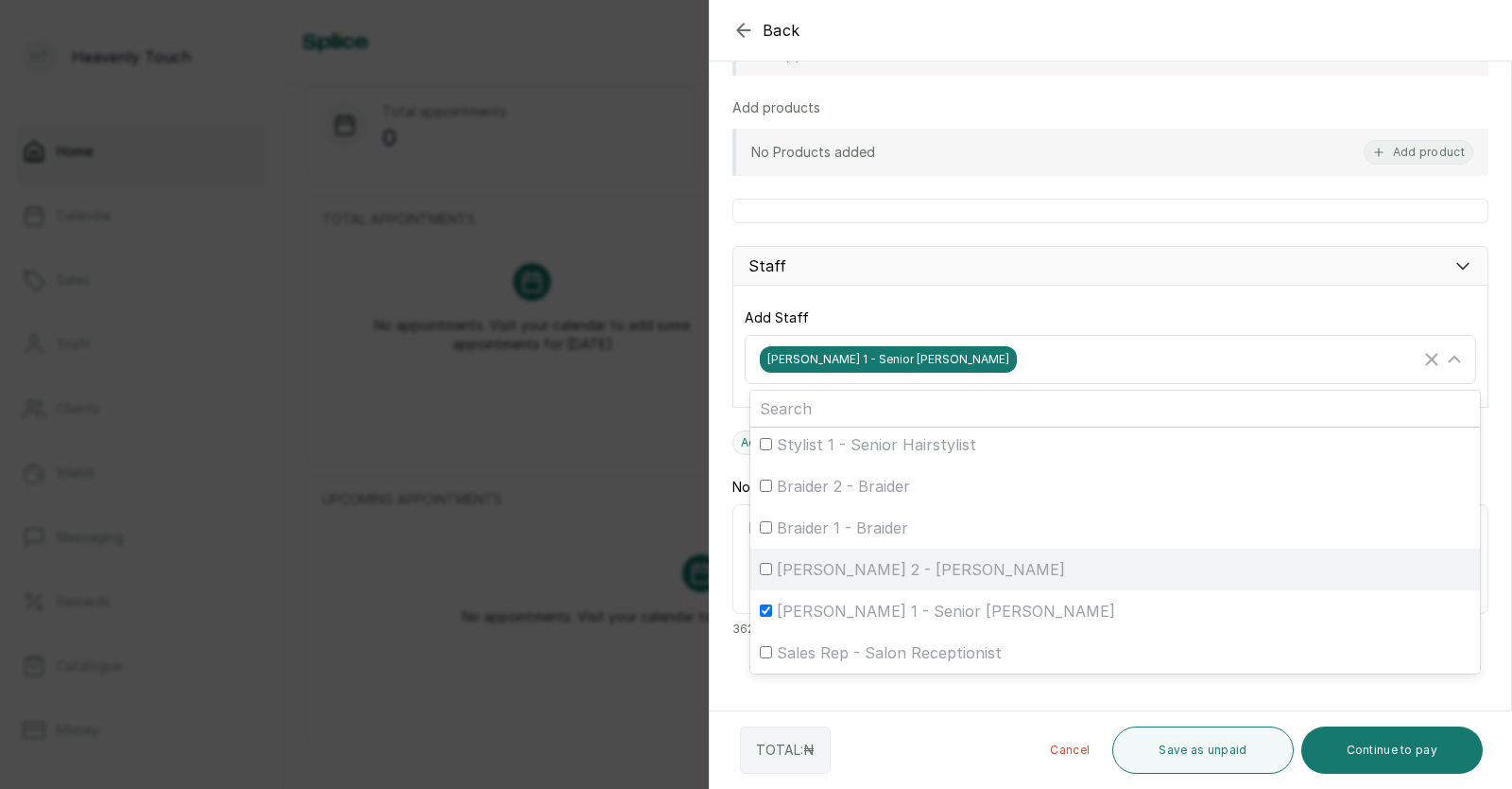
click at [888, 574] on span "[PERSON_NAME] 2 - [PERSON_NAME]" at bounding box center [921, 569] width 288 height 23
click at [772, 574] on input "[PERSON_NAME] 2 - [PERSON_NAME]" at bounding box center [766, 569] width 12 height 12
checkbox input "true"
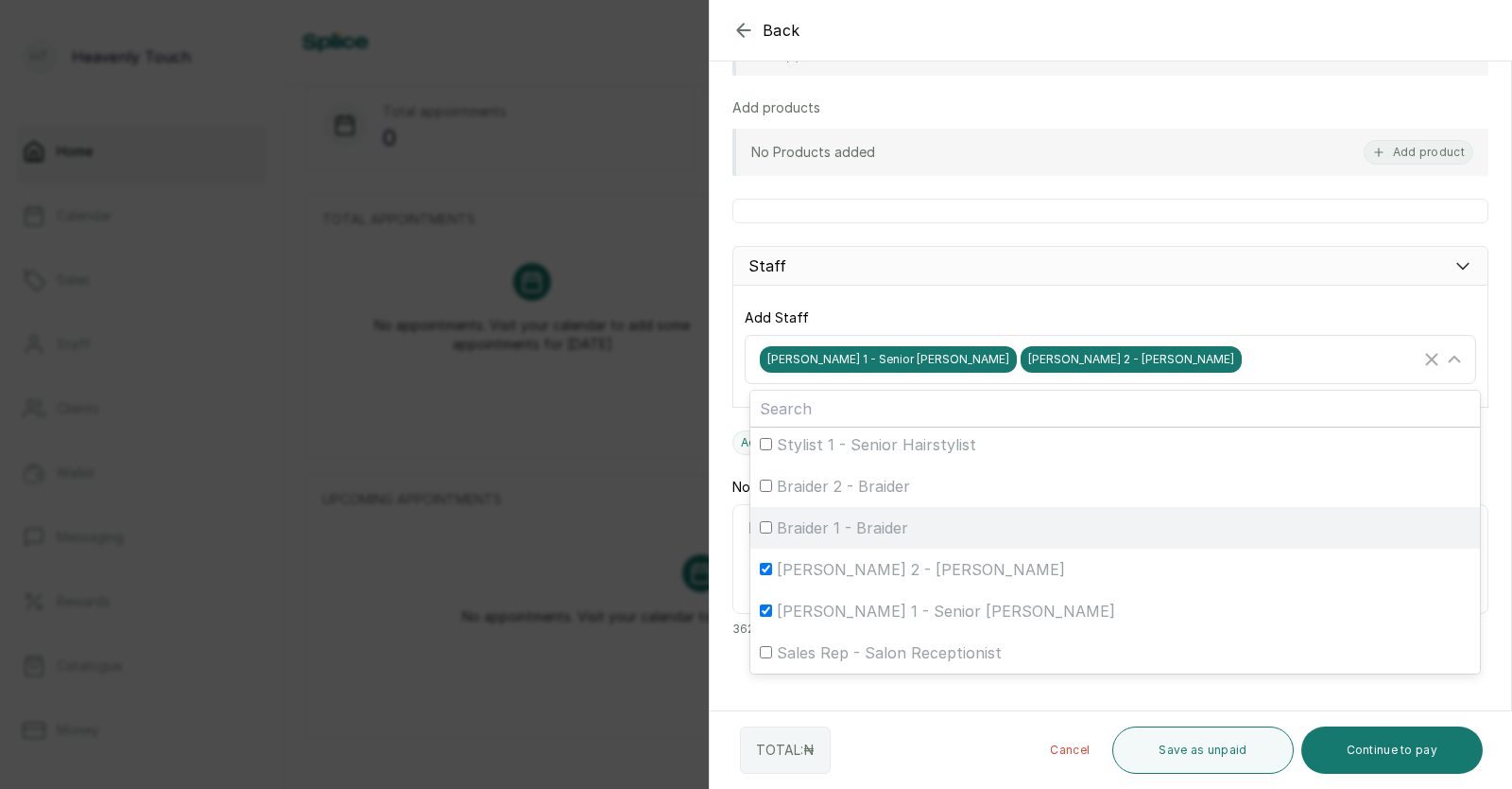
click at [889, 533] on span "Braider 1 - Braider" at bounding box center [842, 527] width 131 height 23
click at [772, 533] on input "Braider 1 - Braider" at bounding box center [766, 527] width 12 height 12
checkbox input "true"
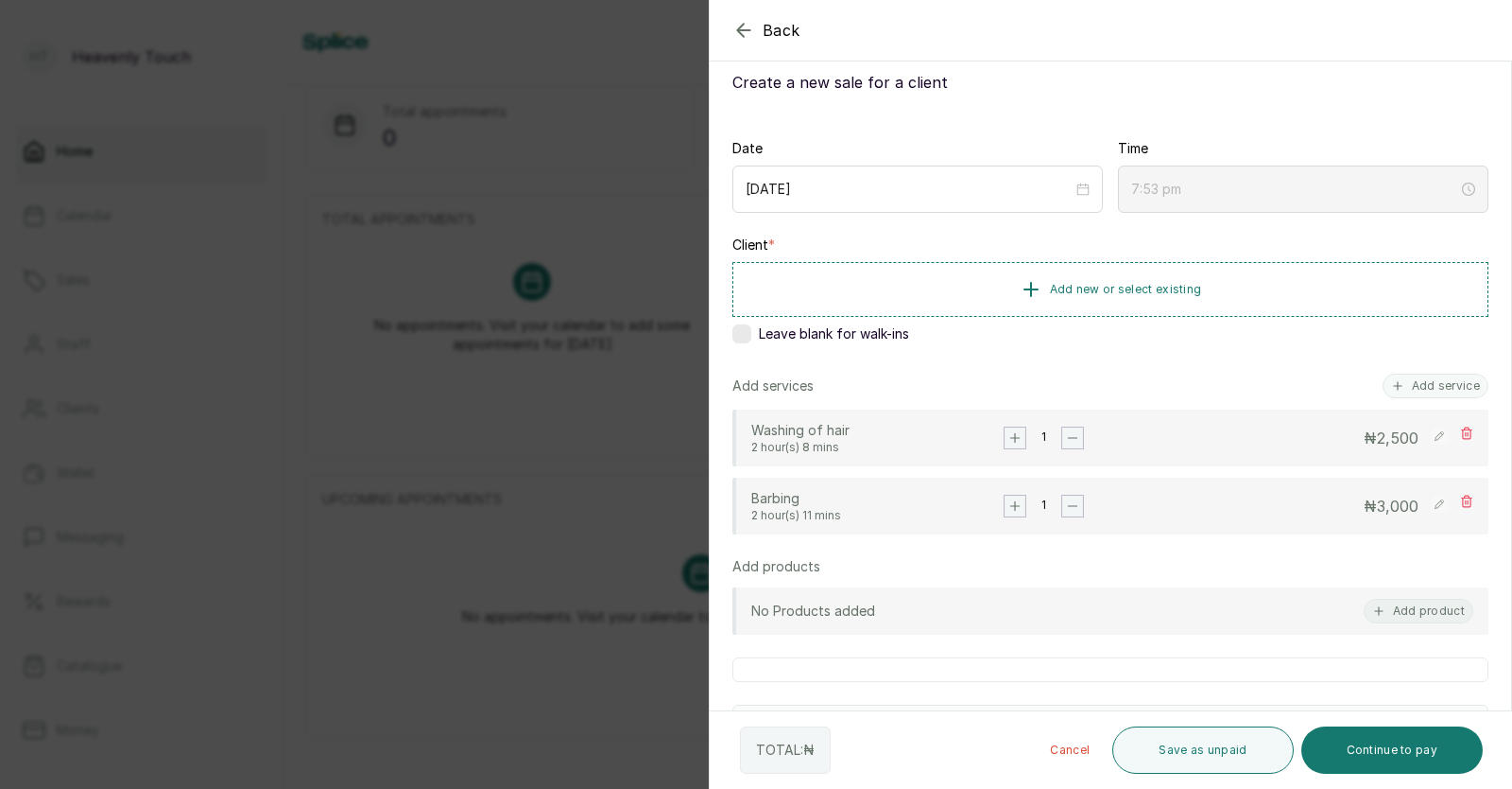
scroll to position [72, 0]
click at [1447, 380] on button "Add service" at bounding box center [1435, 387] width 106 height 25
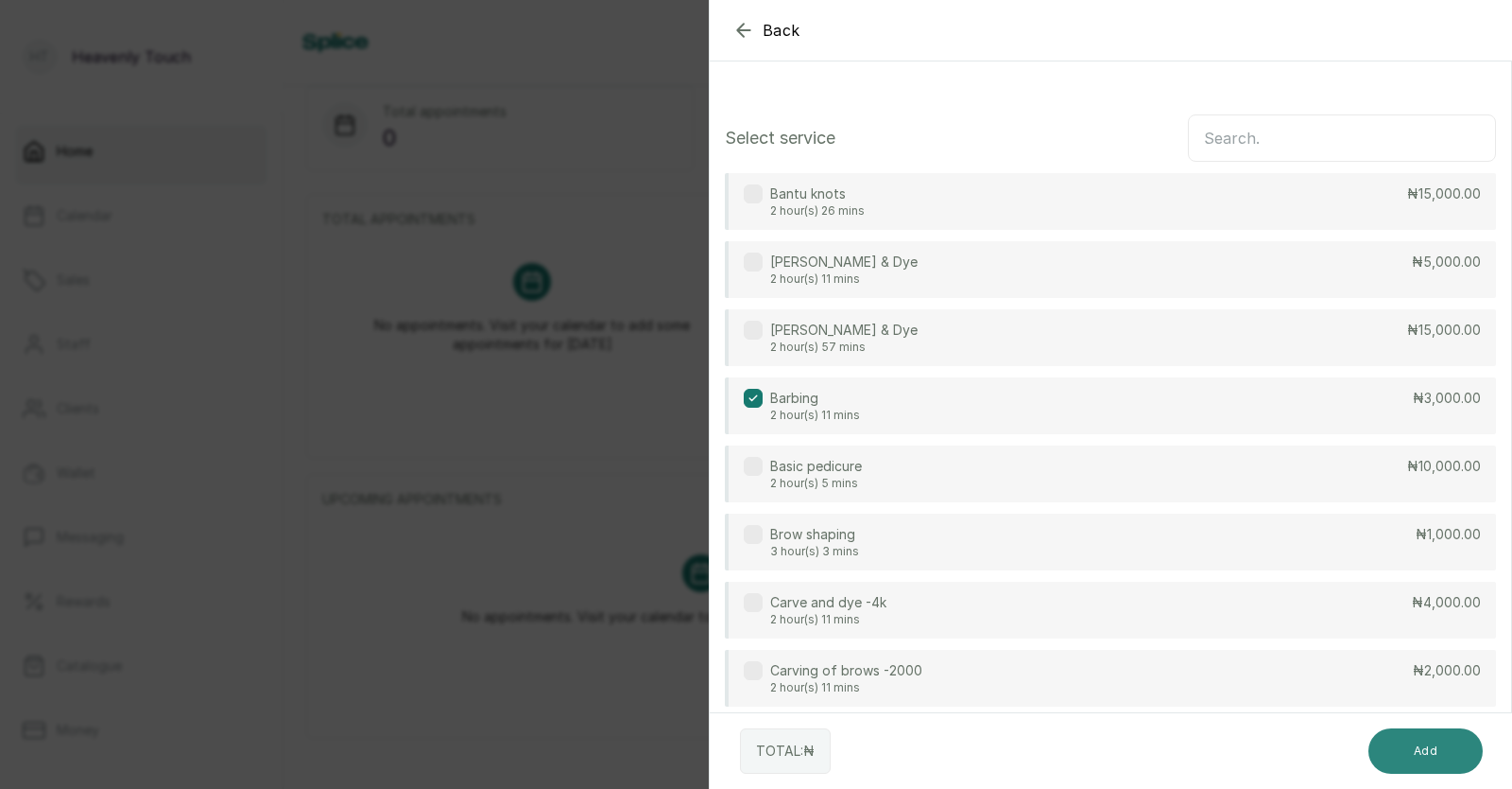
click at [1423, 732] on button "Add" at bounding box center [1426, 750] width 114 height 45
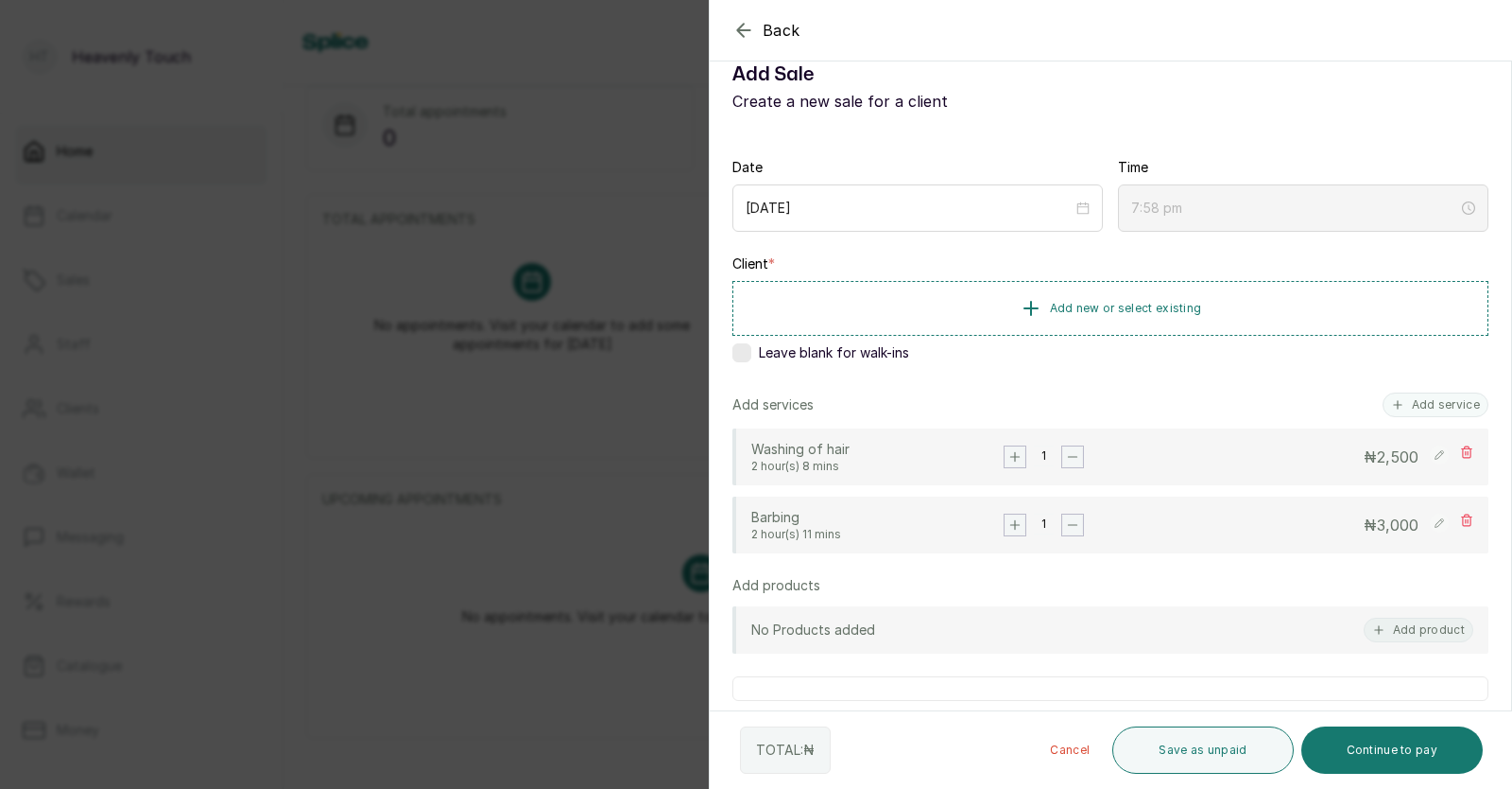
scroll to position [57, 0]
click at [1435, 449] on icon at bounding box center [1439, 451] width 9 height 9
click at [1346, 460] on input "2,500" at bounding box center [1339, 454] width 164 height 24
type input "2,000"
click at [1429, 453] on rect at bounding box center [1438, 454] width 18 height 18
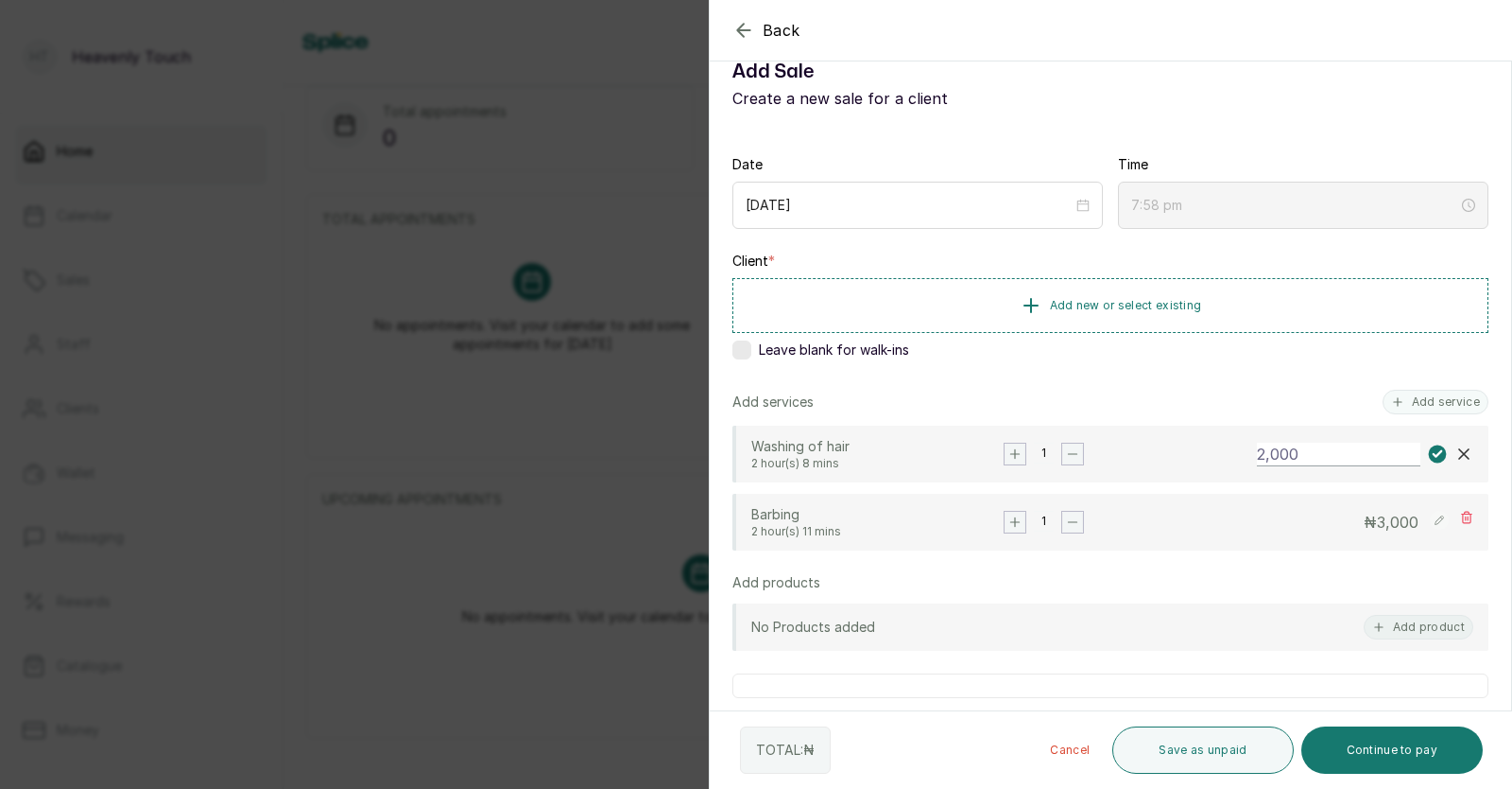
type input "7:59 pm"
click at [1392, 400] on icon "button" at bounding box center [1398, 401] width 13 height 13
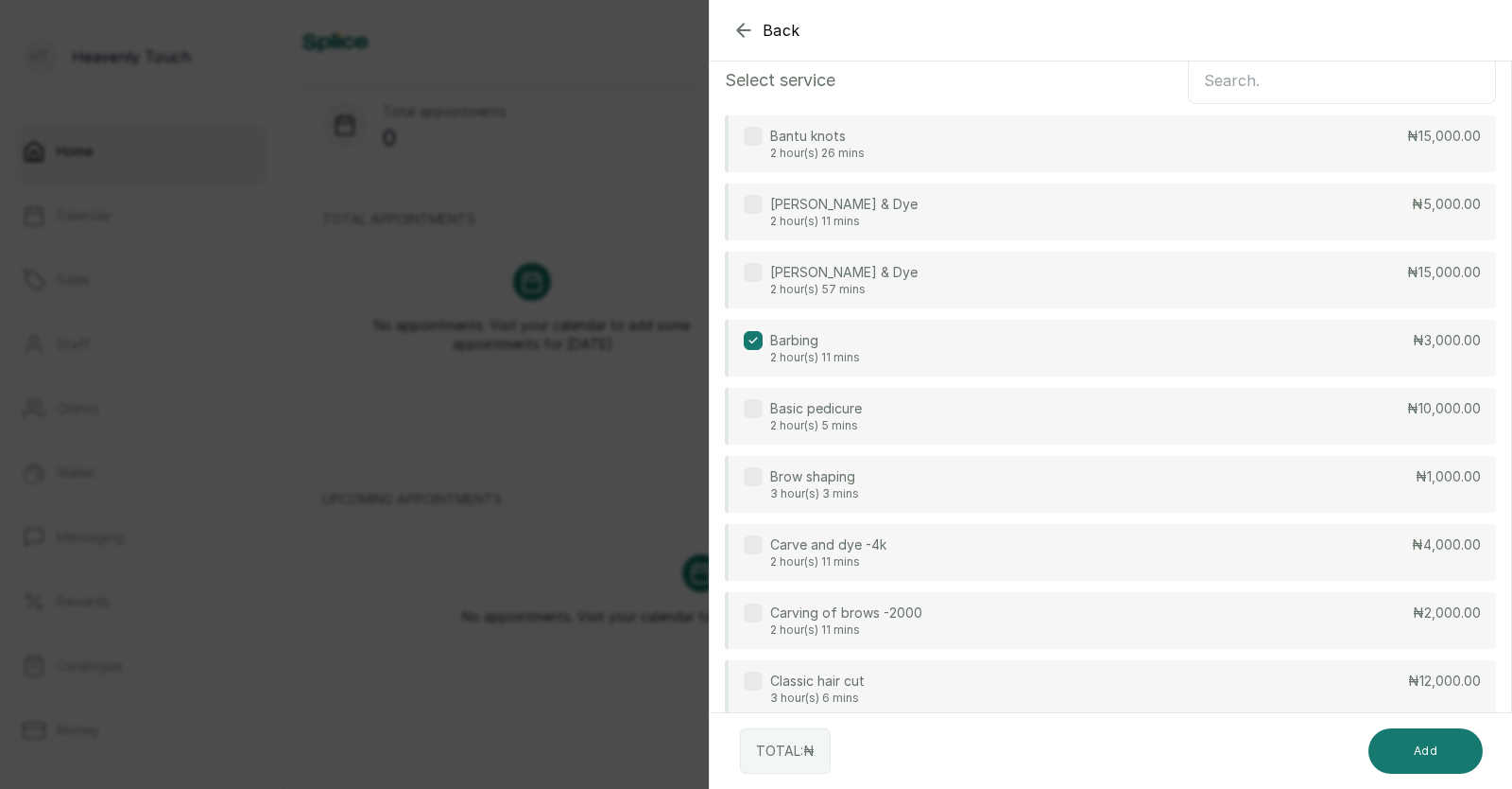
click at [1225, 76] on input "text" at bounding box center [1342, 80] width 308 height 47
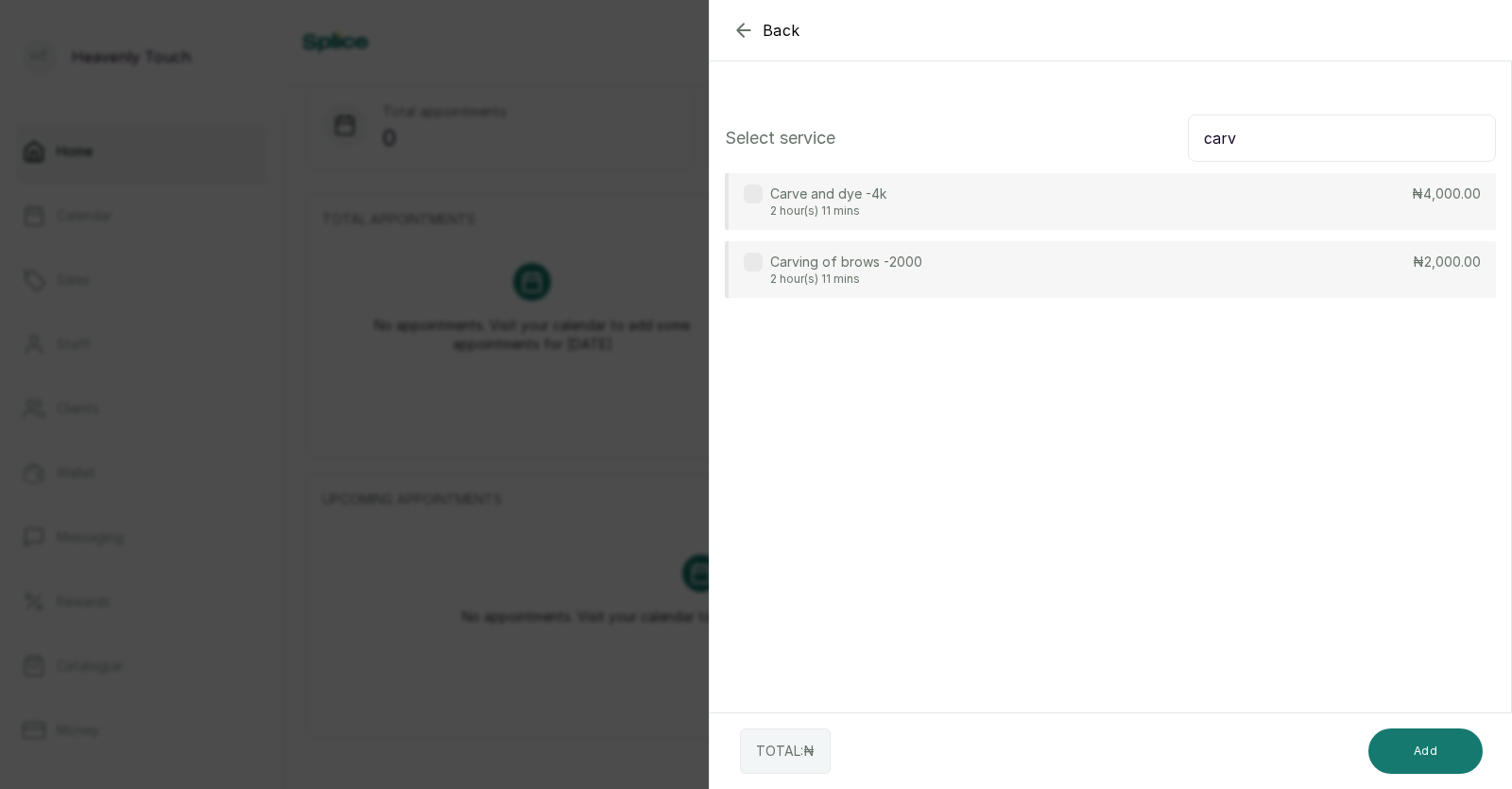
type input "carv"
click at [1135, 281] on div "Carving of brows -2000 2 hour(s) 11 mins ₦2,000.00" at bounding box center [1110, 269] width 771 height 56
click at [1397, 766] on button "Add" at bounding box center [1426, 750] width 114 height 45
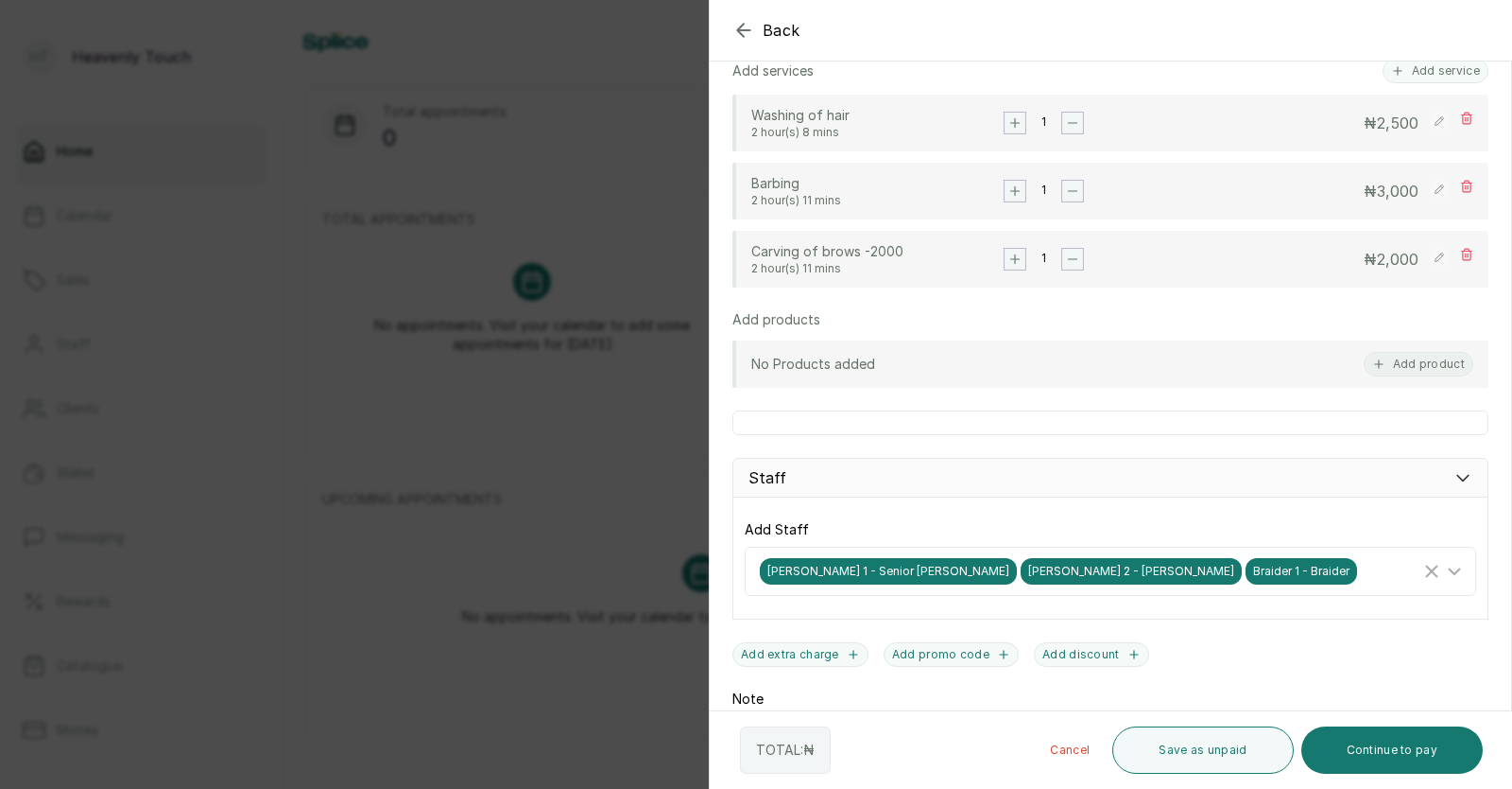
scroll to position [408, 0]
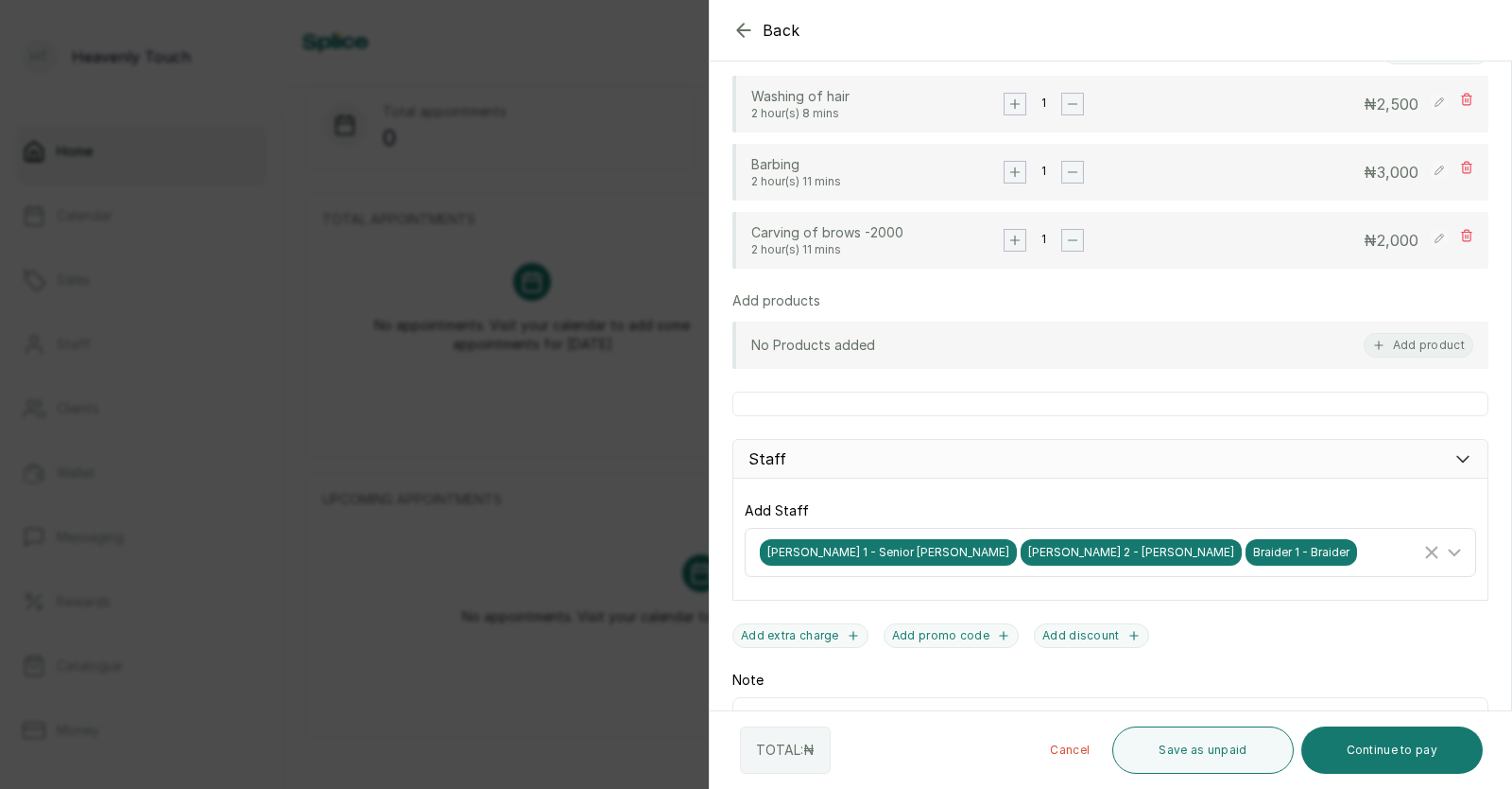
click at [855, 553] on span "[PERSON_NAME] 1 - Senior [PERSON_NAME]" at bounding box center [888, 552] width 257 height 27
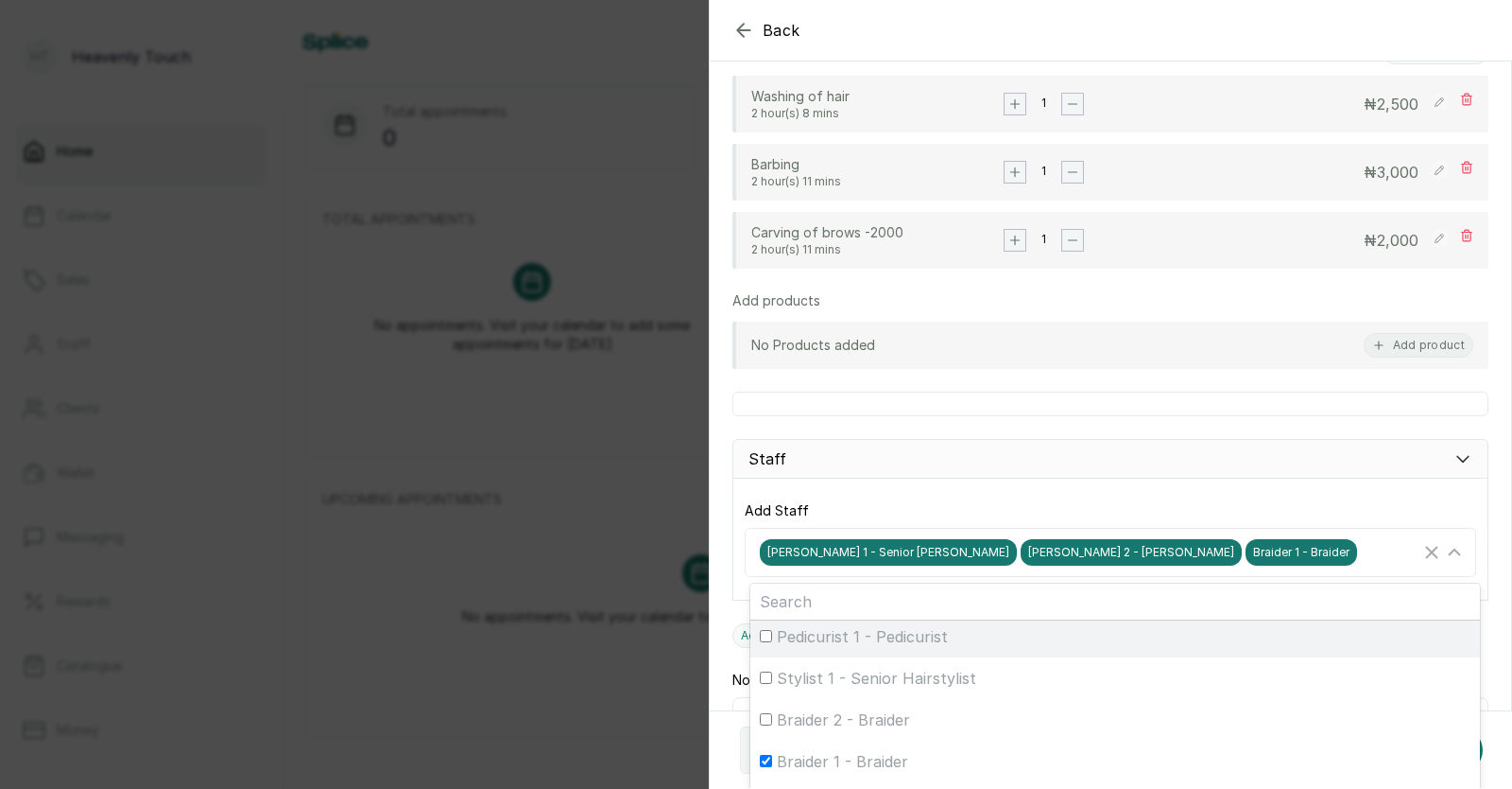
scroll to position [128, 0]
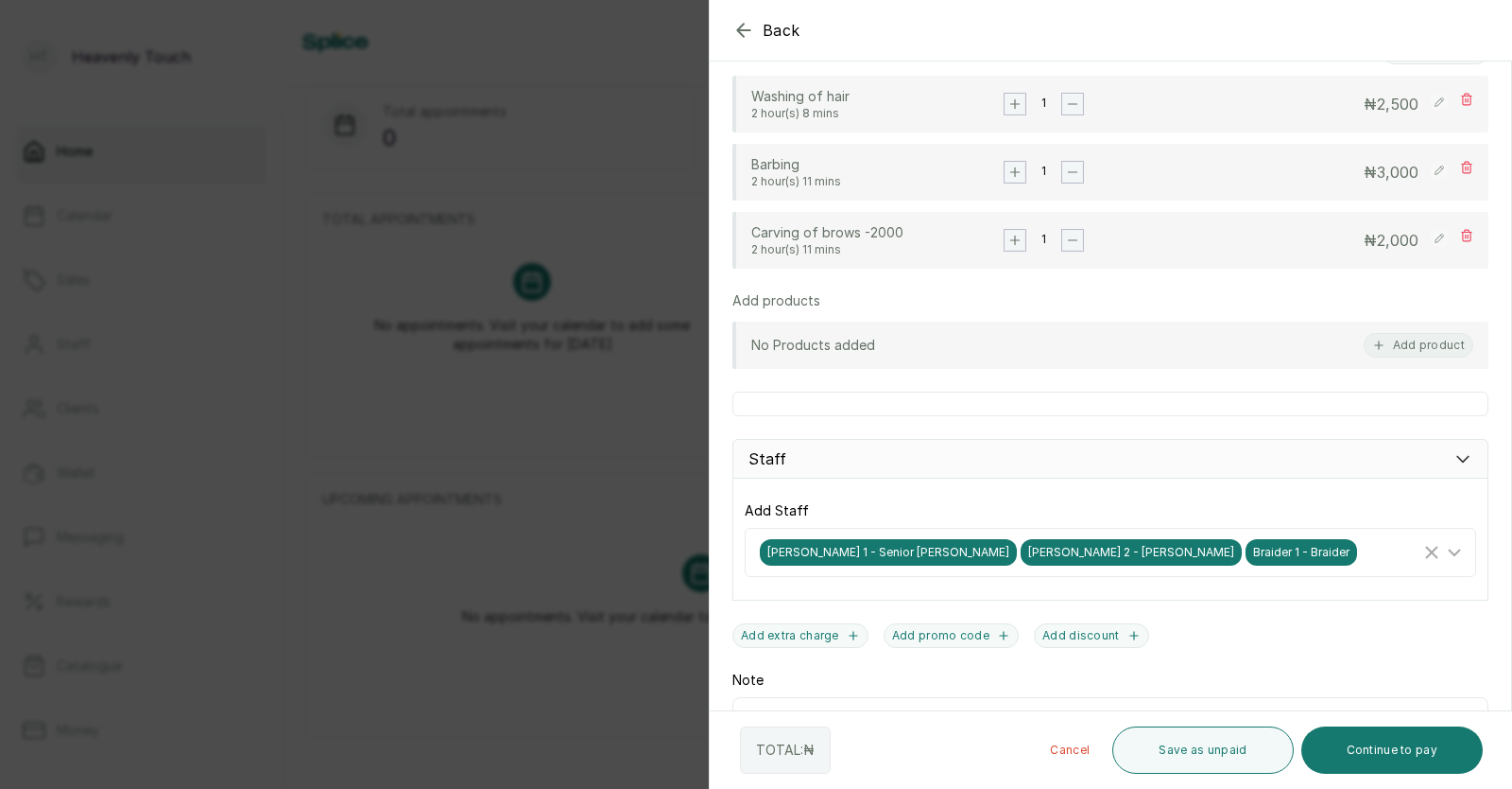
click at [1274, 453] on div "Staff" at bounding box center [1110, 458] width 756 height 39
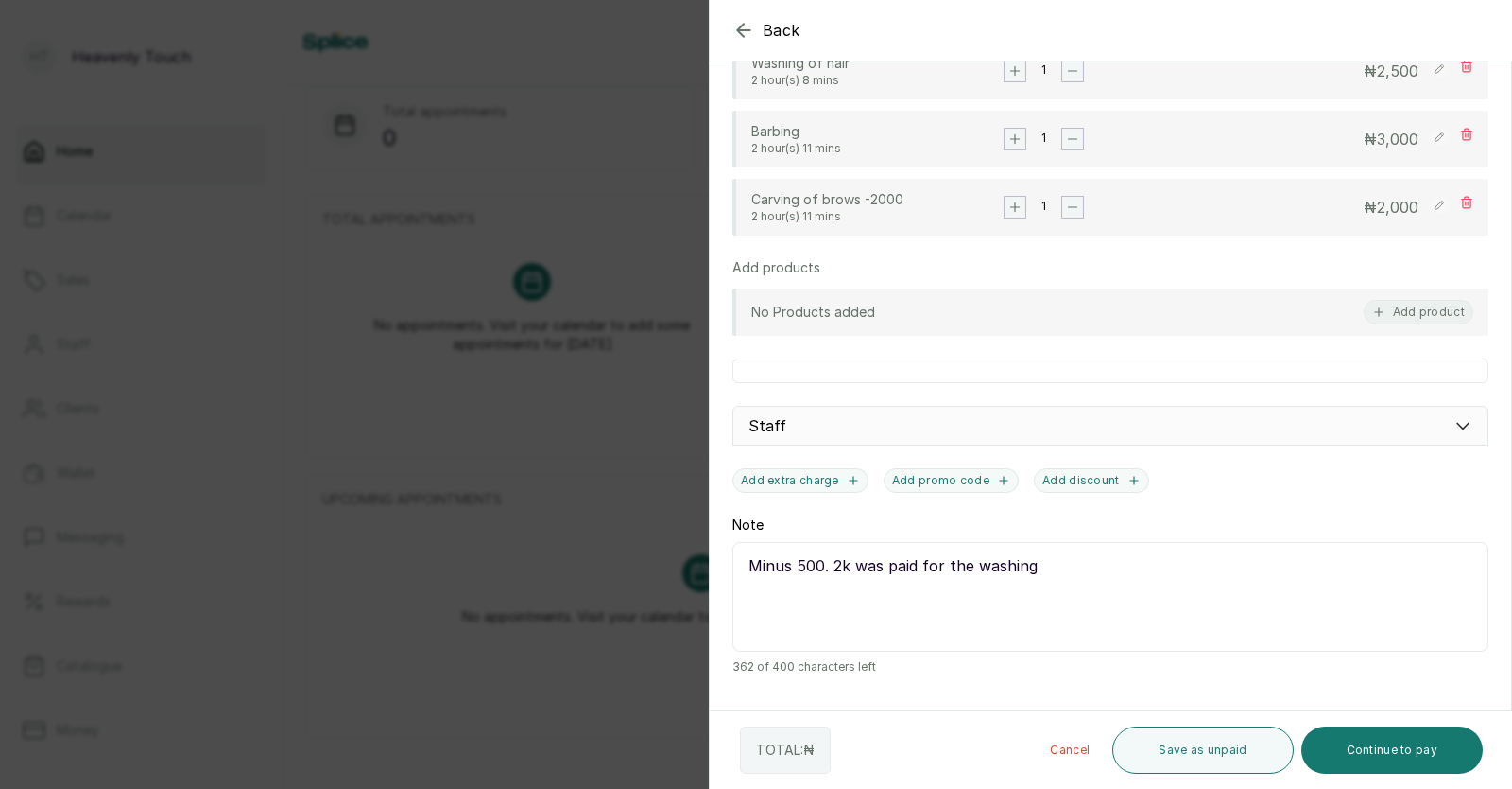
scroll to position [443, 0]
click at [1042, 565] on textarea "Minus 500. 2k was paid for the washing" at bounding box center [1110, 593] width 756 height 110
type textarea "M"
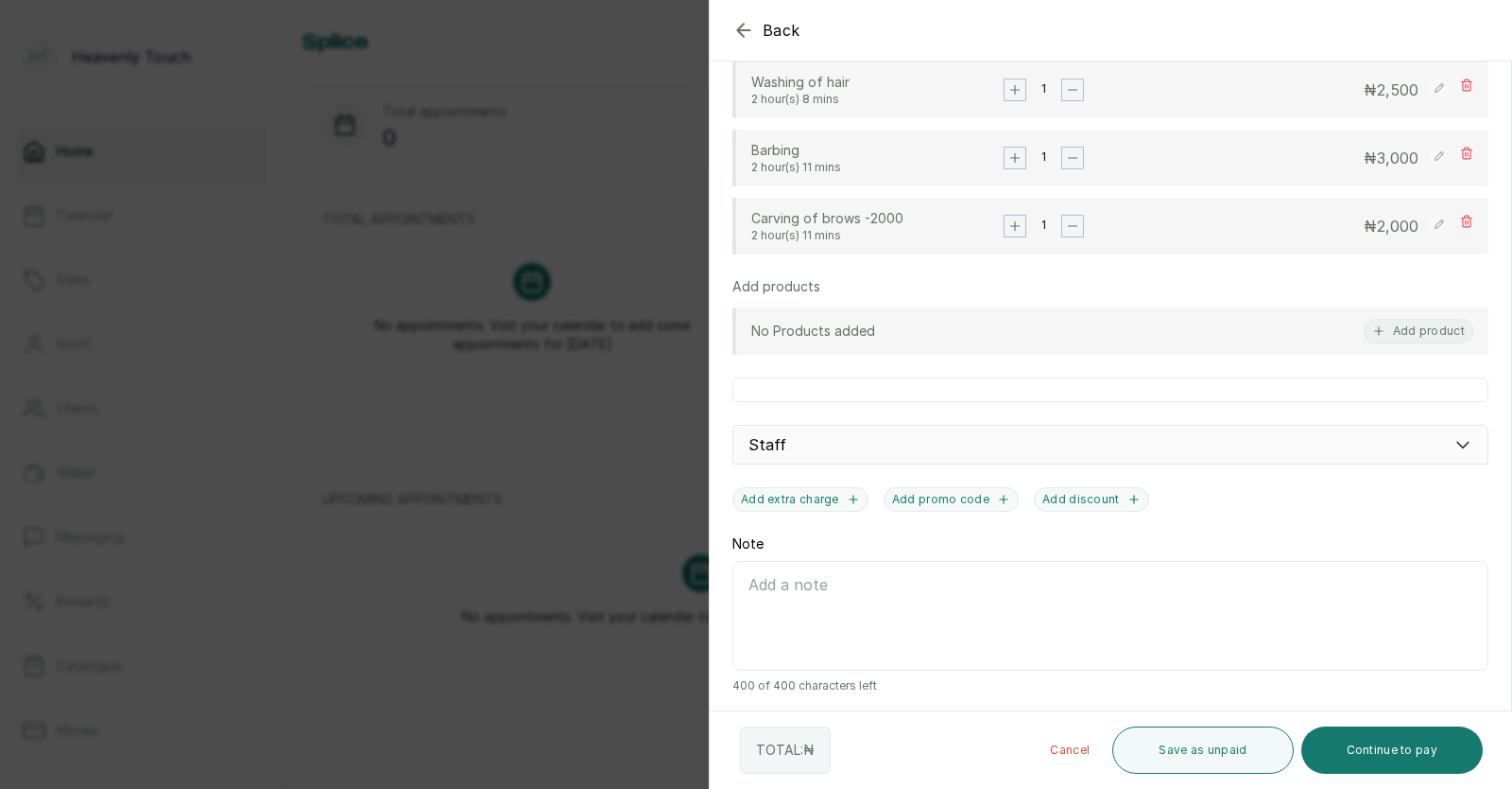
scroll to position [458, 0]
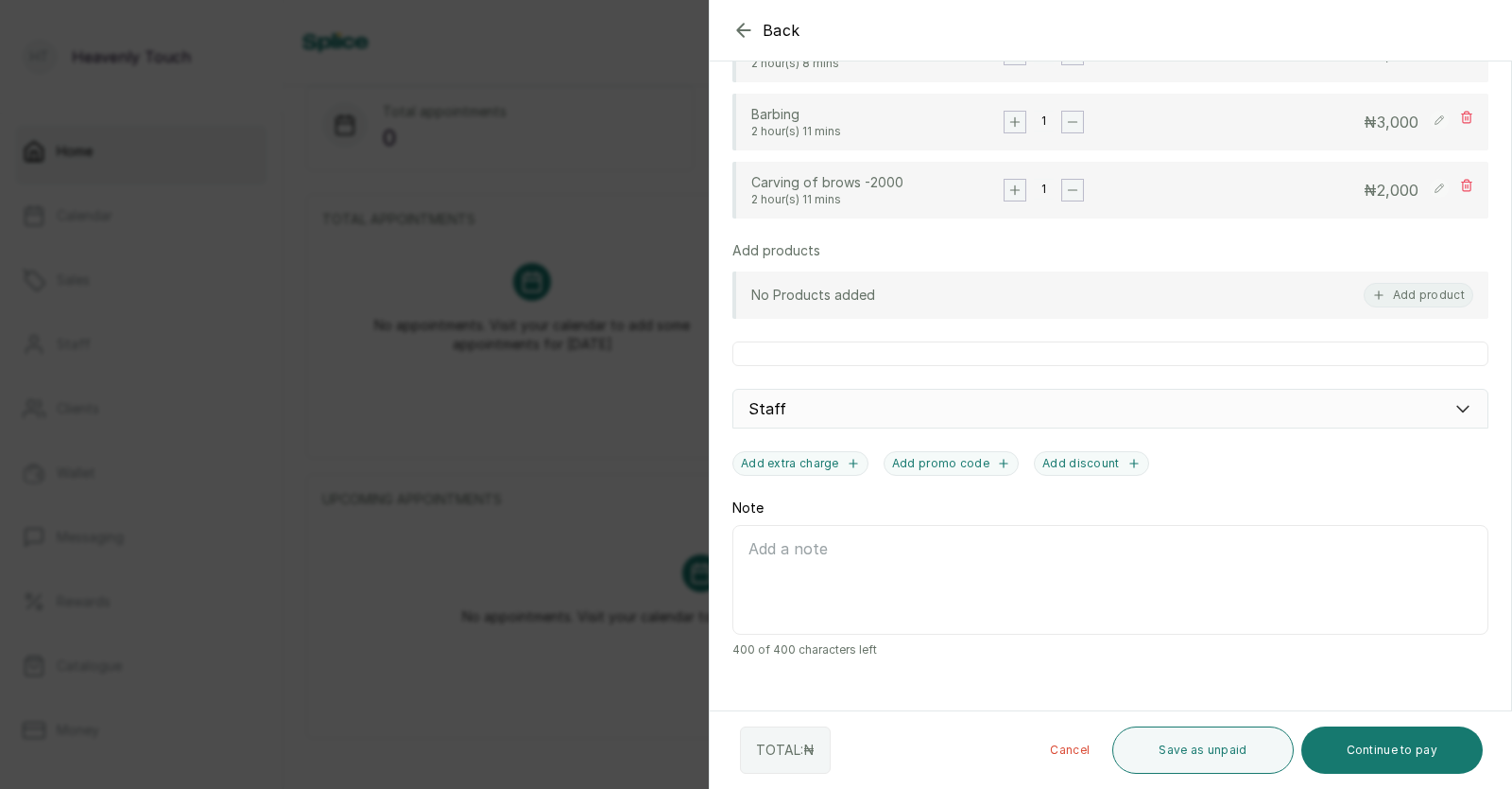
click at [1096, 418] on div "Staff" at bounding box center [1110, 409] width 756 height 39
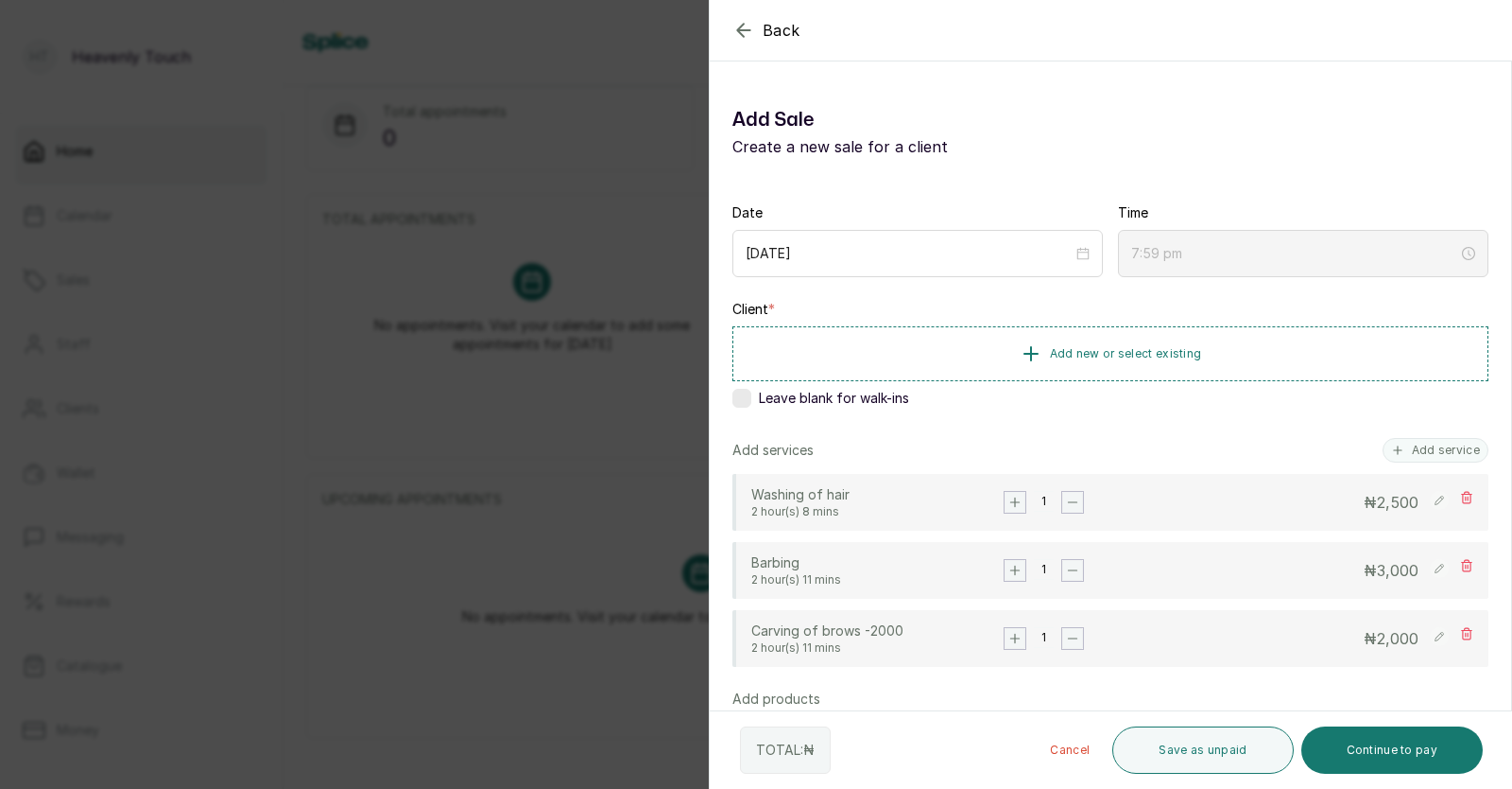
scroll to position [0, 0]
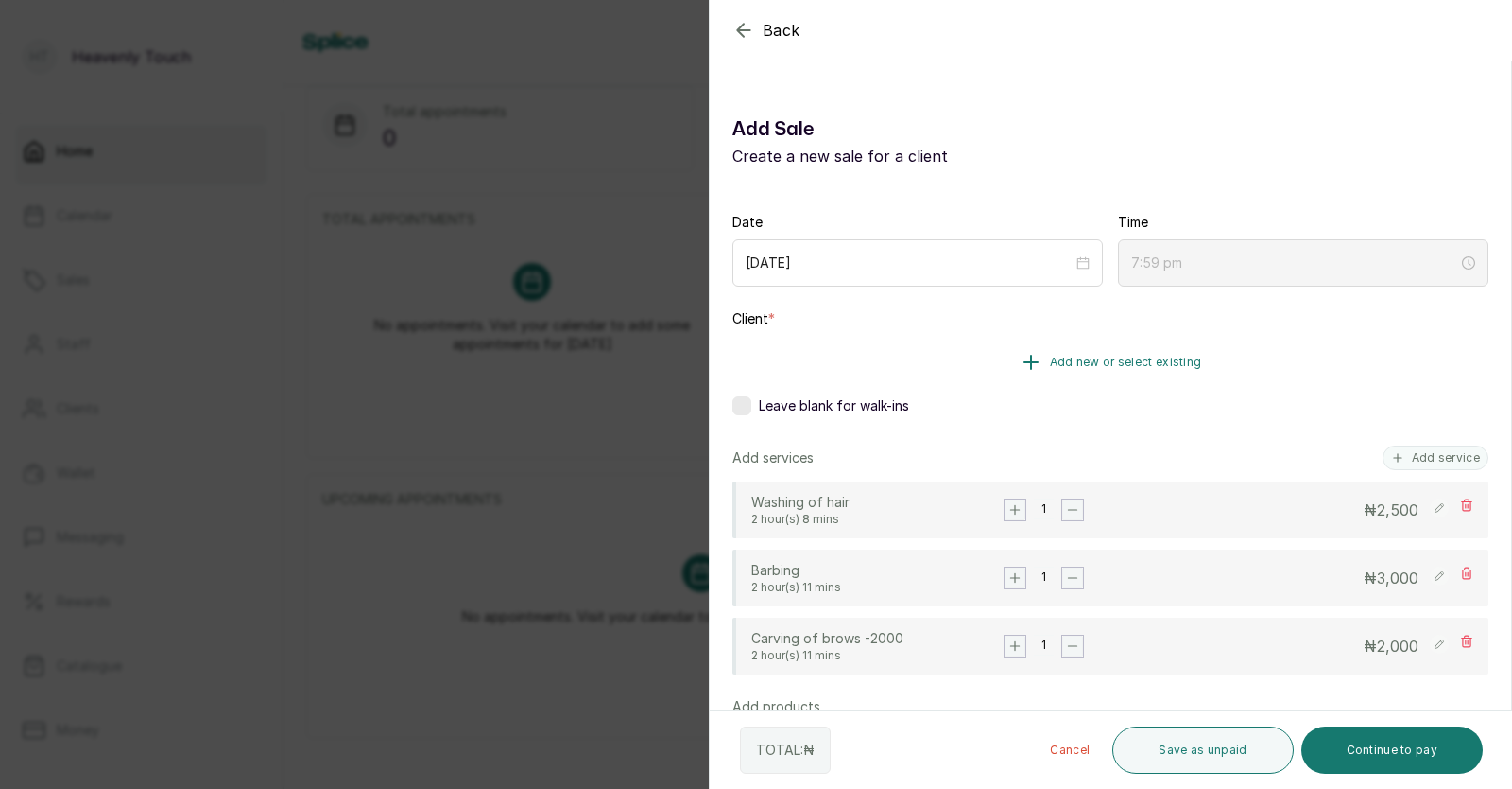
click at [801, 341] on button "Add new or select existing" at bounding box center [1110, 362] width 756 height 53
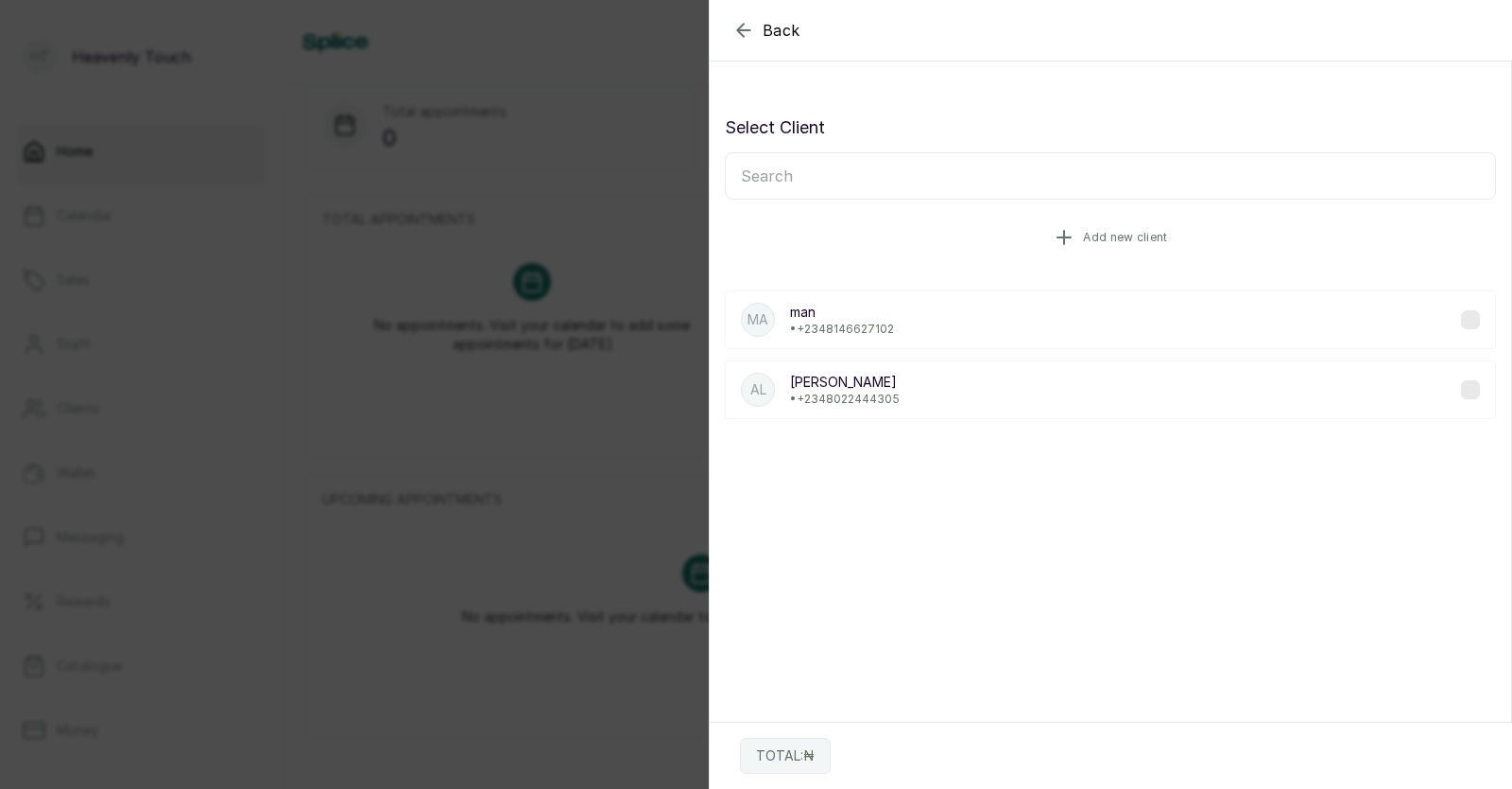
click at [1129, 236] on span "Add new client" at bounding box center [1125, 237] width 84 height 15
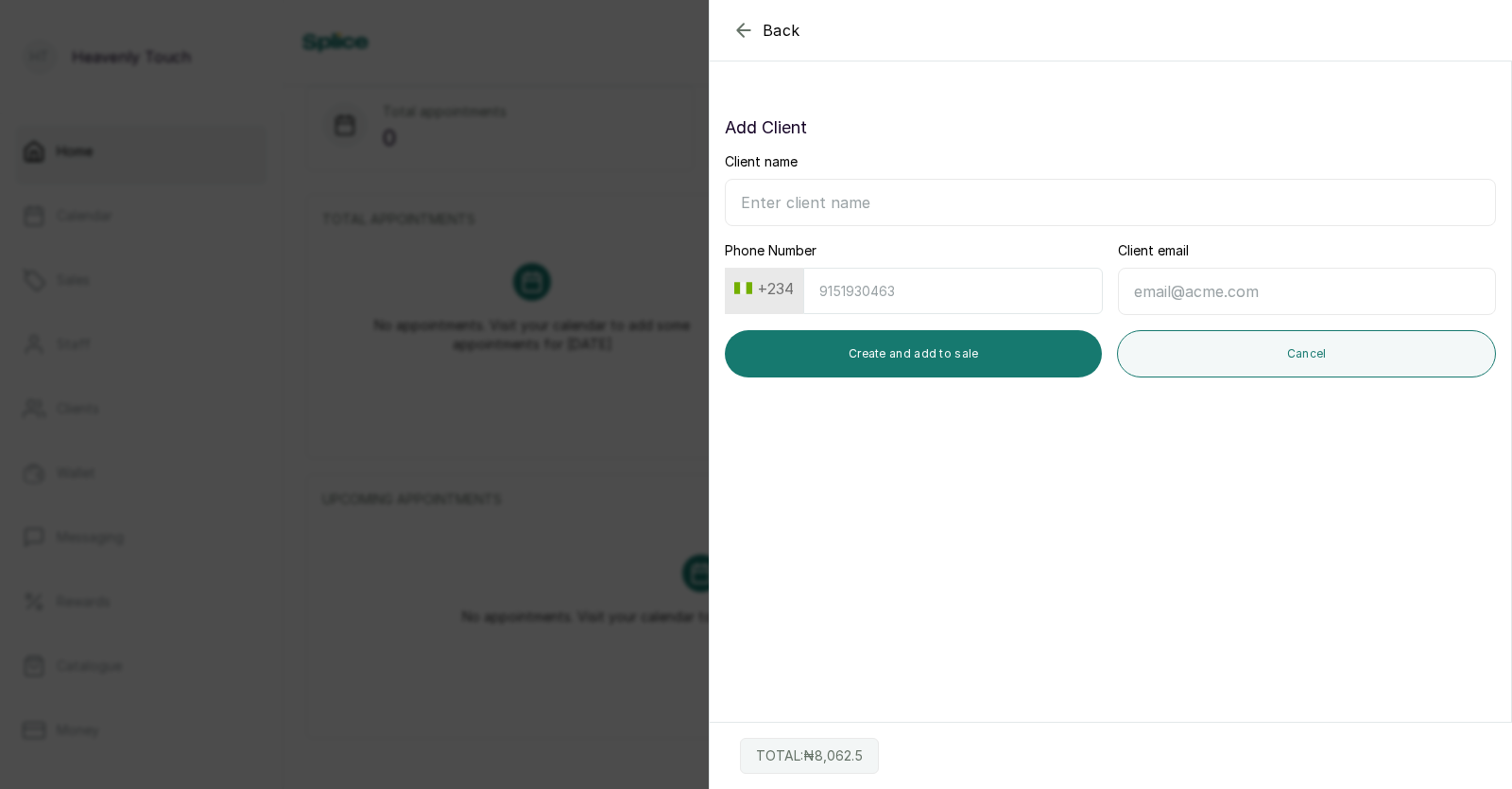
drag, startPoint x: 832, startPoint y: 289, endPoint x: 1034, endPoint y: 302, distance: 202.4
click at [1034, 302] on input "Phone Number" at bounding box center [953, 290] width 300 height 46
click at [762, 196] on input "Client name" at bounding box center [1110, 202] width 771 height 47
type input "man"
click at [915, 280] on input "Phone Number" at bounding box center [953, 290] width 300 height 46
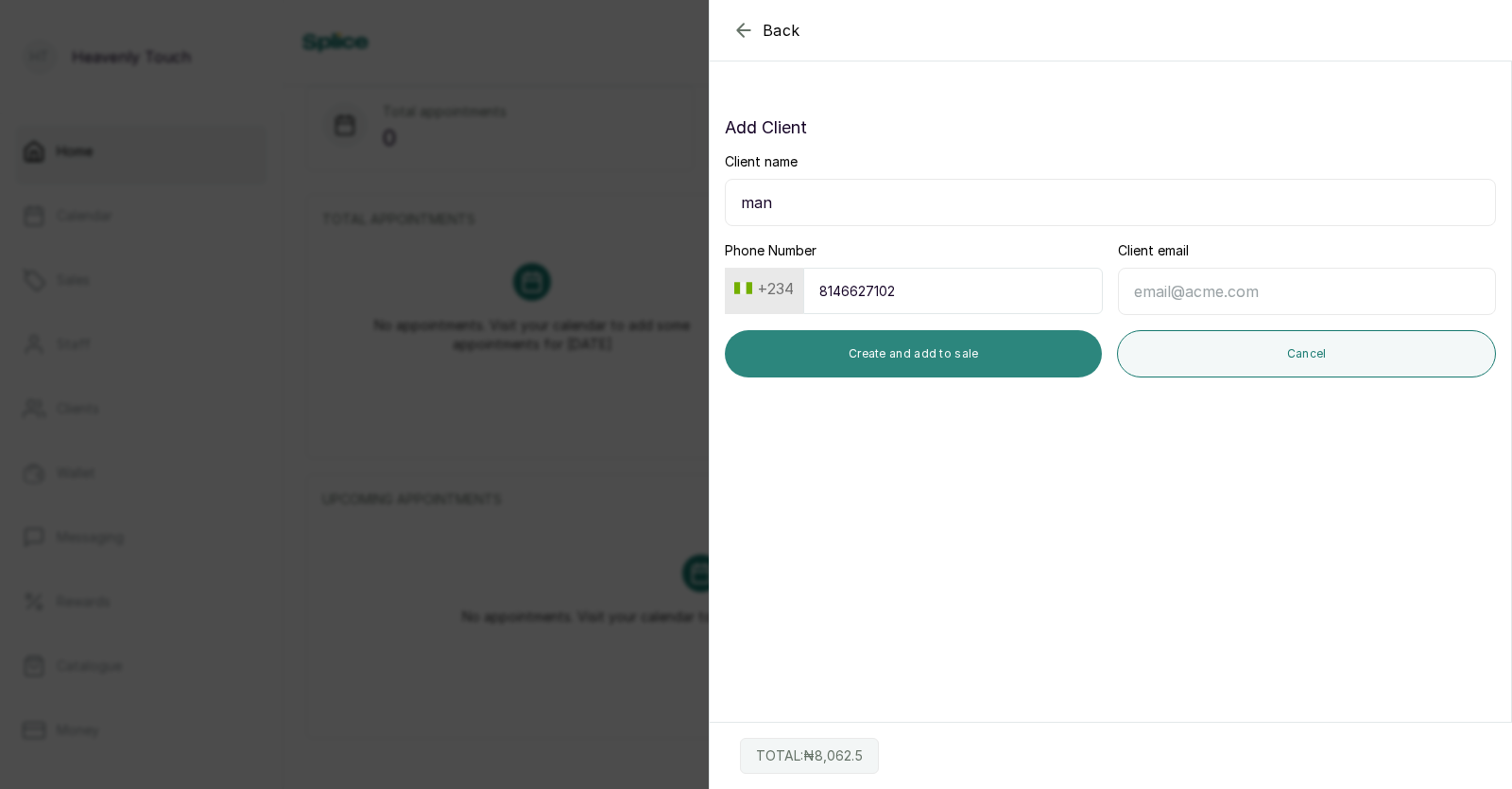
type input "8146627102"
click at [982, 355] on button "Create and add to sale" at bounding box center [914, 354] width 377 height 47
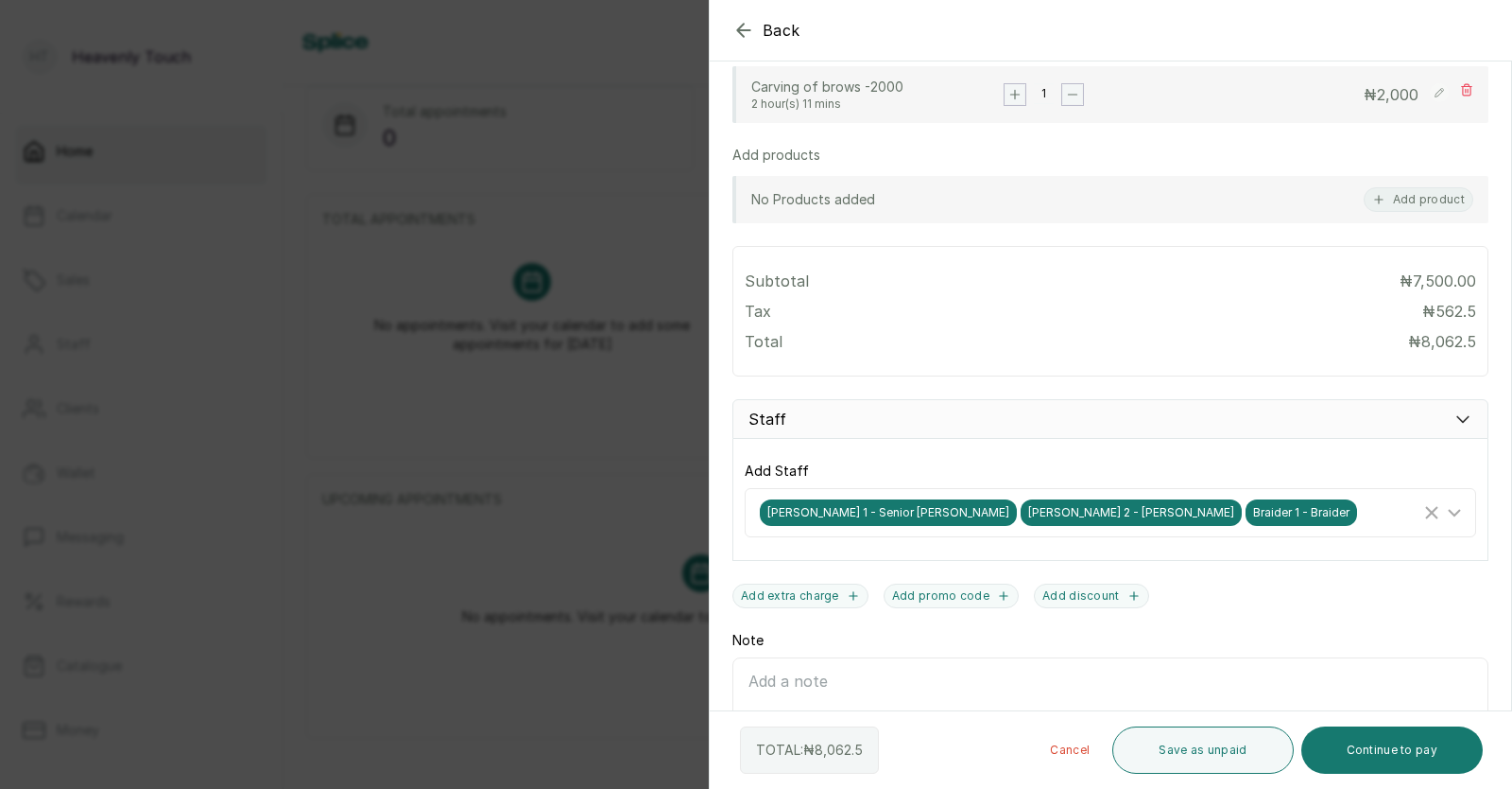
scroll to position [554, 0]
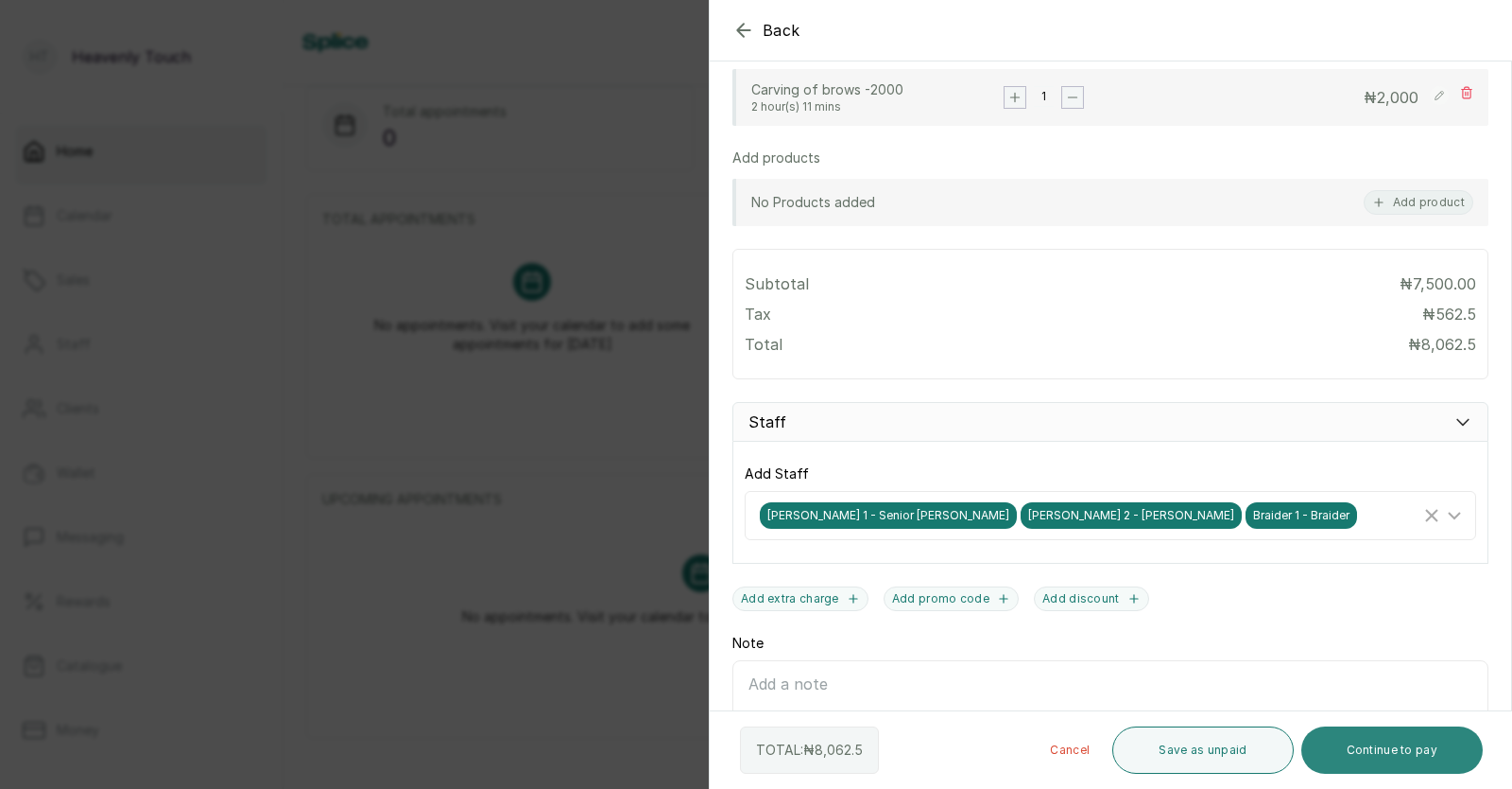
click at [1401, 746] on button "Continue to pay" at bounding box center [1393, 750] width 183 height 47
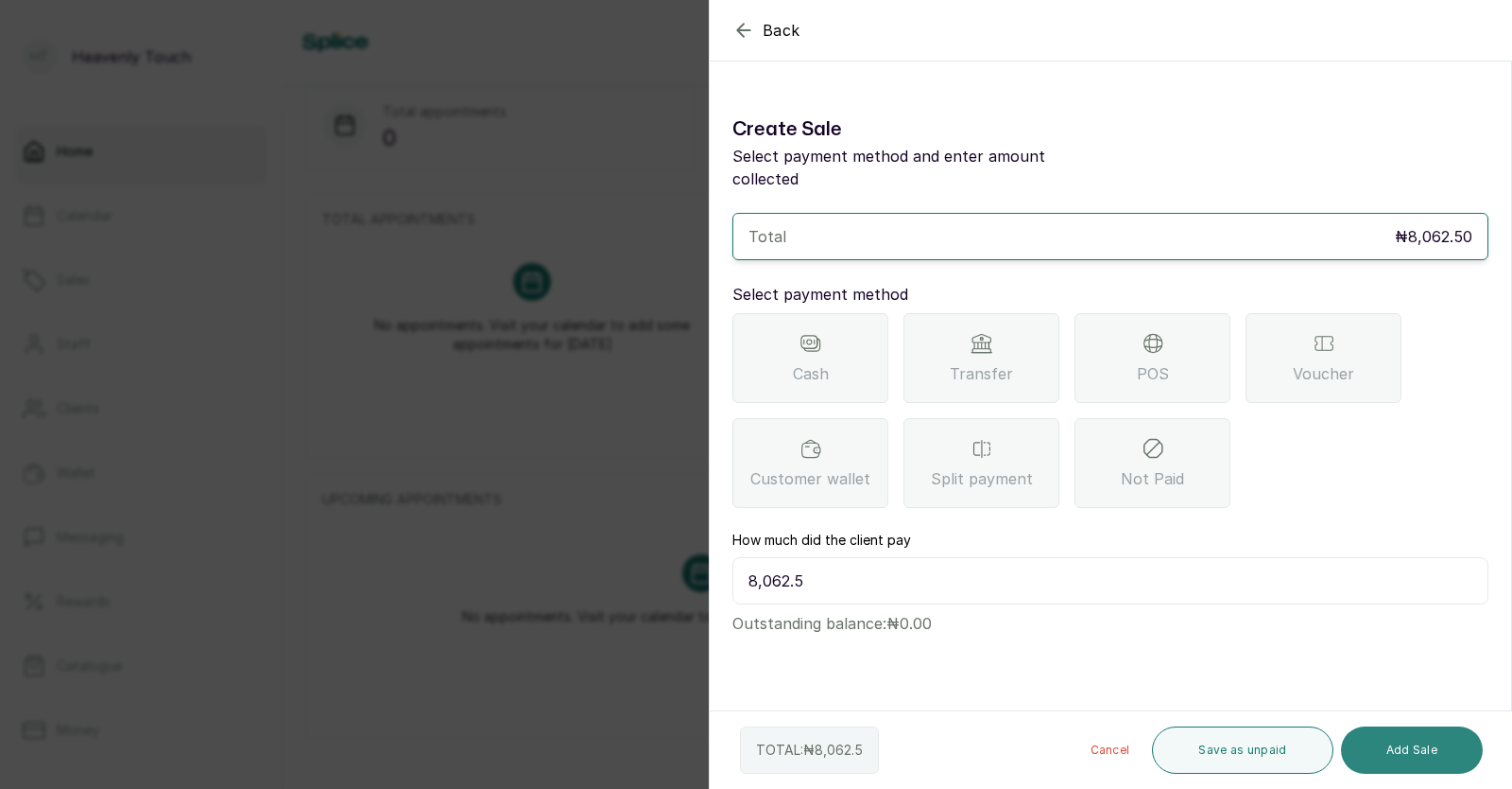
click at [1405, 762] on button "Add Sale" at bounding box center [1412, 750] width 142 height 47
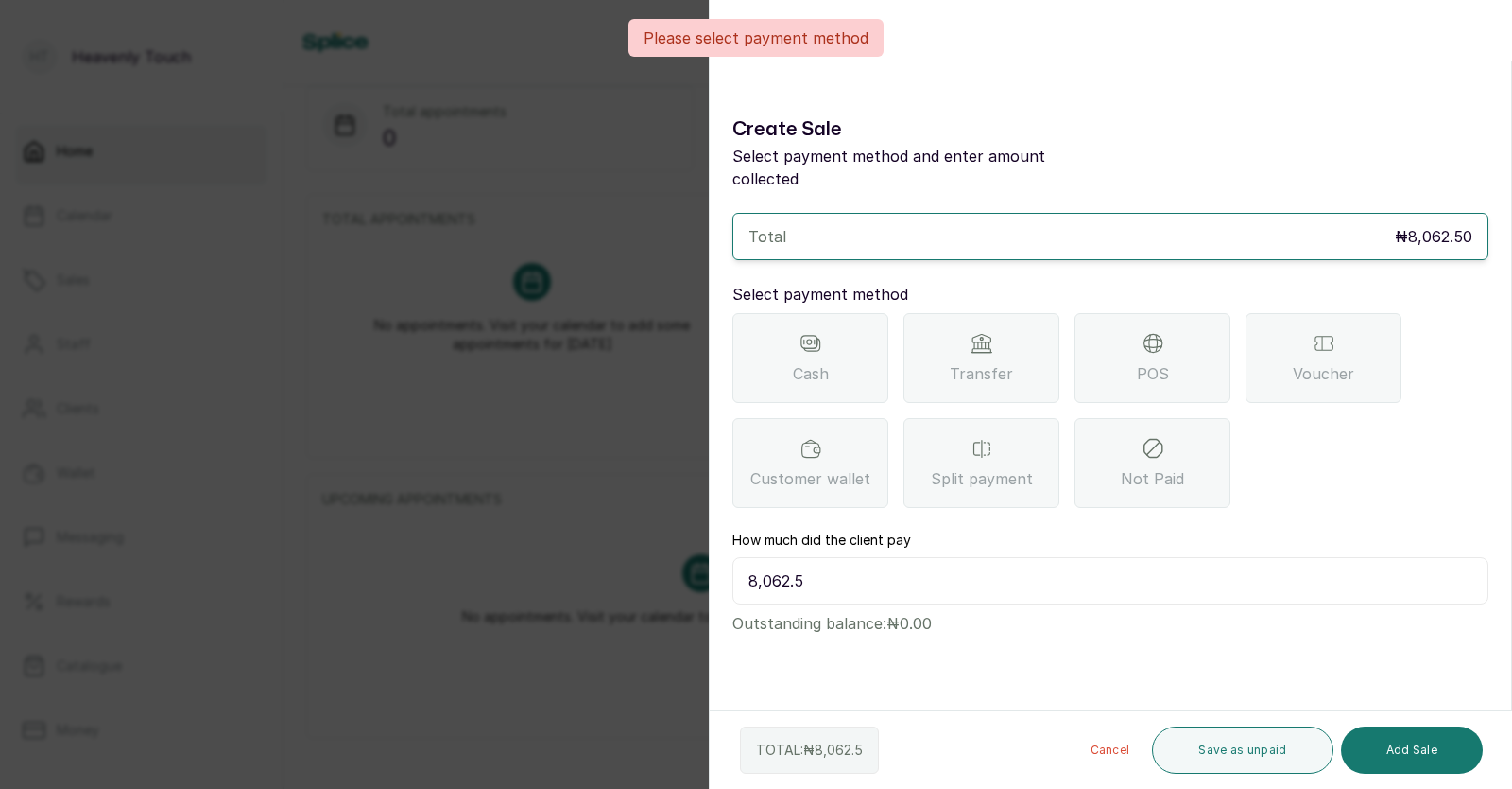
click at [965, 330] on div "Transfer" at bounding box center [982, 357] width 156 height 90
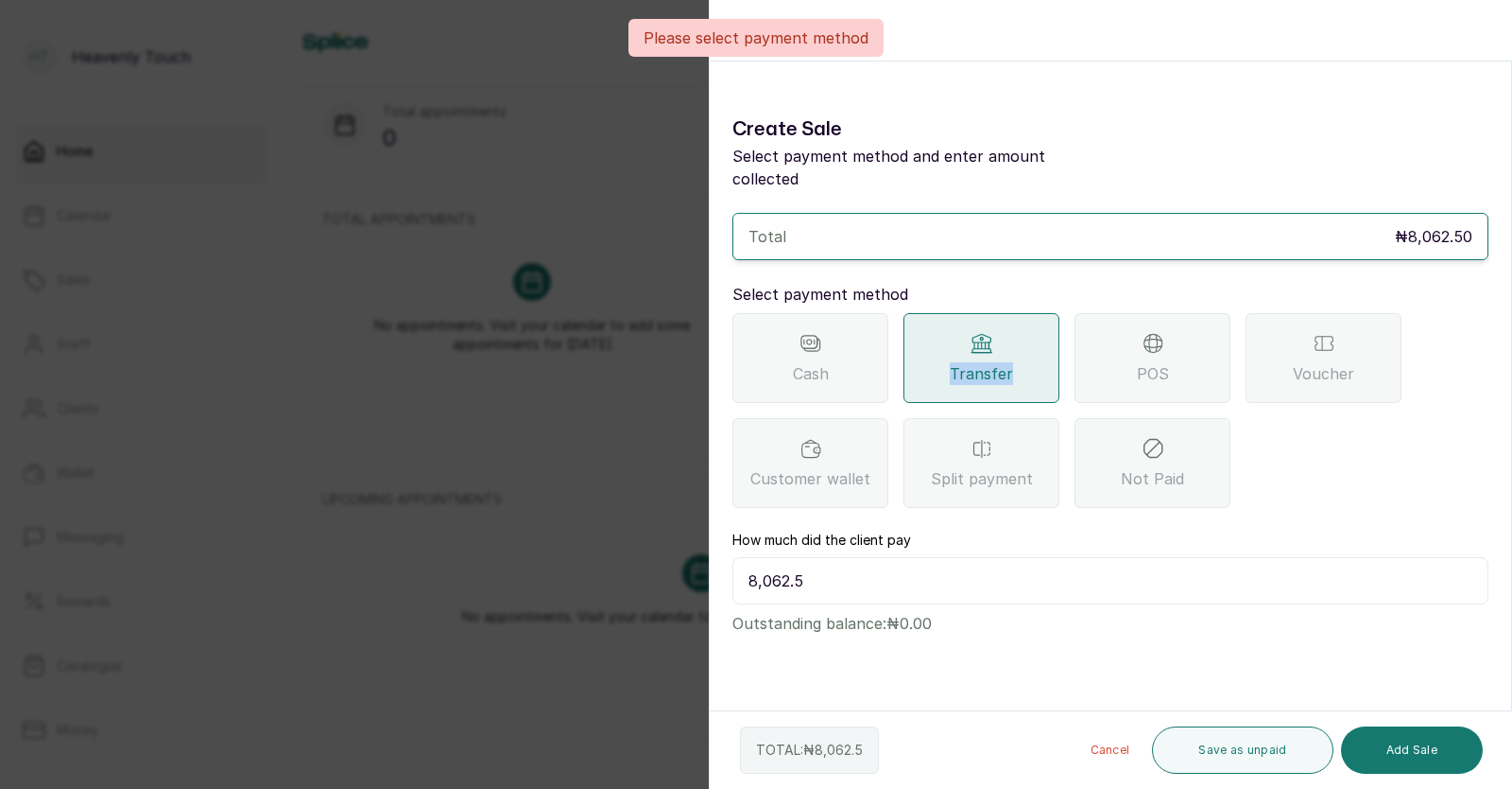
click at [965, 330] on div "Transfer" at bounding box center [982, 357] width 156 height 90
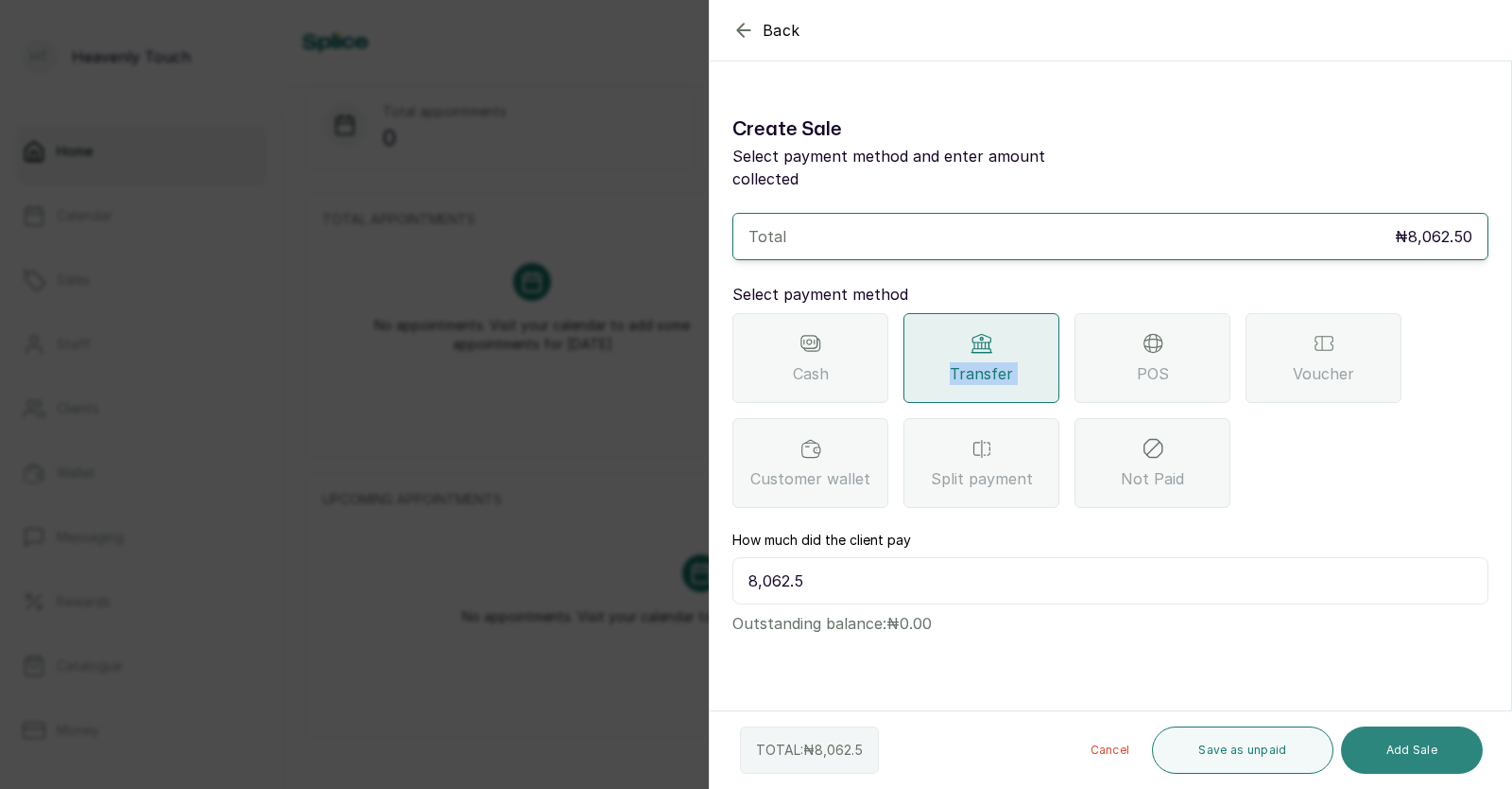
click at [1399, 754] on button "Add Sale" at bounding box center [1412, 750] width 142 height 47
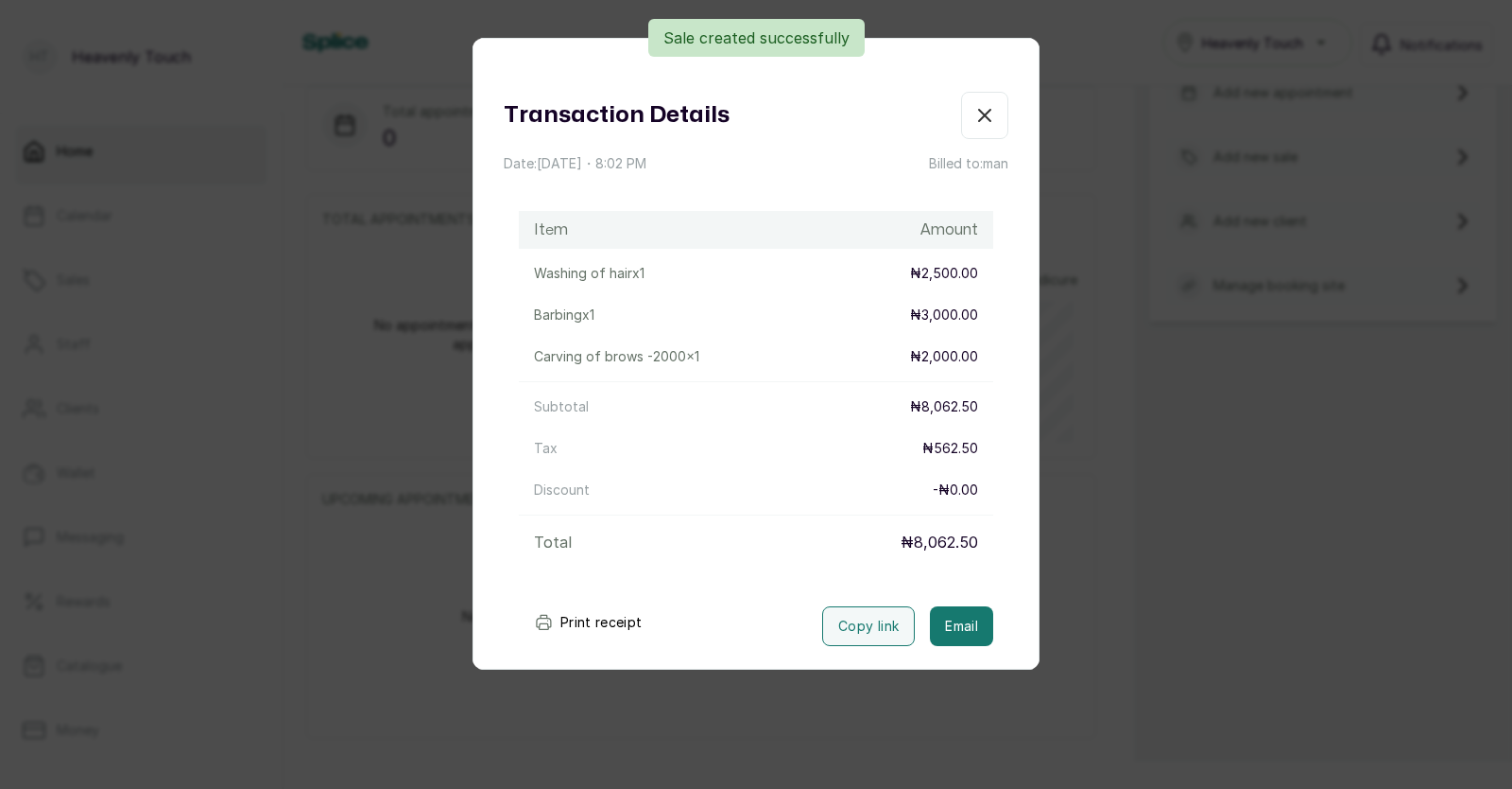
click at [973, 116] on icon "button" at bounding box center [984, 115] width 23 height 23
